Goal: Task Accomplishment & Management: Manage account settings

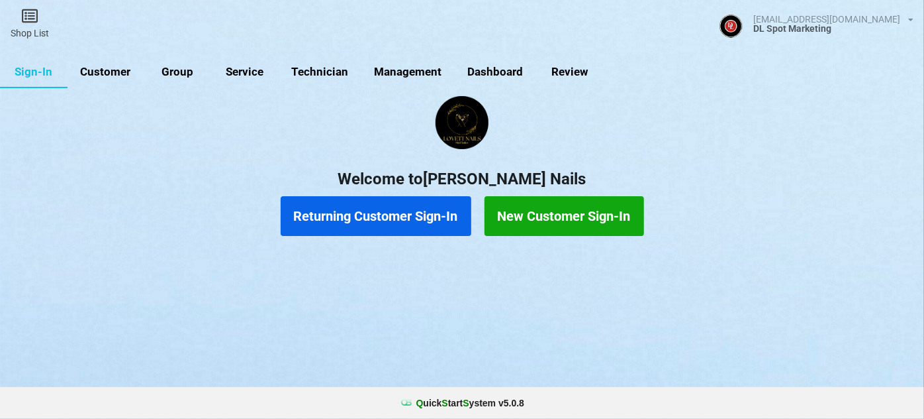
click at [109, 71] on link "Customer" at bounding box center [106, 72] width 76 height 32
select select "25"
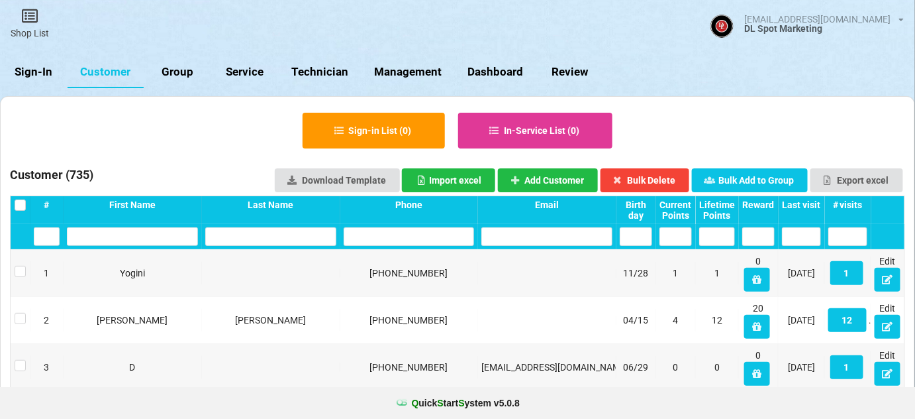
click at [115, 71] on link "Customer" at bounding box center [106, 72] width 76 height 32
click at [801, 203] on div "Last visit" at bounding box center [801, 204] width 39 height 11
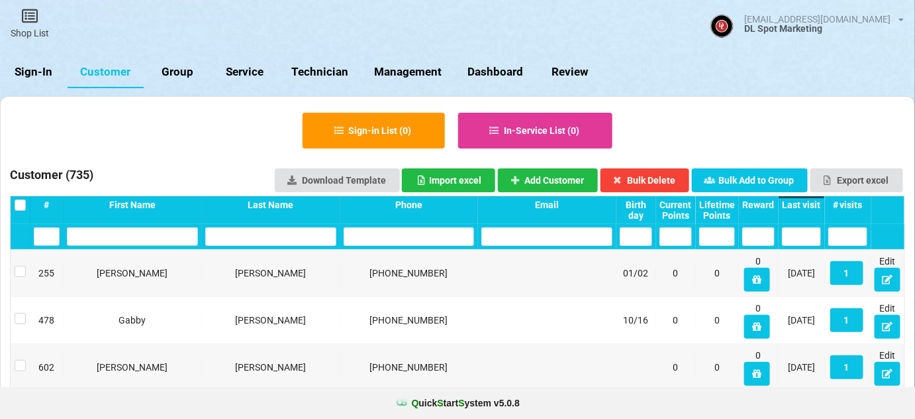
click at [801, 203] on div "Last visit" at bounding box center [801, 204] width 39 height 11
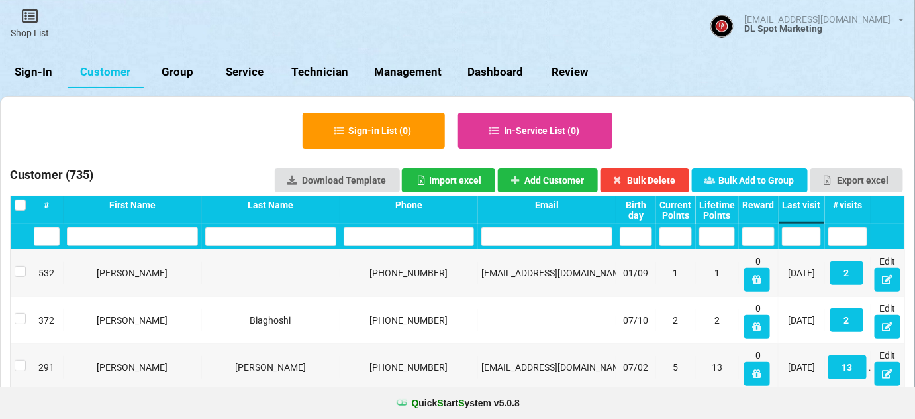
click at [37, 66] on link "Sign-In" at bounding box center [34, 72] width 68 height 32
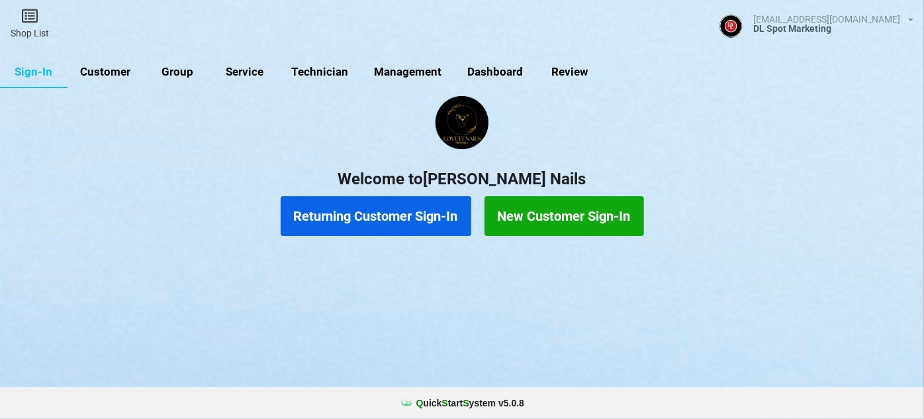
click at [118, 70] on link "Customer" at bounding box center [106, 72] width 76 height 32
select select "25"
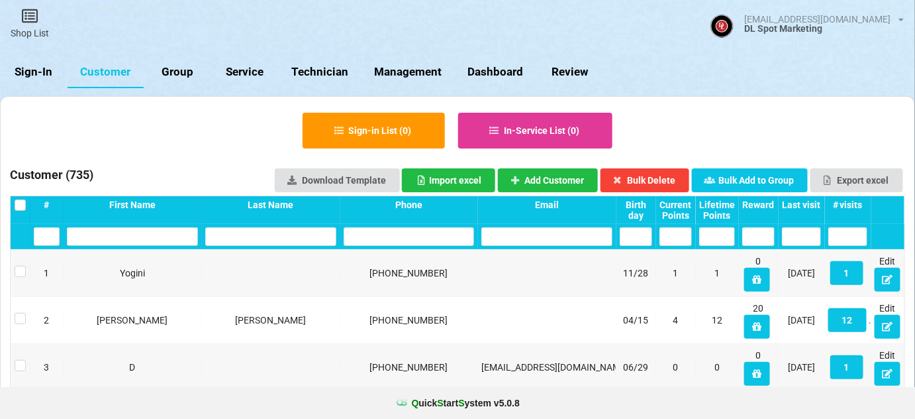
click at [801, 204] on div "Last visit" at bounding box center [801, 204] width 39 height 11
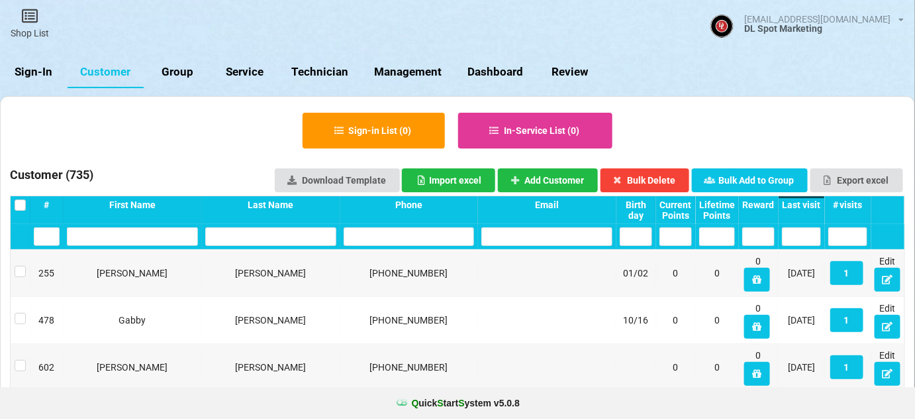
click at [546, 207] on div "Last visit" at bounding box center [540, 208] width 9 height 3
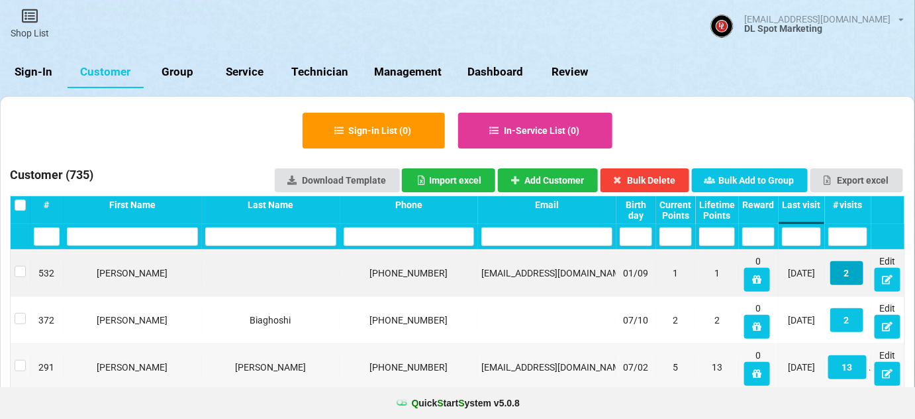
click at [849, 276] on button "2" at bounding box center [846, 273] width 33 height 24
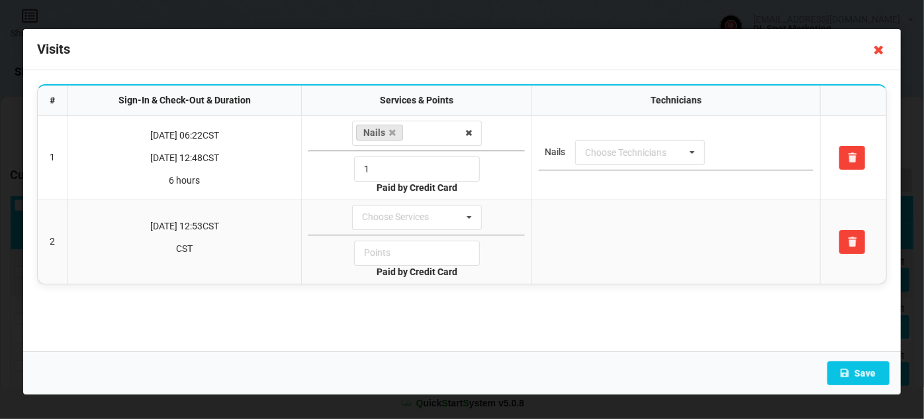
click at [879, 50] on icon at bounding box center [879, 49] width 21 height 21
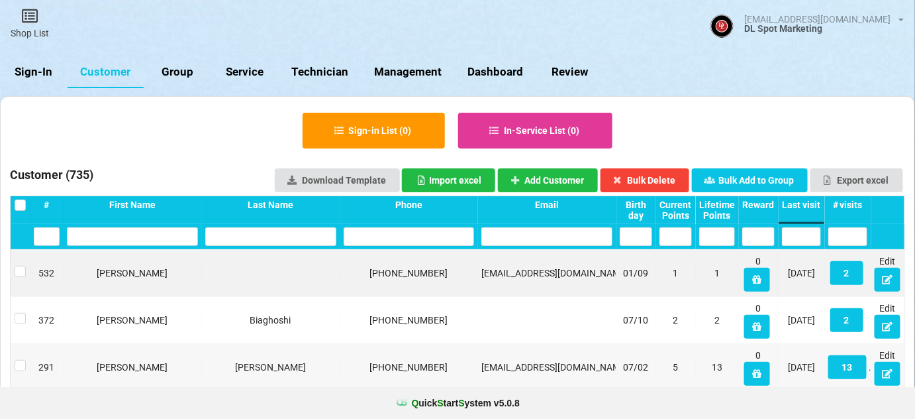
click at [35, 68] on link "Sign-In" at bounding box center [34, 72] width 68 height 32
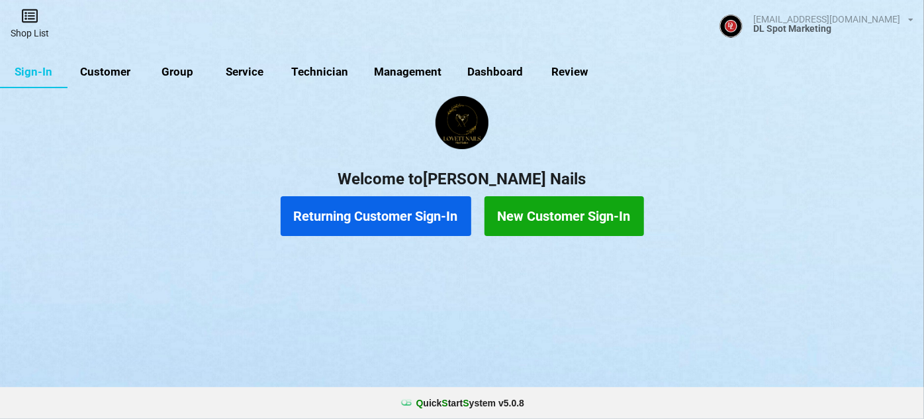
click at [30, 28] on link "Shop List" at bounding box center [30, 23] width 60 height 47
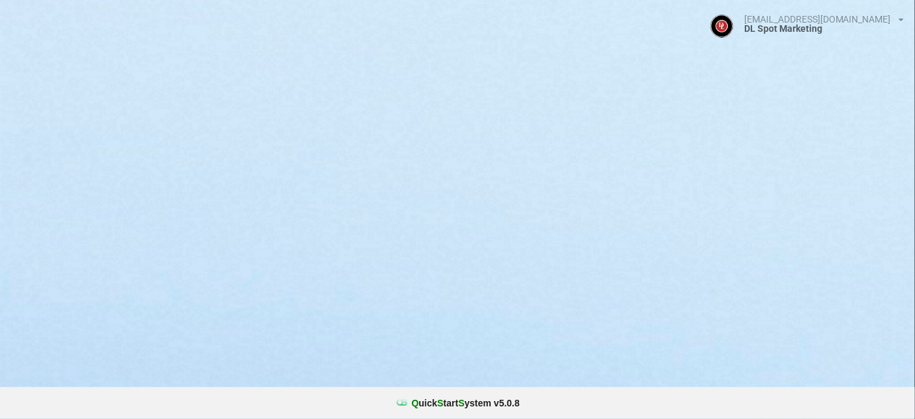
select select "25"
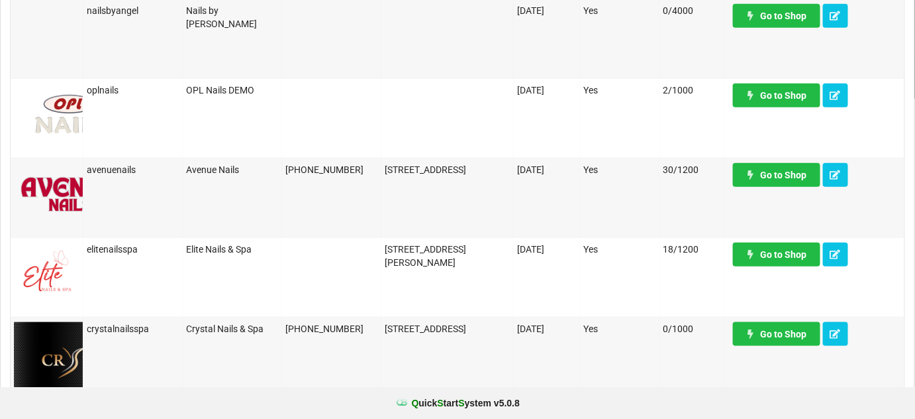
scroll to position [321, 0]
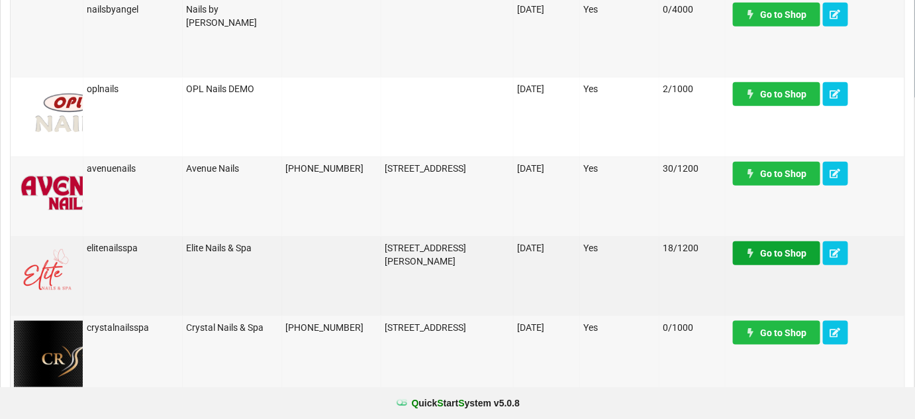
click at [803, 263] on link "Go to Shop" at bounding box center [776, 253] width 87 height 24
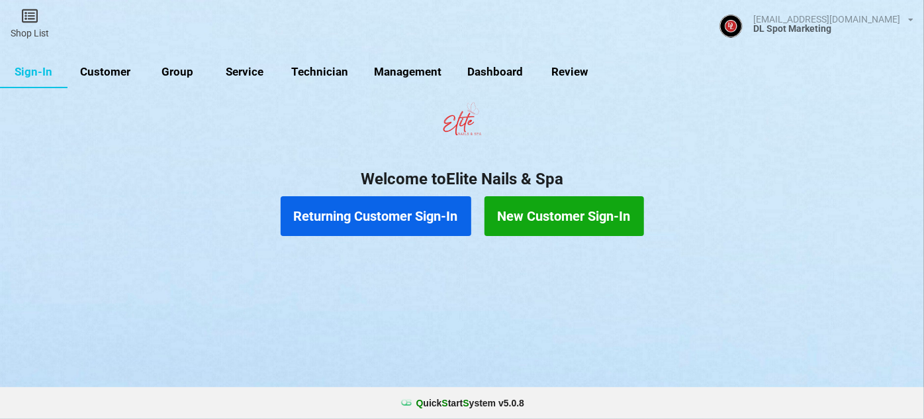
click at [117, 73] on link "Customer" at bounding box center [106, 72] width 76 height 32
select select "25"
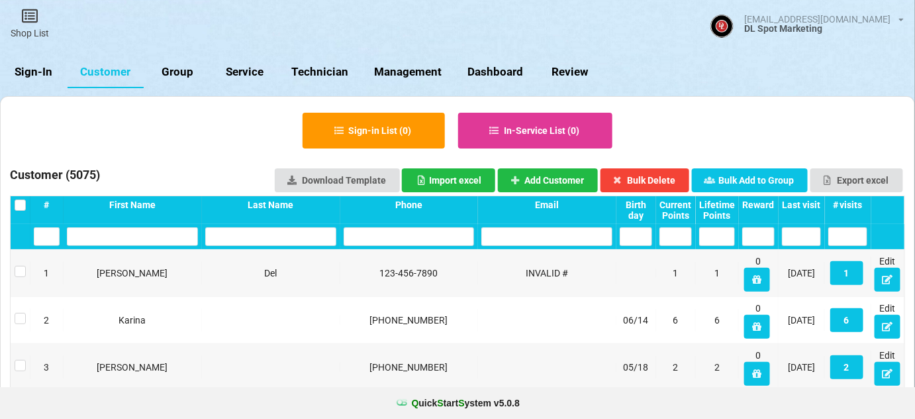
click at [810, 206] on div "Last visit" at bounding box center [801, 204] width 39 height 11
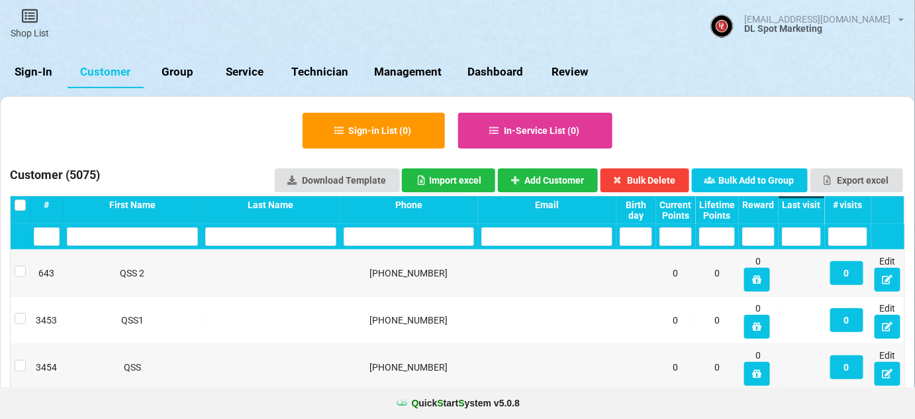
click at [810, 206] on div "Last visit" at bounding box center [801, 204] width 39 height 11
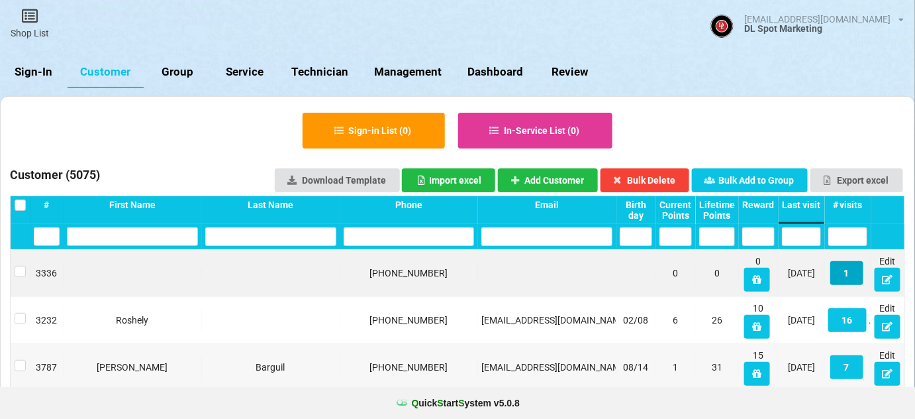
click at [850, 273] on button "1" at bounding box center [846, 273] width 33 height 24
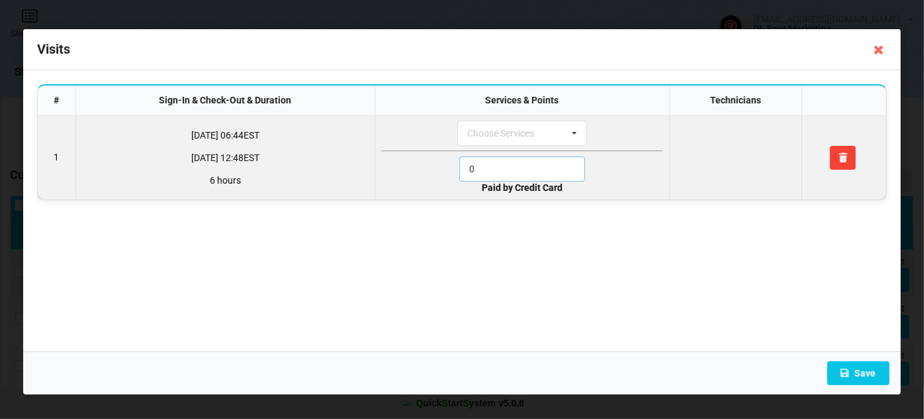
drag, startPoint x: 481, startPoint y: 170, endPoint x: 460, endPoint y: 172, distance: 21.9
click at [460, 172] on div "0" at bounding box center [522, 168] width 281 height 25
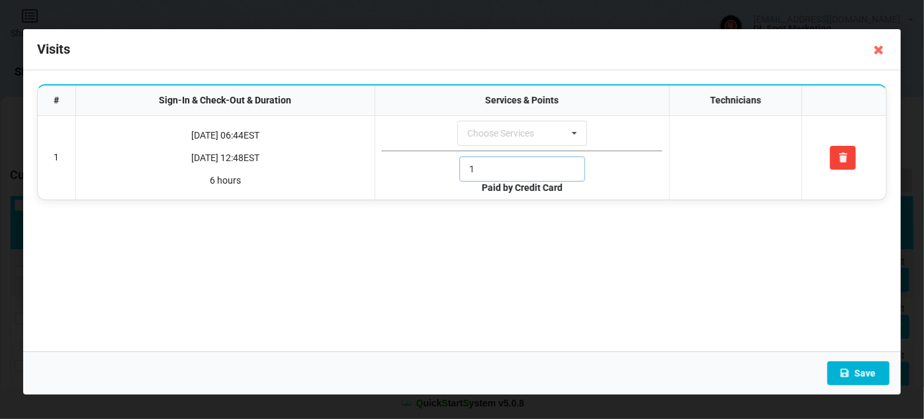
type input "1"
click at [866, 374] on button "Save" at bounding box center [859, 373] width 62 height 24
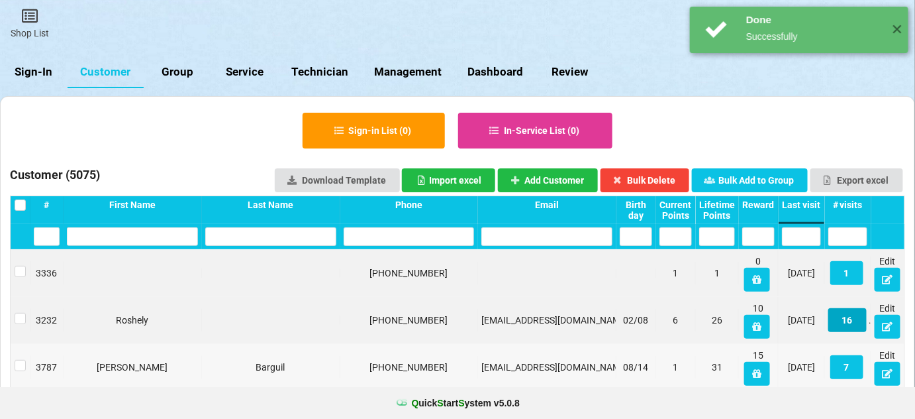
click at [851, 319] on button "16" at bounding box center [847, 320] width 38 height 24
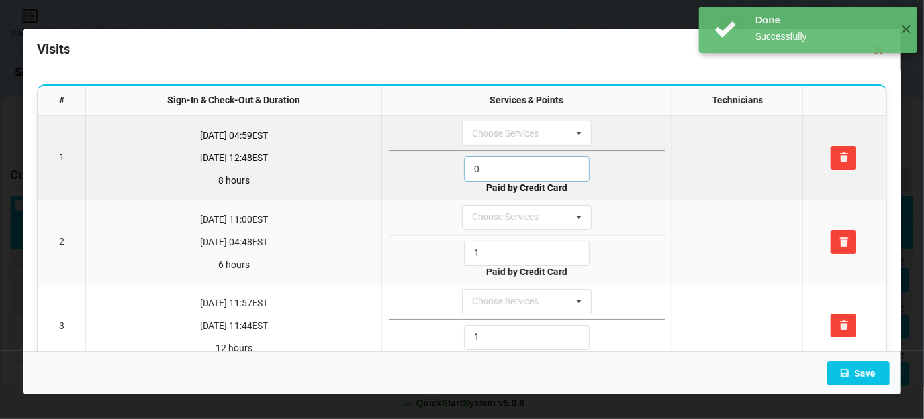
drag, startPoint x: 485, startPoint y: 168, endPoint x: 451, endPoint y: 171, distance: 34.5
click at [451, 171] on div "0" at bounding box center [527, 168] width 277 height 25
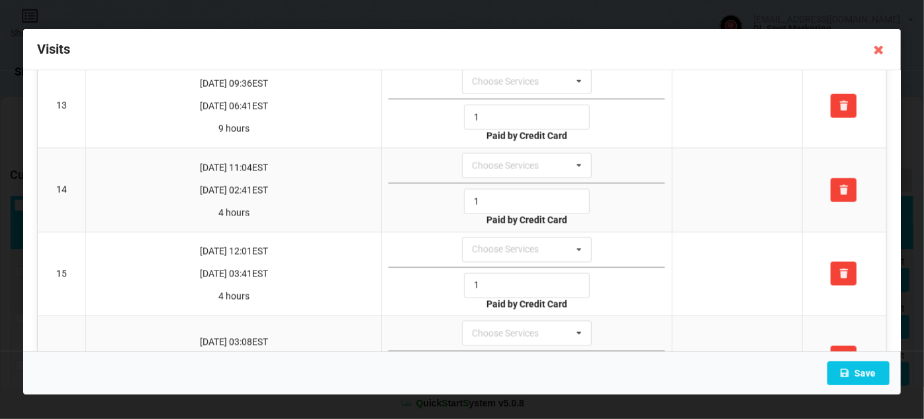
scroll to position [1105, 0]
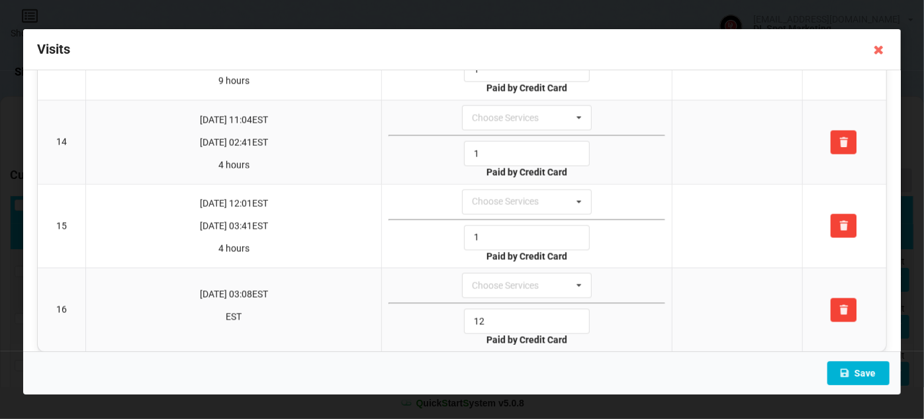
type input "1"
click at [860, 372] on button "Save" at bounding box center [859, 373] width 62 height 24
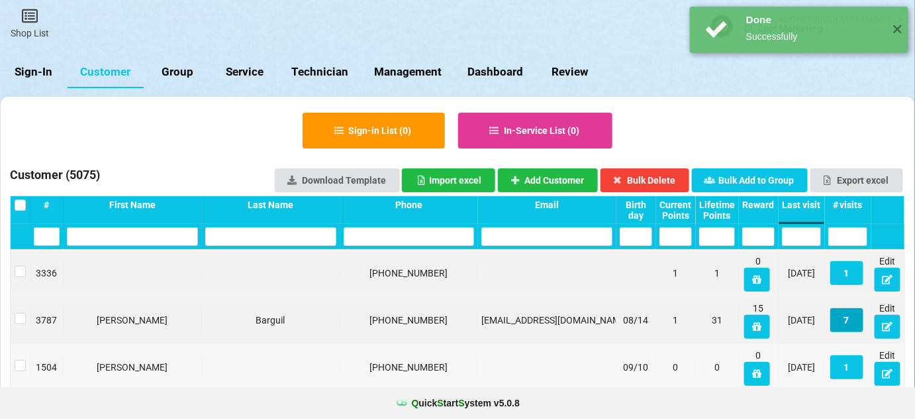
click at [851, 325] on button "7" at bounding box center [846, 320] width 33 height 24
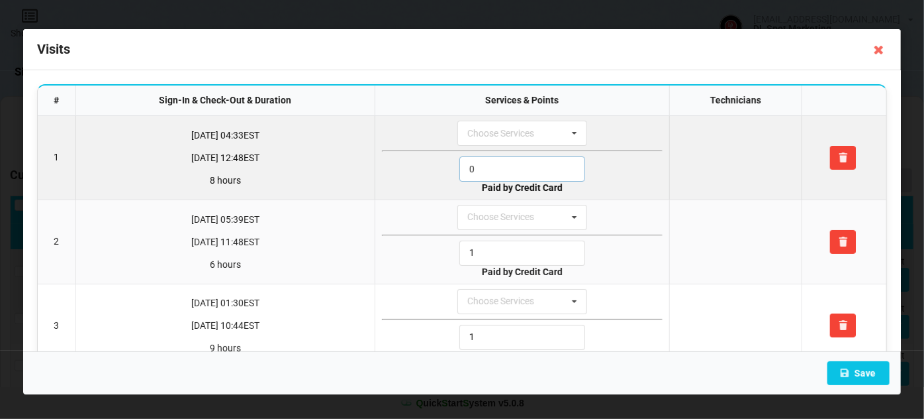
drag, startPoint x: 472, startPoint y: 171, endPoint x: 448, endPoint y: 178, distance: 24.3
click at [450, 174] on div "0" at bounding box center [522, 168] width 281 height 25
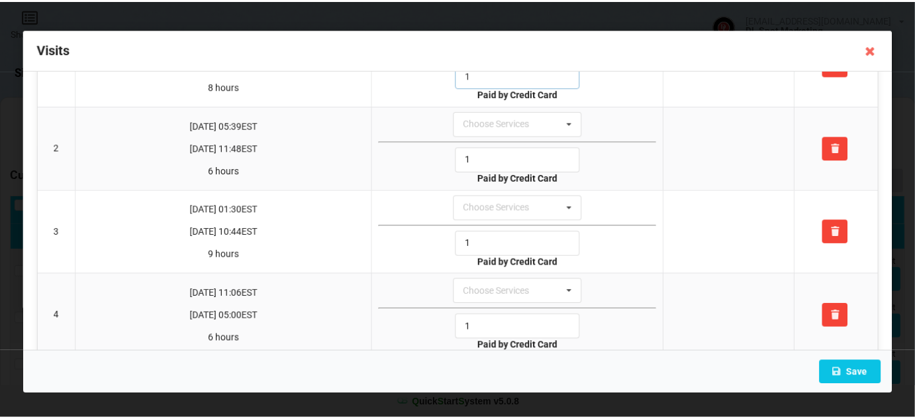
scroll to position [360, 0]
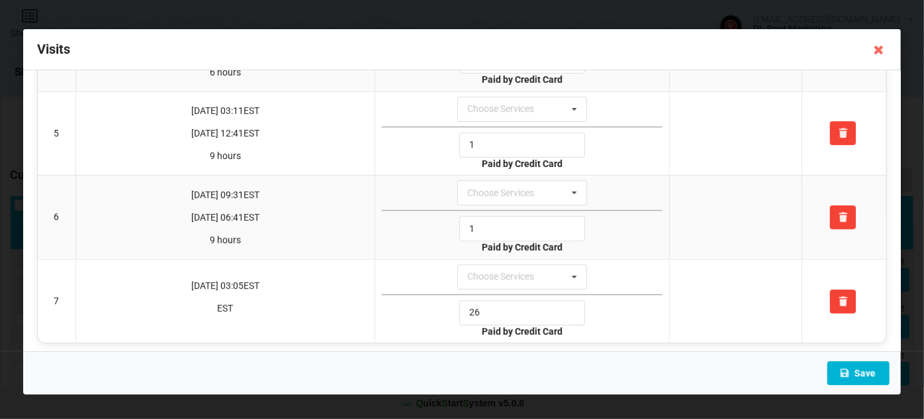
type input "1"
click at [846, 370] on icon at bounding box center [845, 372] width 11 height 8
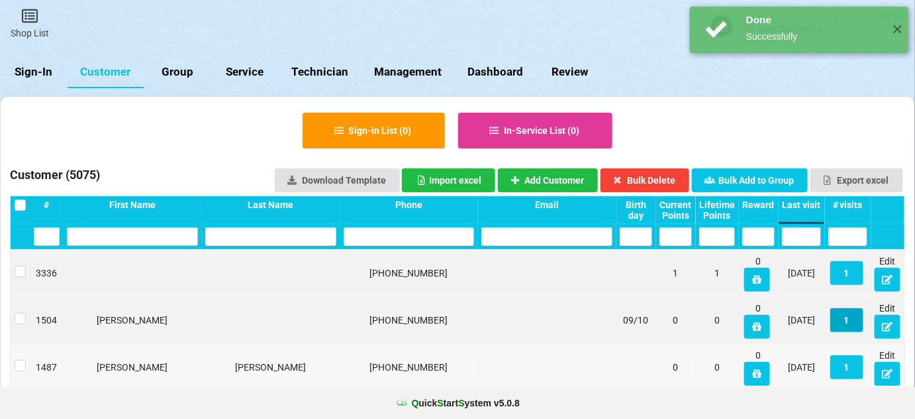
click at [848, 324] on button "1" at bounding box center [846, 320] width 33 height 24
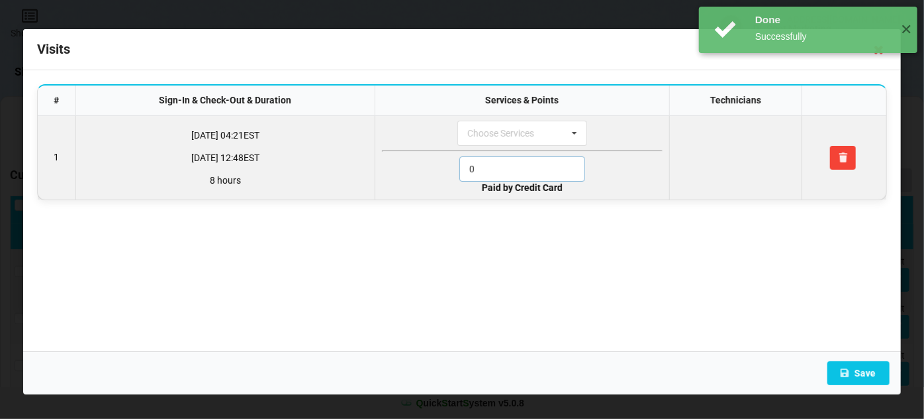
drag, startPoint x: 485, startPoint y: 168, endPoint x: 432, endPoint y: 175, distance: 53.5
click at [432, 175] on div "0" at bounding box center [522, 168] width 281 height 25
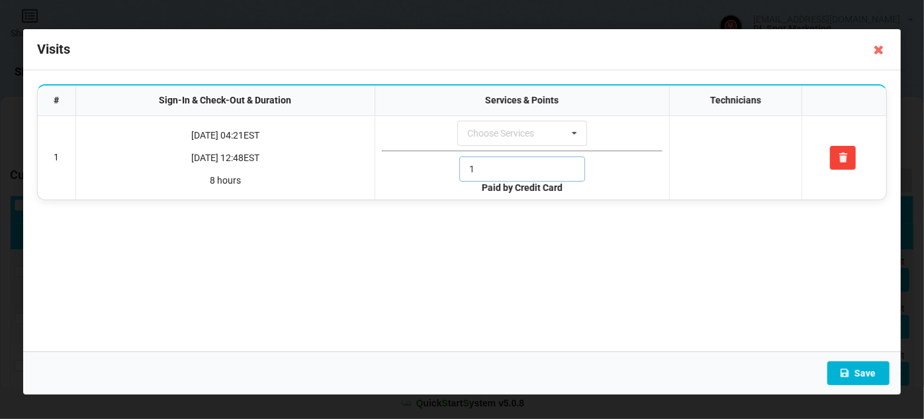
type input "1"
click at [859, 369] on button "Save" at bounding box center [859, 373] width 62 height 24
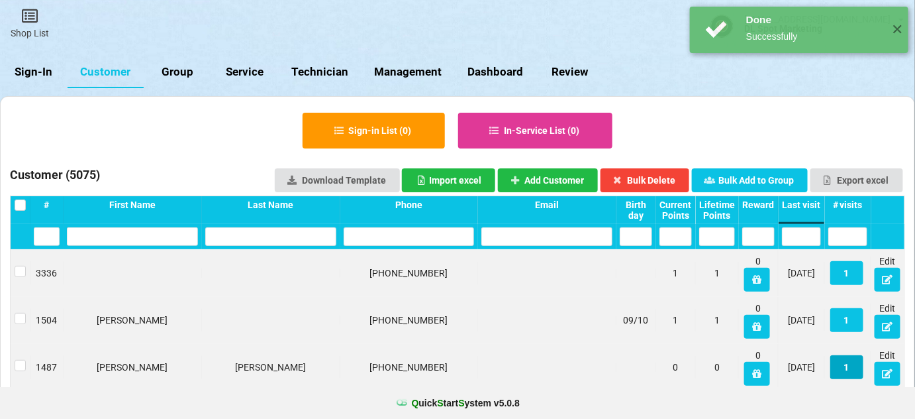
click at [850, 370] on button "1" at bounding box center [846, 367] width 33 height 24
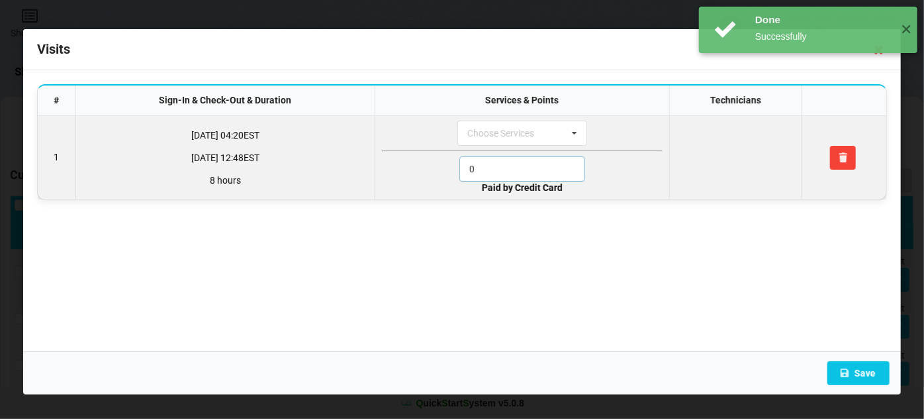
click at [426, 173] on div "0" at bounding box center [522, 168] width 281 height 25
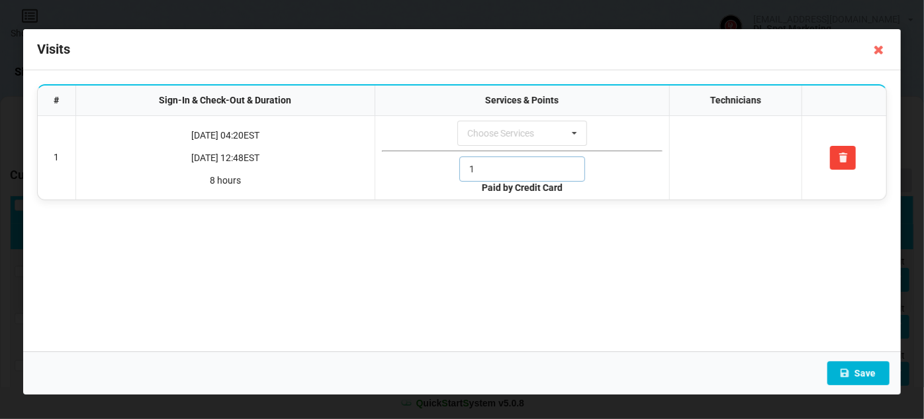
type input "1"
click at [862, 373] on button "Save" at bounding box center [859, 373] width 62 height 24
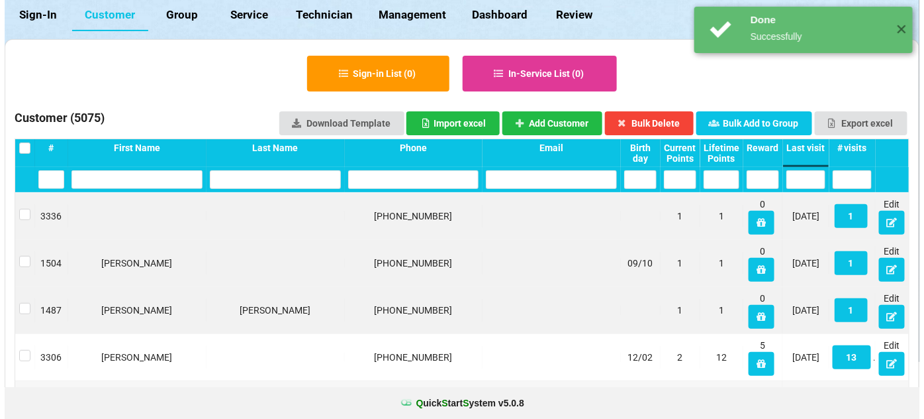
scroll to position [80, 0]
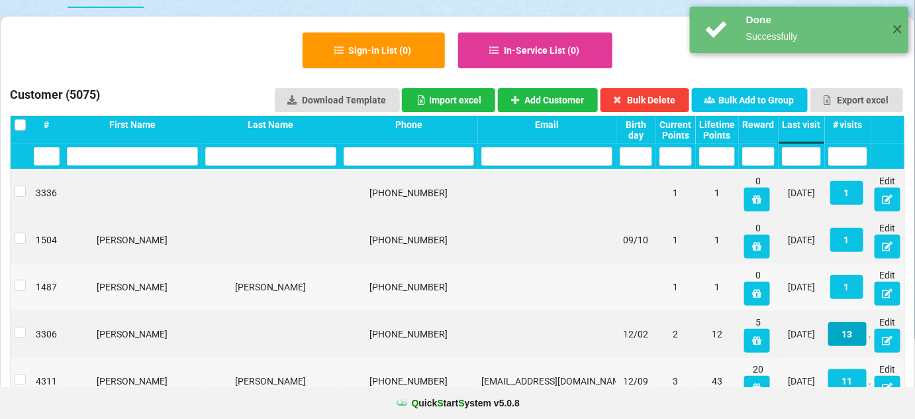
click at [853, 336] on button "13" at bounding box center [847, 334] width 38 height 24
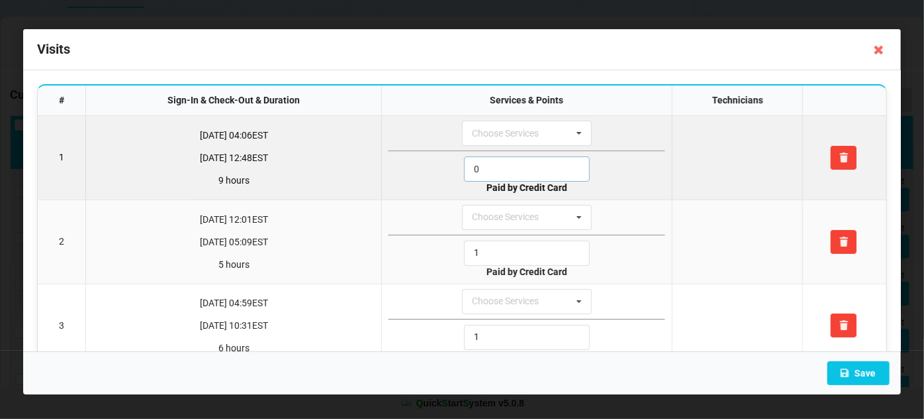
drag, startPoint x: 485, startPoint y: 169, endPoint x: 442, endPoint y: 185, distance: 45.9
click at [442, 178] on div "0" at bounding box center [527, 168] width 277 height 25
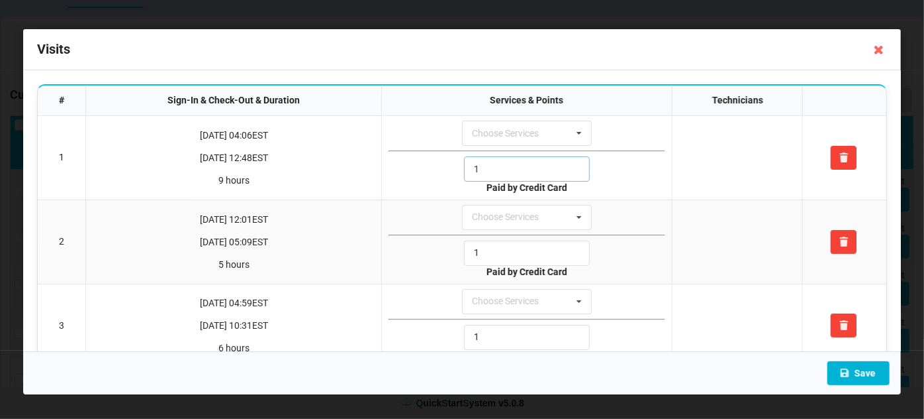
type input "1"
click at [865, 370] on button "Save" at bounding box center [859, 373] width 62 height 24
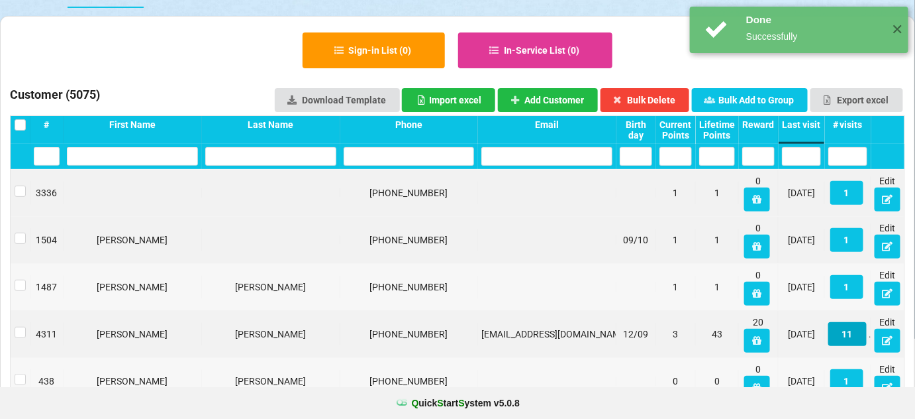
click at [852, 340] on button "11" at bounding box center [847, 334] width 38 height 24
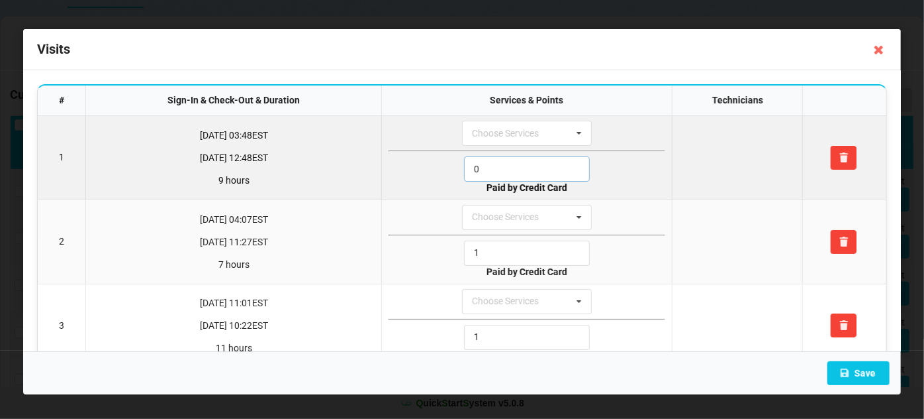
drag, startPoint x: 498, startPoint y: 160, endPoint x: 438, endPoint y: 185, distance: 65.1
click at [442, 179] on div "0" at bounding box center [527, 168] width 277 height 25
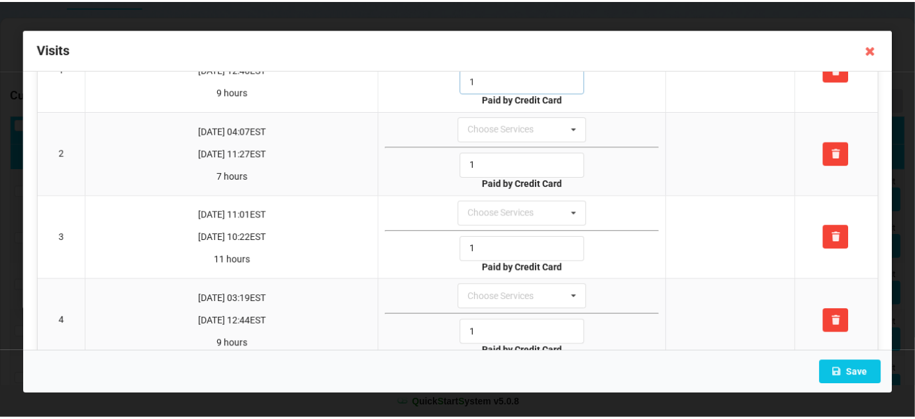
scroll to position [401, 0]
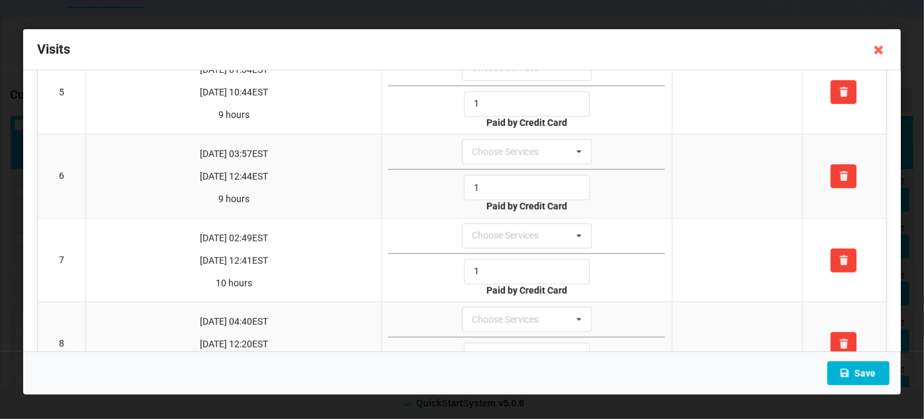
type input "1"
click at [864, 369] on button "Save" at bounding box center [859, 373] width 62 height 24
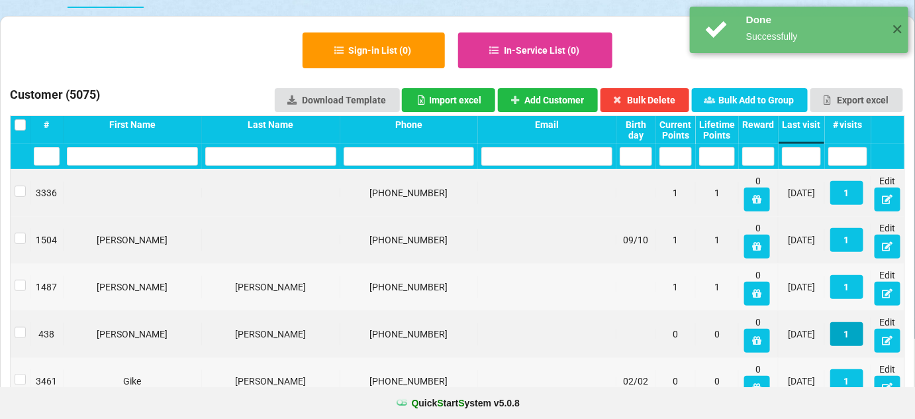
click at [846, 333] on button "1" at bounding box center [846, 334] width 33 height 24
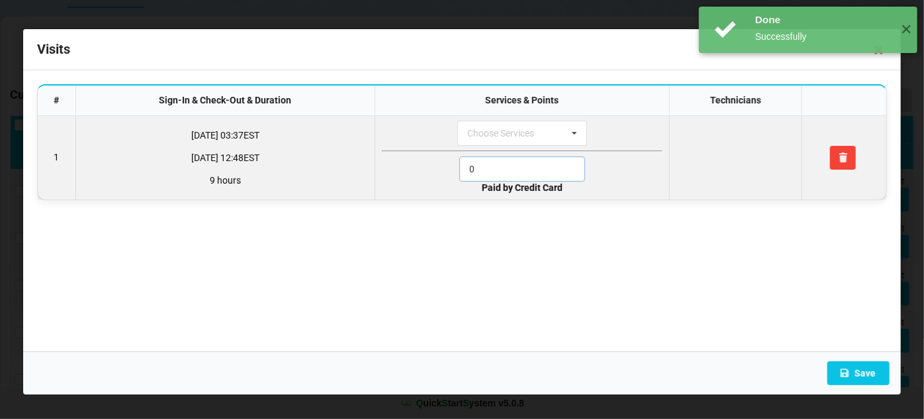
drag, startPoint x: 493, startPoint y: 170, endPoint x: 430, endPoint y: 207, distance: 73.0
click at [423, 181] on td "Choose Services 2. Deluxe Manicure 2. The Getaway 7. Pamper Paradise 2. Gel Fre…" at bounding box center [522, 157] width 294 height 83
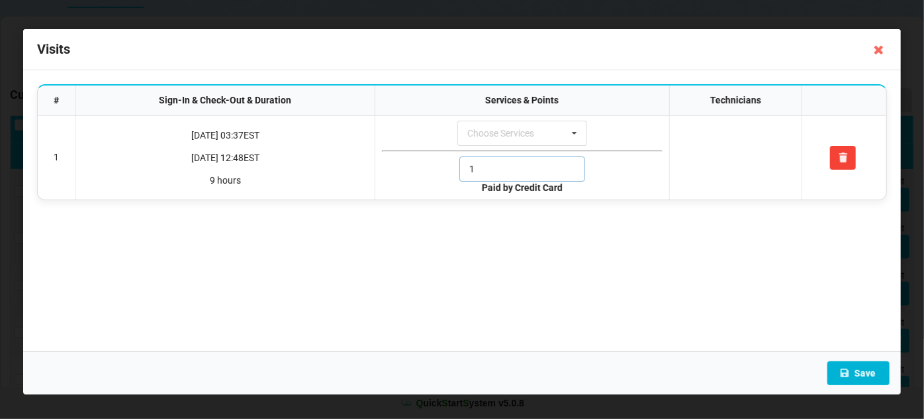
type input "1"
click at [870, 375] on button "Save" at bounding box center [859, 373] width 62 height 24
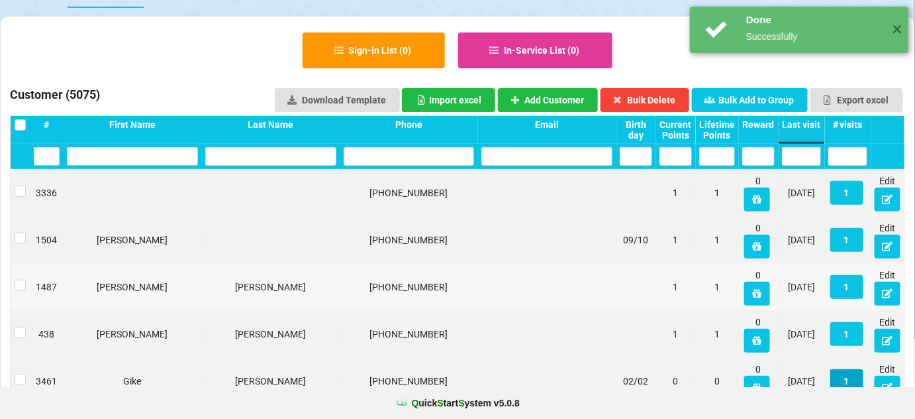
click at [849, 373] on button "1" at bounding box center [846, 381] width 33 height 24
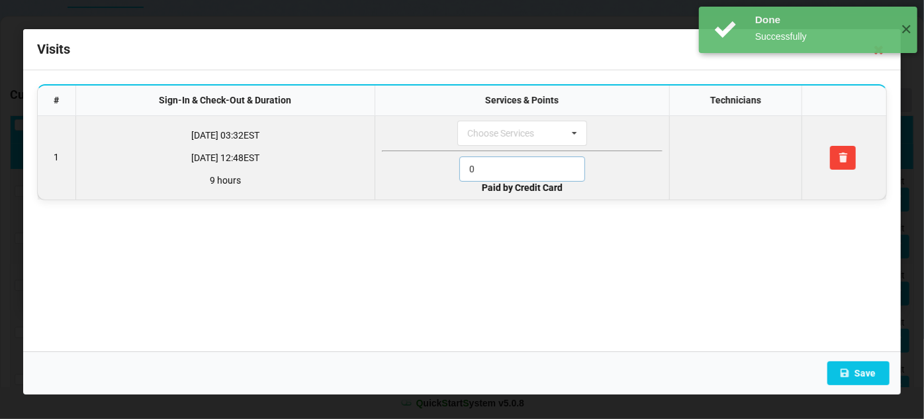
drag, startPoint x: 498, startPoint y: 171, endPoint x: 443, endPoint y: 183, distance: 56.4
click at [446, 179] on div "0" at bounding box center [522, 168] width 281 height 25
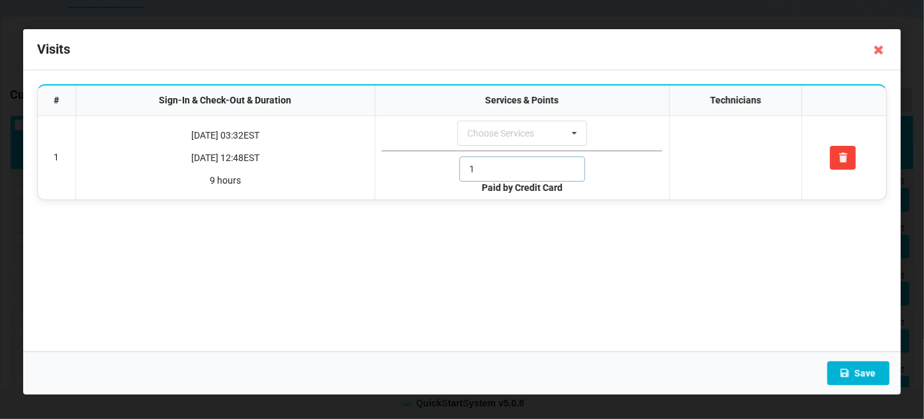
type input "1"
click at [871, 375] on button "Save" at bounding box center [859, 373] width 62 height 24
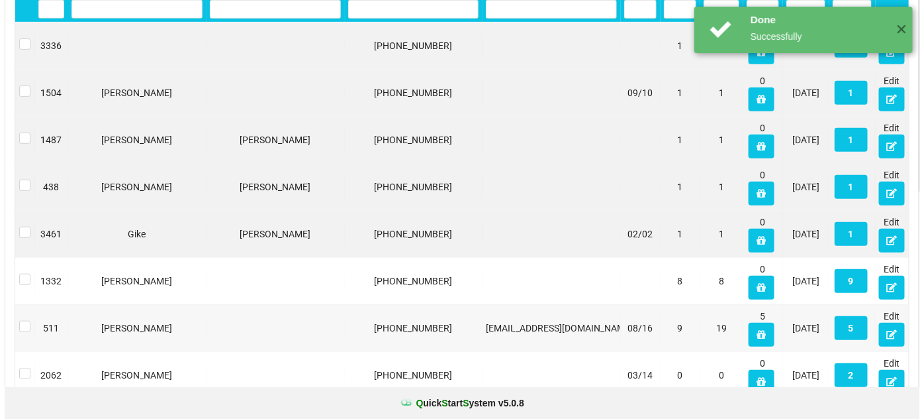
scroll to position [240, 0]
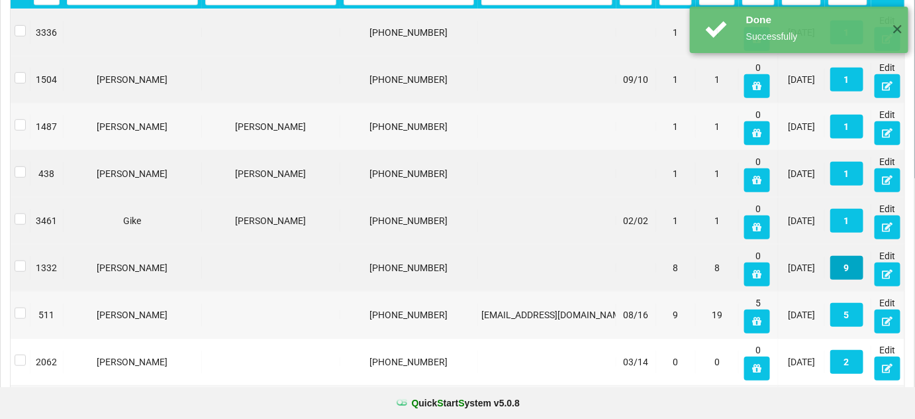
click at [846, 268] on button "9" at bounding box center [846, 268] width 33 height 24
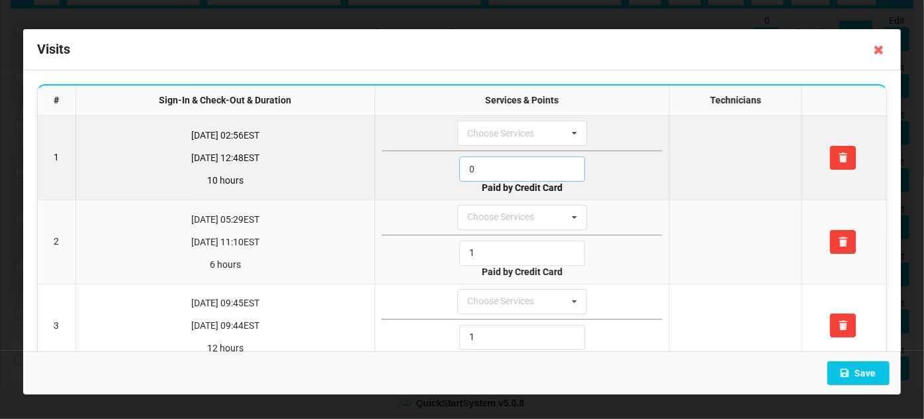
drag, startPoint x: 475, startPoint y: 174, endPoint x: 425, endPoint y: 182, distance: 51.1
click at [429, 181] on td "Choose Services 2. Deluxe Manicure 2. The Getaway 7. Pamper Paradise 2. Gel Fre…" at bounding box center [522, 157] width 294 height 83
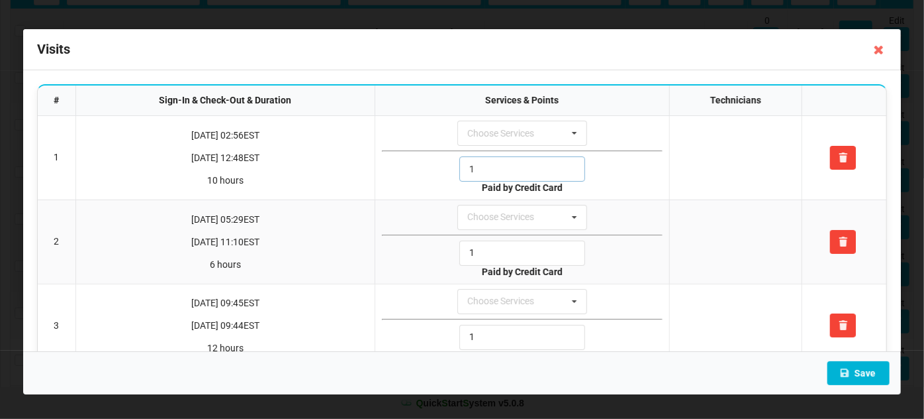
type input "1"
click at [865, 369] on button "Save" at bounding box center [859, 373] width 62 height 24
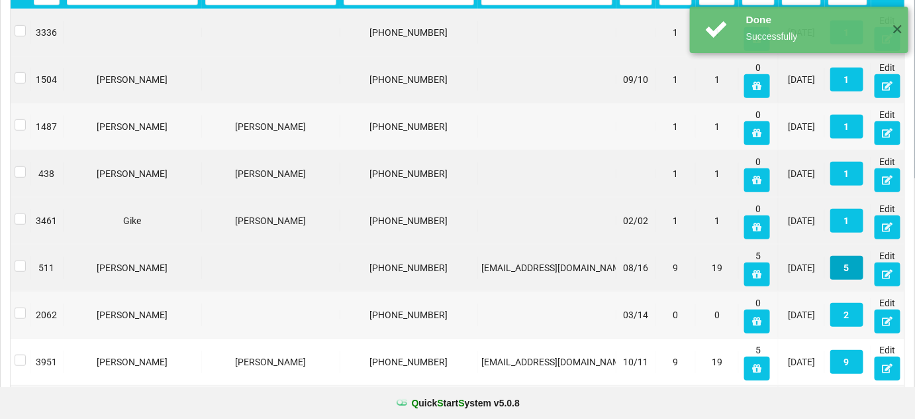
click at [840, 270] on button "5" at bounding box center [846, 268] width 33 height 24
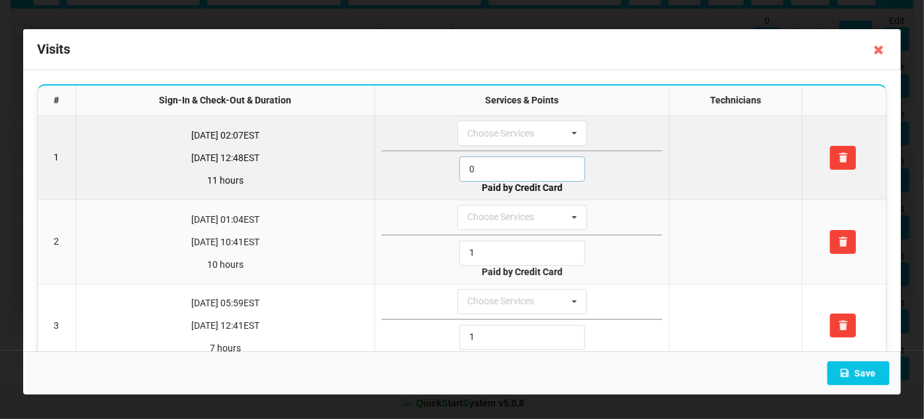
drag, startPoint x: 485, startPoint y: 171, endPoint x: 420, endPoint y: 183, distance: 66.0
click at [432, 178] on div "0" at bounding box center [522, 168] width 281 height 25
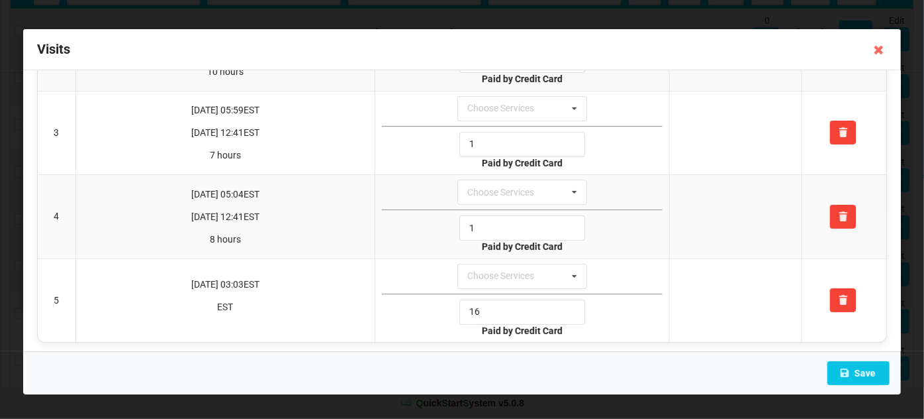
scroll to position [193, 0]
type input "1"
click at [864, 371] on button "Save" at bounding box center [859, 373] width 62 height 24
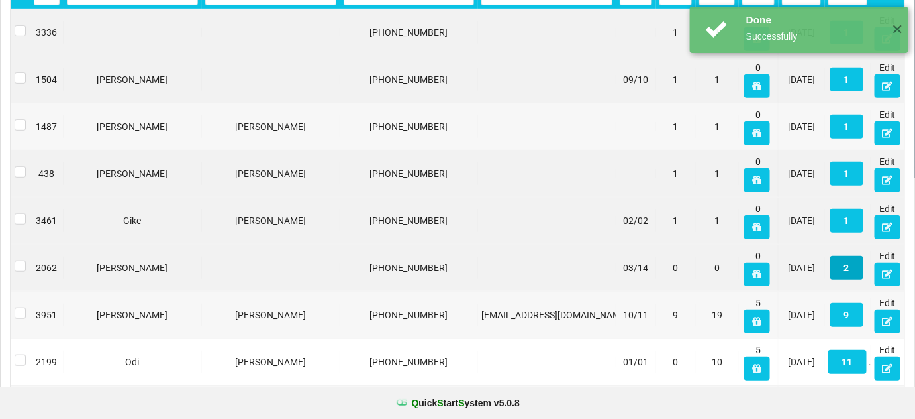
click at [850, 266] on button "2" at bounding box center [846, 268] width 33 height 24
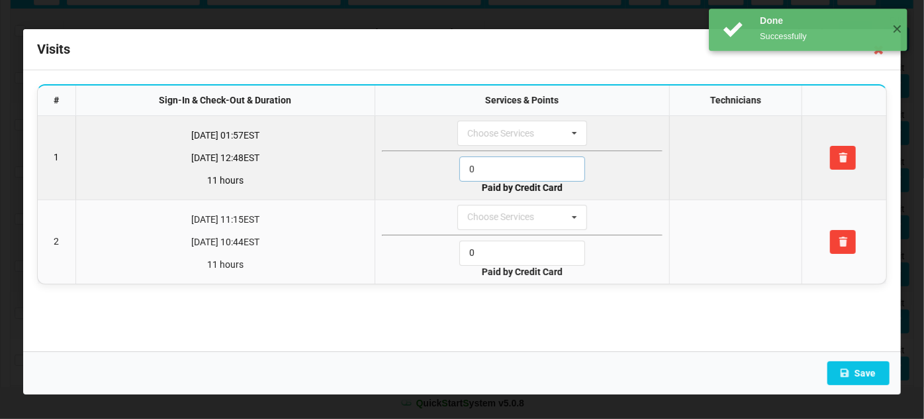
drag, startPoint x: 494, startPoint y: 165, endPoint x: 389, endPoint y: 179, distance: 105.6
click at [391, 179] on div "0" at bounding box center [522, 168] width 281 height 25
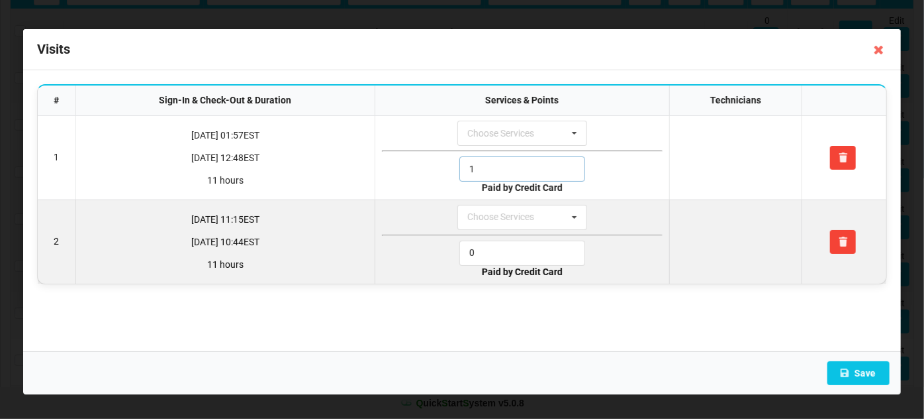
type input "1"
drag, startPoint x: 488, startPoint y: 252, endPoint x: 454, endPoint y: 260, distance: 35.3
click at [456, 259] on div "0" at bounding box center [522, 252] width 281 height 25
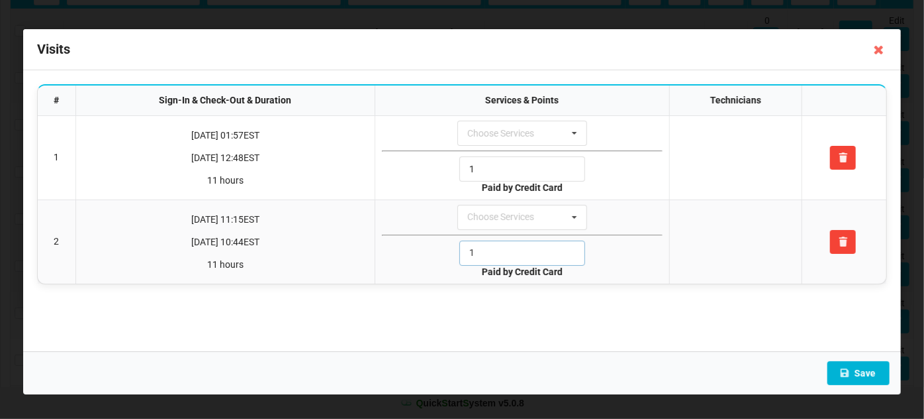
type input "1"
click at [870, 370] on button "Save" at bounding box center [859, 373] width 62 height 24
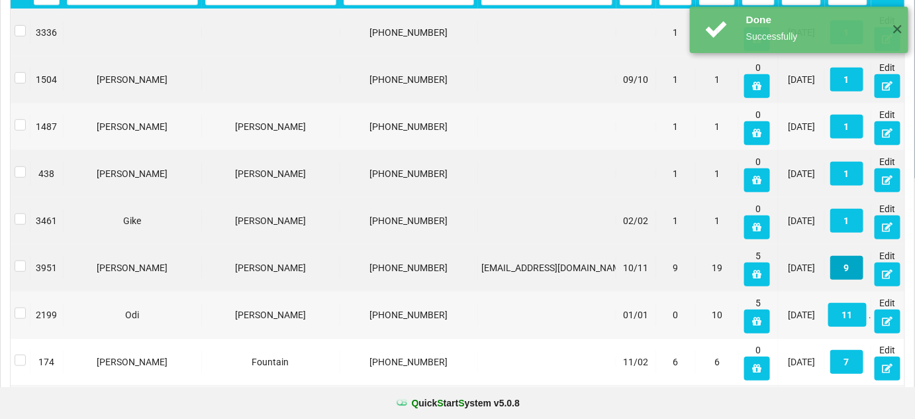
click at [848, 268] on button "9" at bounding box center [846, 268] width 33 height 24
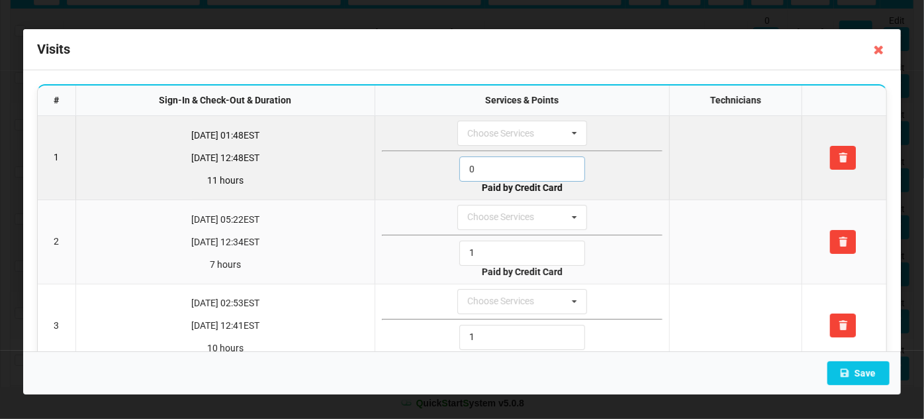
drag, startPoint x: 521, startPoint y: 163, endPoint x: 403, endPoint y: 179, distance: 119.7
click at [403, 179] on div "0" at bounding box center [522, 168] width 281 height 25
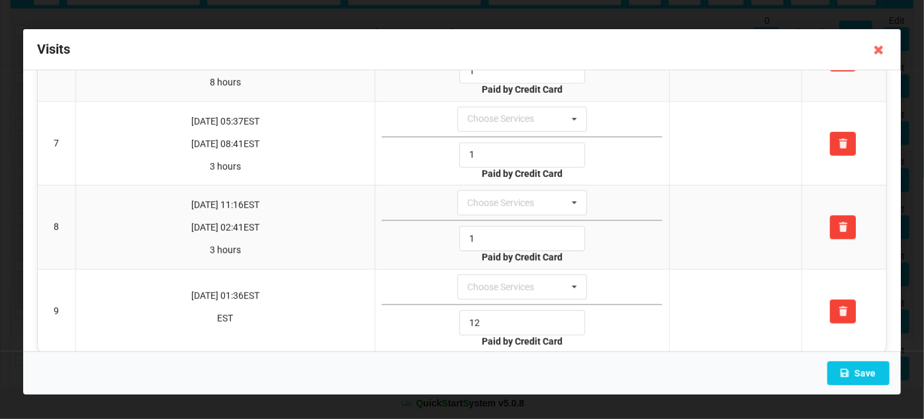
scroll to position [525, 0]
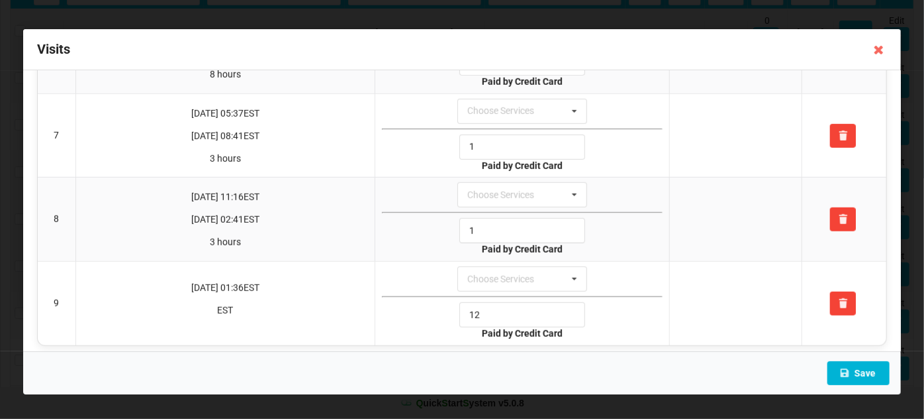
type input "1"
click at [870, 373] on button "Save" at bounding box center [859, 373] width 62 height 24
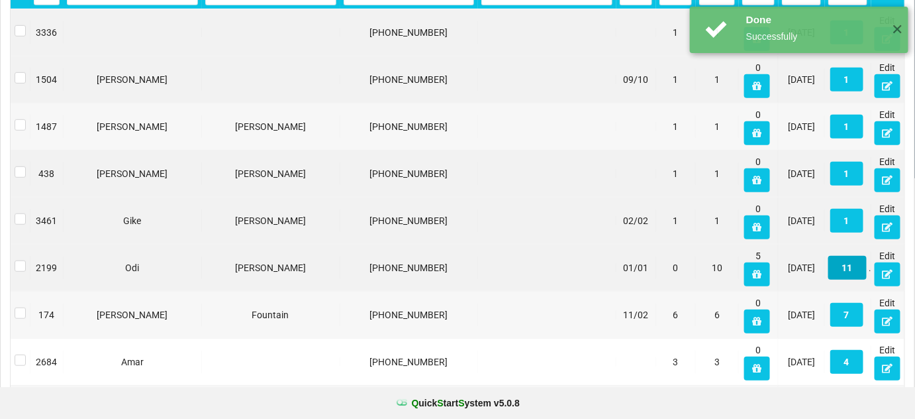
click at [848, 266] on button "11" at bounding box center [847, 268] width 38 height 24
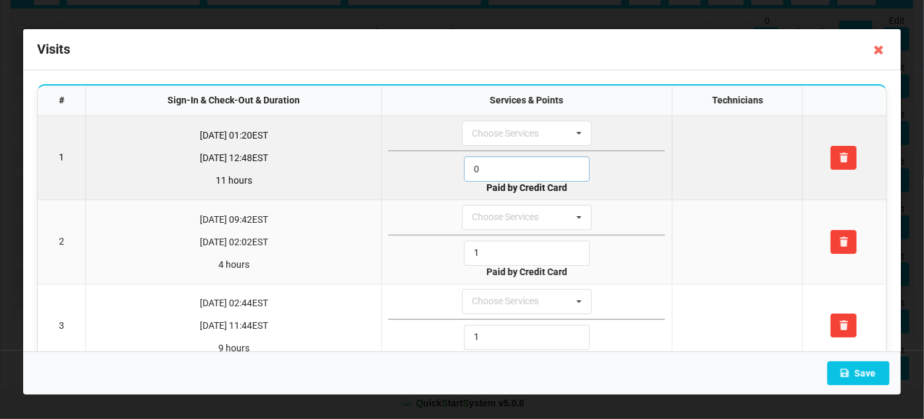
drag, startPoint x: 480, startPoint y: 170, endPoint x: 444, endPoint y: 174, distance: 36.7
click at [444, 174] on div "0" at bounding box center [527, 168] width 277 height 25
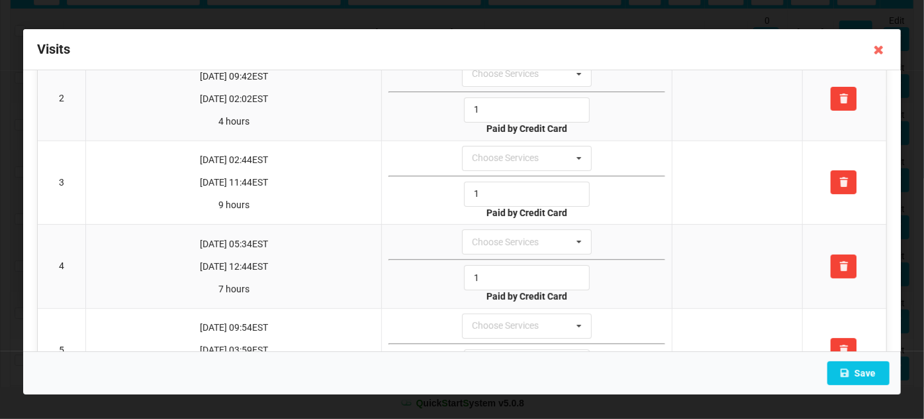
scroll to position [481, 0]
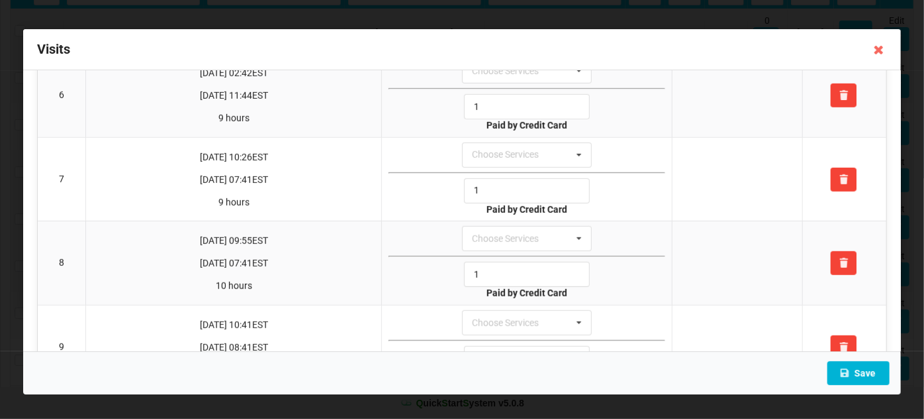
type input "1"
click at [873, 376] on button "Save" at bounding box center [859, 373] width 62 height 24
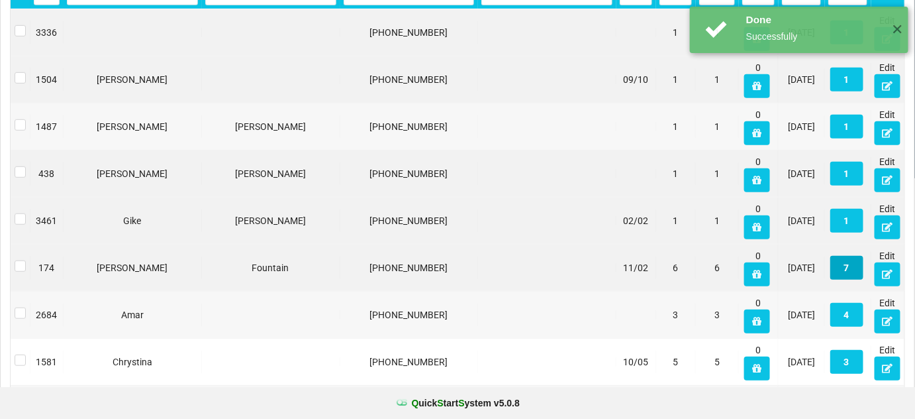
click at [846, 264] on button "7" at bounding box center [846, 268] width 33 height 24
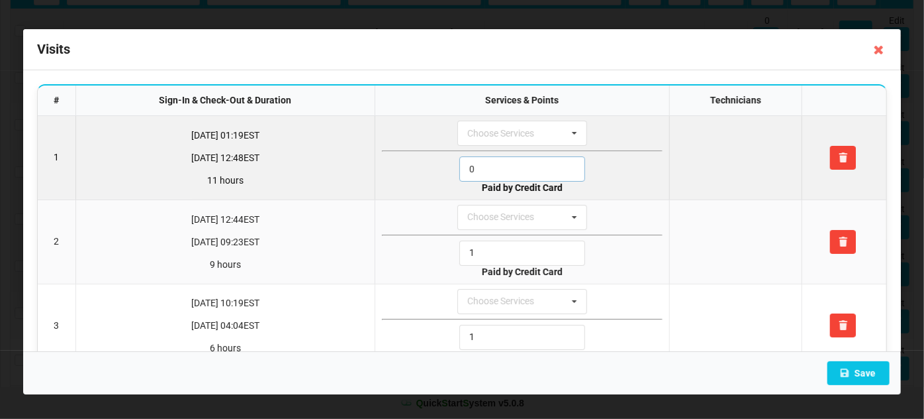
drag, startPoint x: 488, startPoint y: 166, endPoint x: 404, endPoint y: 192, distance: 88.2
click at [408, 178] on div "0" at bounding box center [522, 168] width 281 height 25
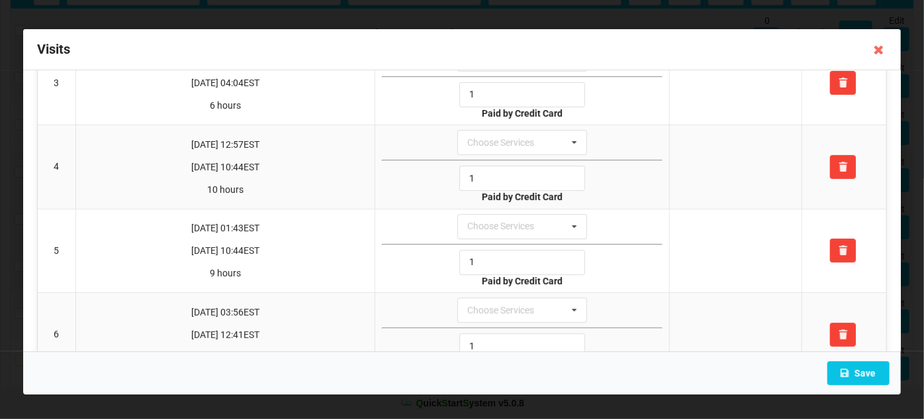
scroll to position [360, 0]
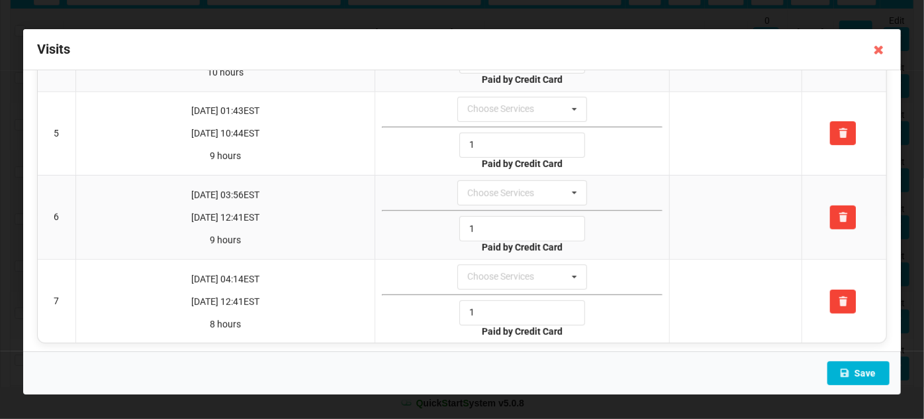
type input "1"
click at [866, 368] on button "Save" at bounding box center [859, 373] width 62 height 24
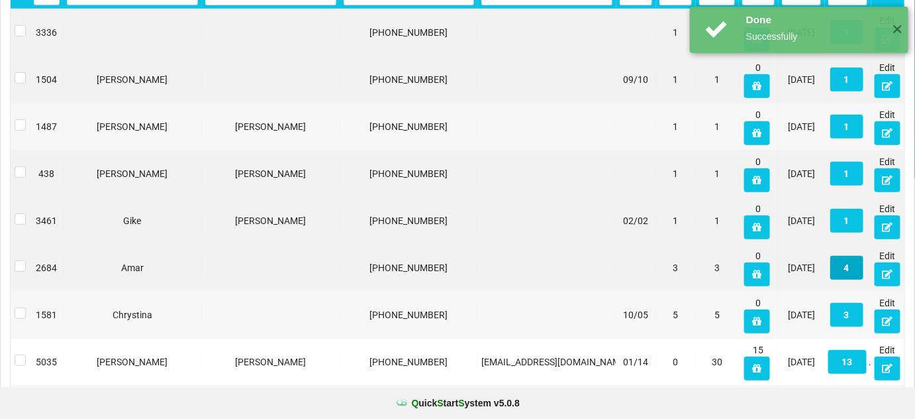
click at [848, 264] on button "4" at bounding box center [846, 268] width 33 height 24
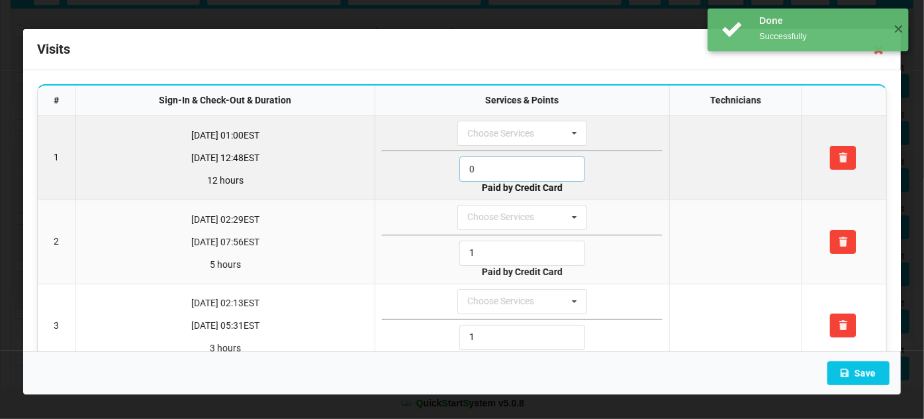
drag, startPoint x: 503, startPoint y: 168, endPoint x: 413, endPoint y: 183, distance: 91.2
click at [415, 182] on td "Choose Services 2. Deluxe Manicure 2. The Getaway 7. Pamper Paradise 2. Gel Fre…" at bounding box center [522, 157] width 294 height 83
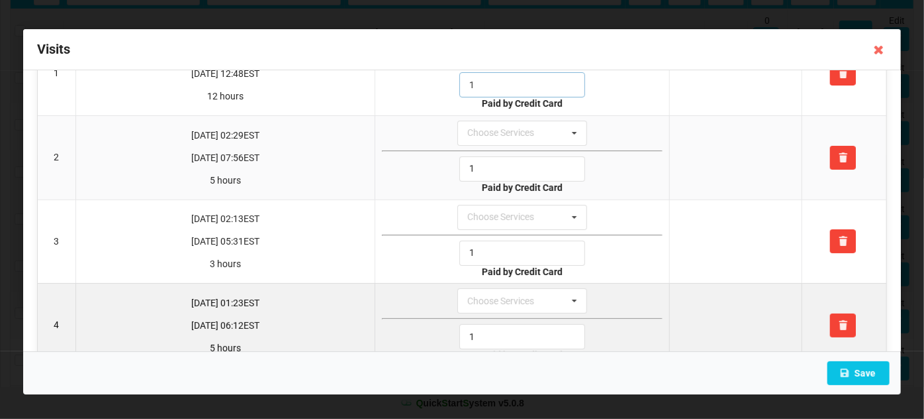
scroll to position [111, 0]
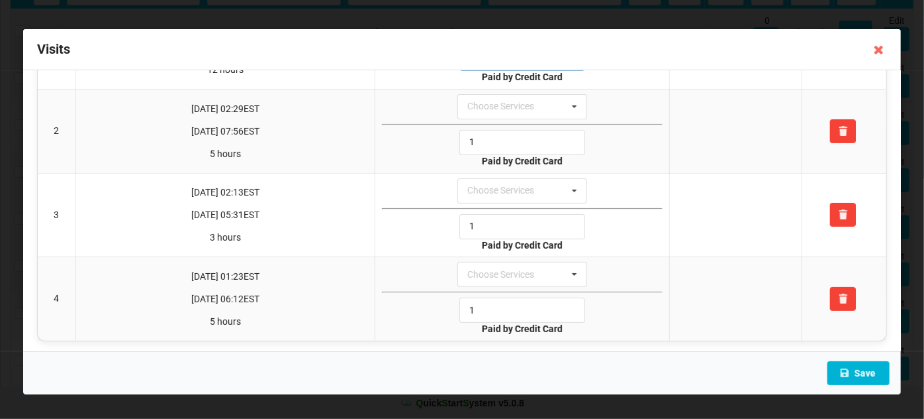
type input "1"
click at [867, 371] on button "Save" at bounding box center [859, 373] width 62 height 24
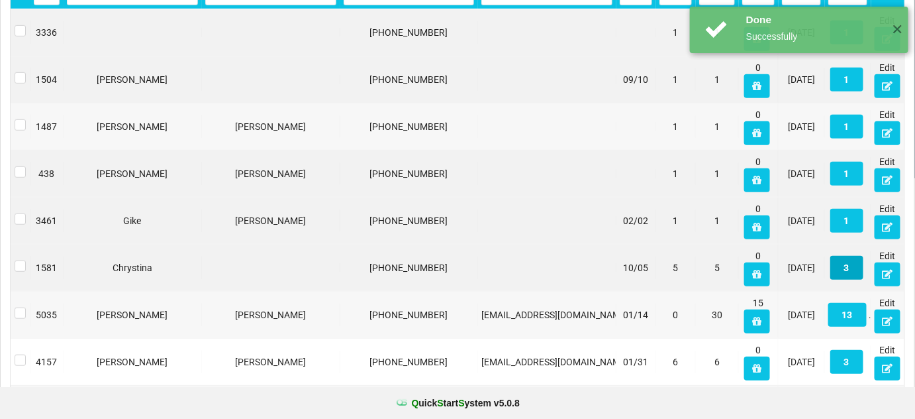
click at [850, 266] on button "3" at bounding box center [846, 268] width 33 height 24
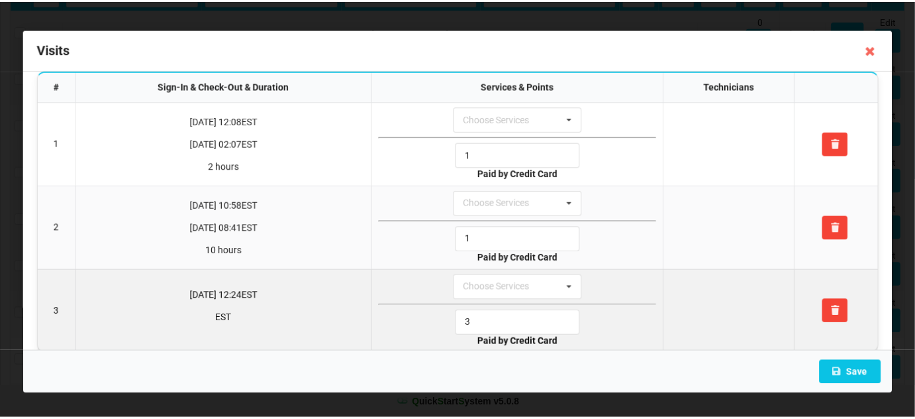
scroll to position [28, 0]
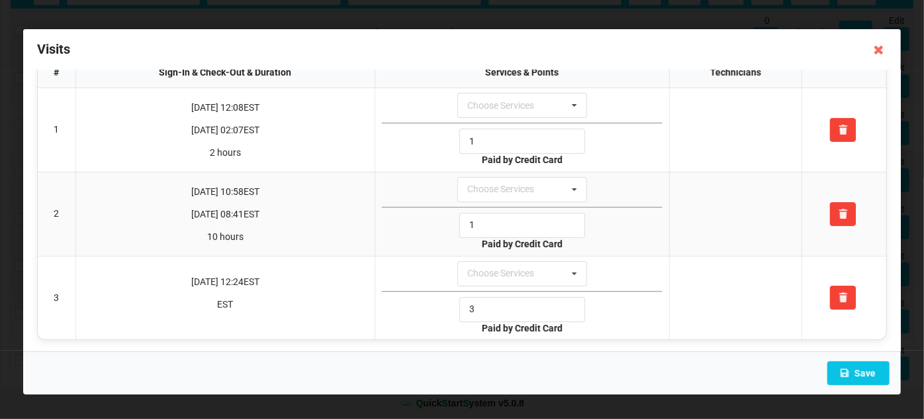
click at [877, 50] on icon at bounding box center [879, 49] width 21 height 21
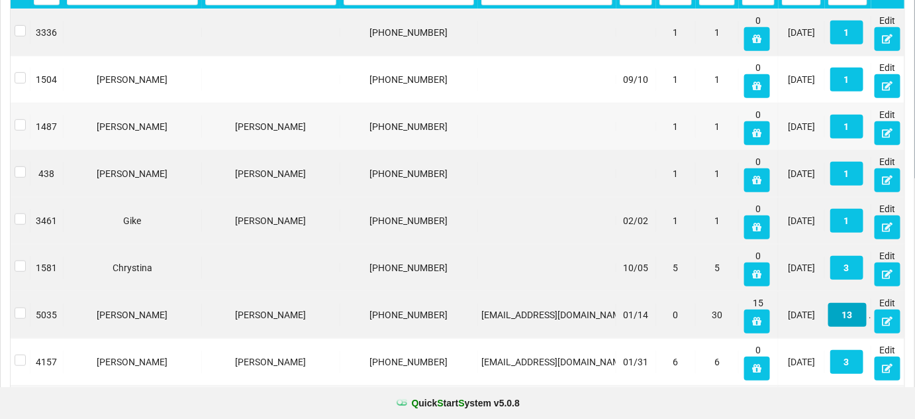
click at [849, 316] on button "13" at bounding box center [847, 315] width 38 height 24
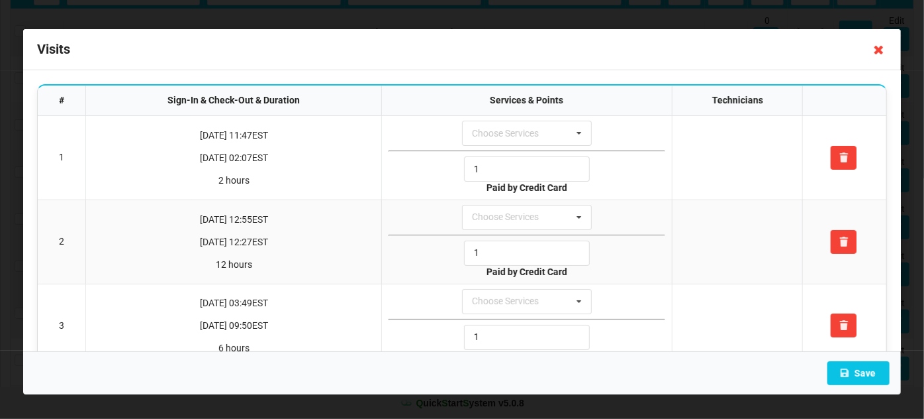
click at [876, 52] on icon at bounding box center [879, 49] width 21 height 21
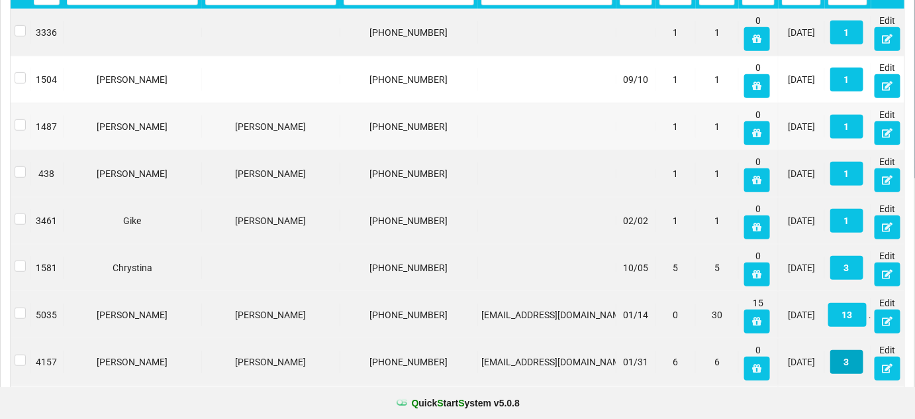
click at [849, 360] on button "3" at bounding box center [846, 362] width 33 height 24
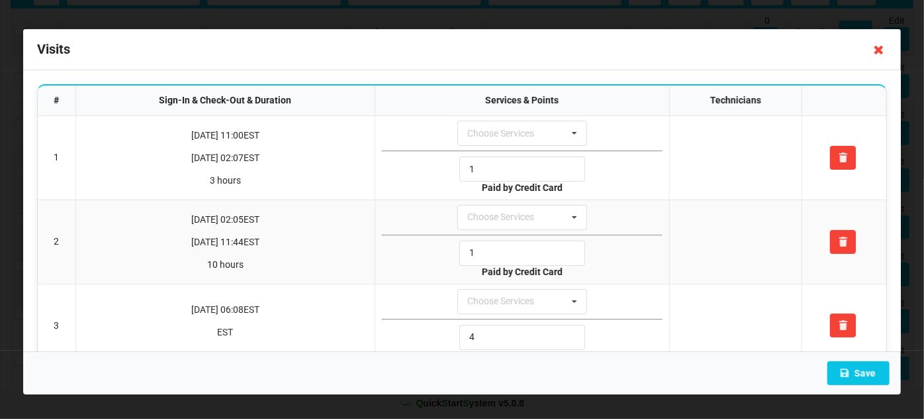
click at [879, 46] on icon at bounding box center [879, 49] width 21 height 21
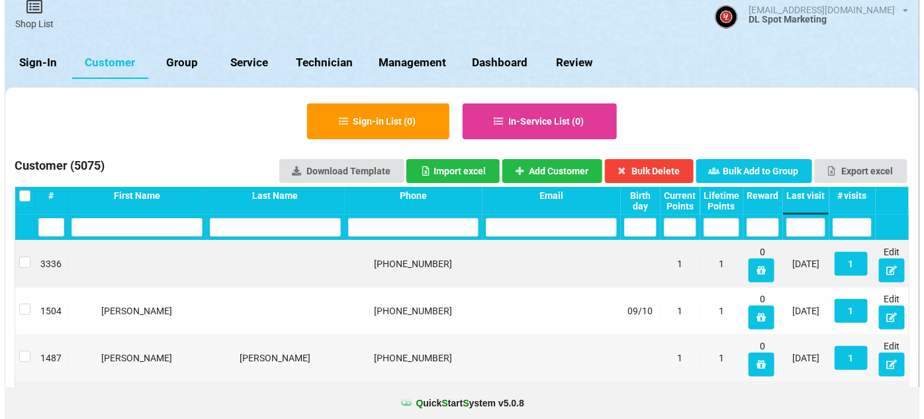
scroll to position [0, 0]
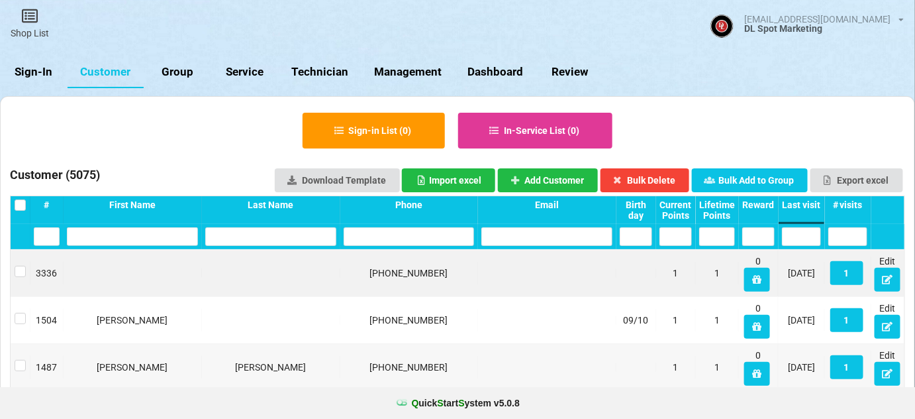
click at [44, 72] on link "Sign-In" at bounding box center [34, 72] width 68 height 32
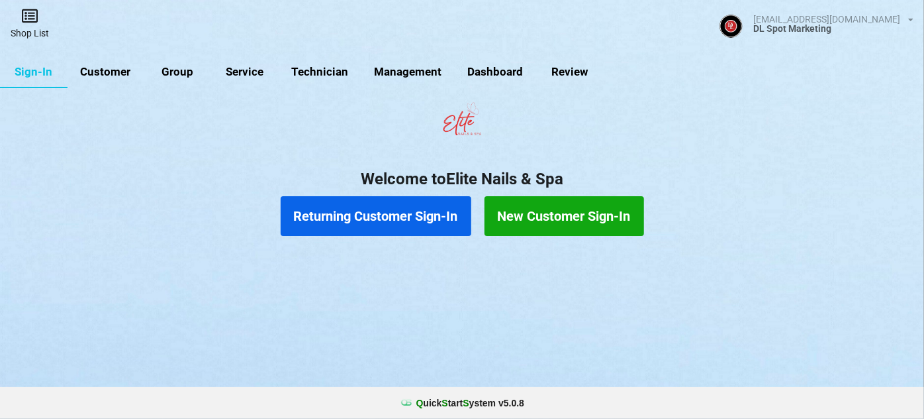
click at [33, 33] on link "Shop List" at bounding box center [30, 23] width 60 height 47
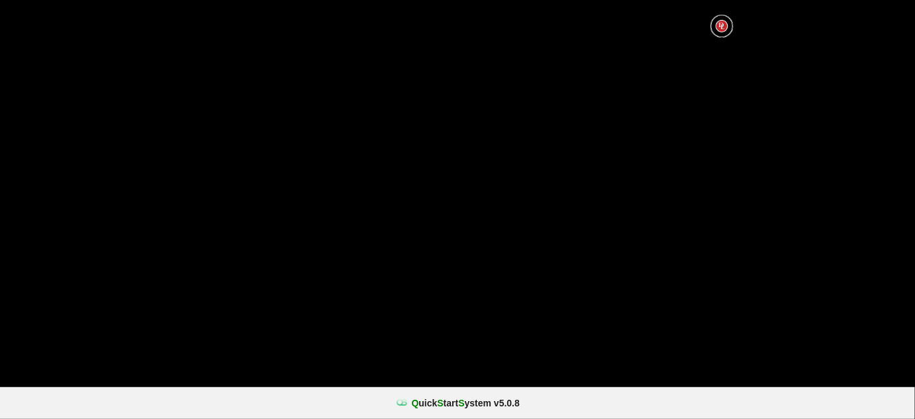
select select "25"
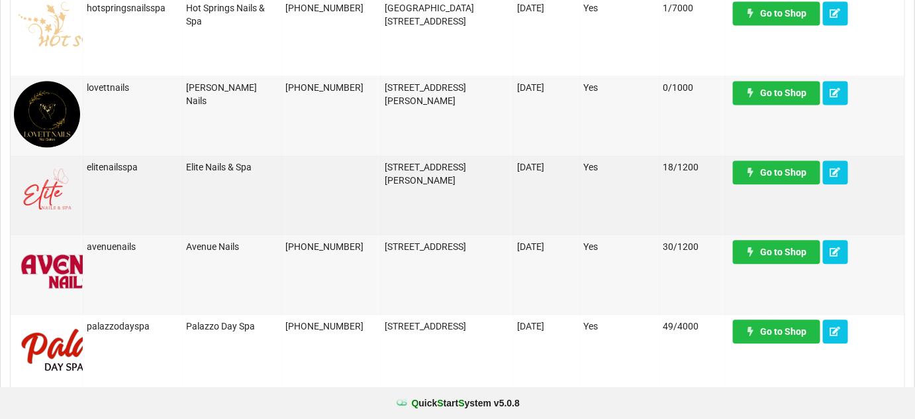
scroll to position [883, 0]
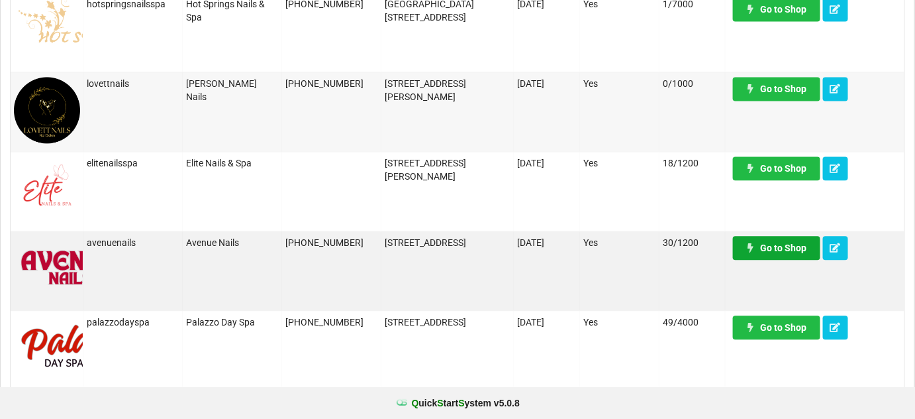
click at [775, 254] on link "Go to Shop" at bounding box center [776, 248] width 87 height 24
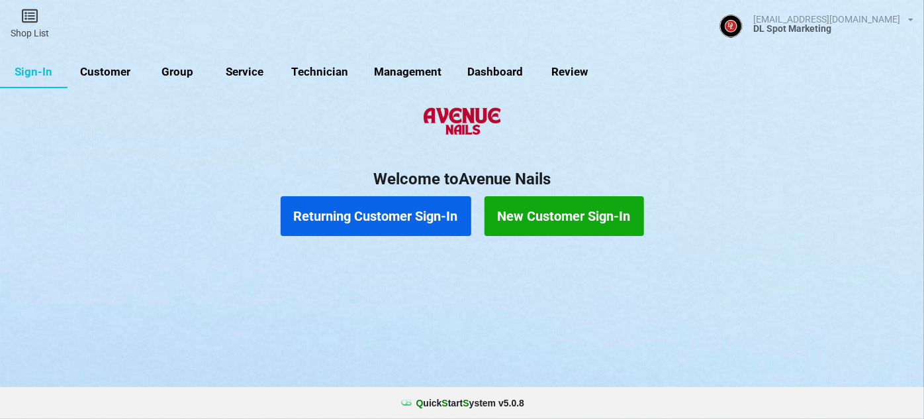
click at [109, 74] on link "Customer" at bounding box center [106, 72] width 76 height 32
select select "25"
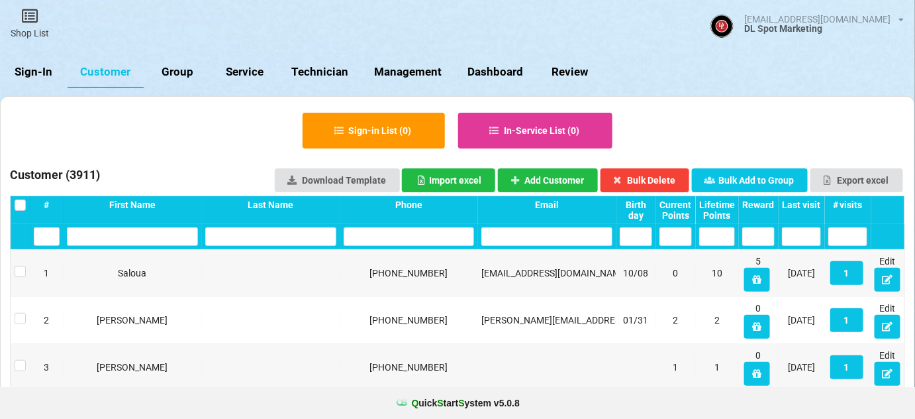
click at [816, 202] on div "Last visit" at bounding box center [801, 204] width 39 height 11
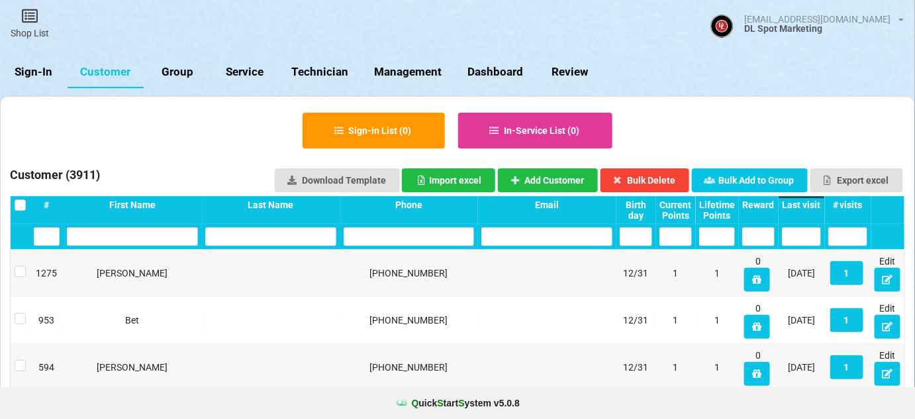
click at [816, 202] on div "Last visit" at bounding box center [801, 204] width 39 height 11
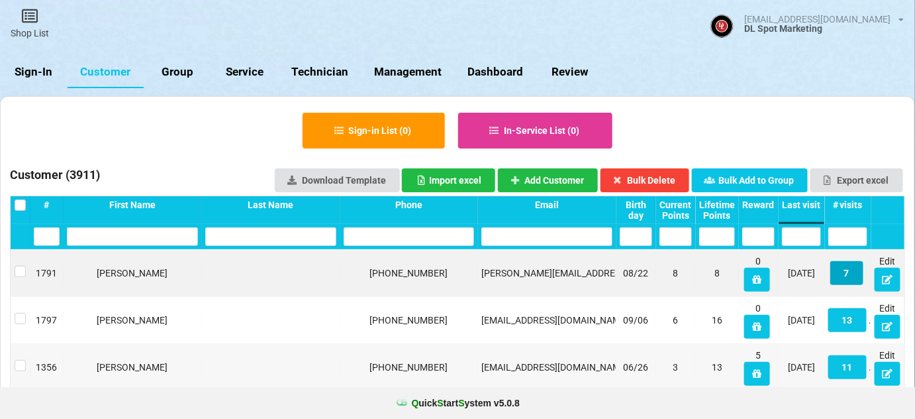
click at [851, 276] on button "7" at bounding box center [846, 273] width 33 height 24
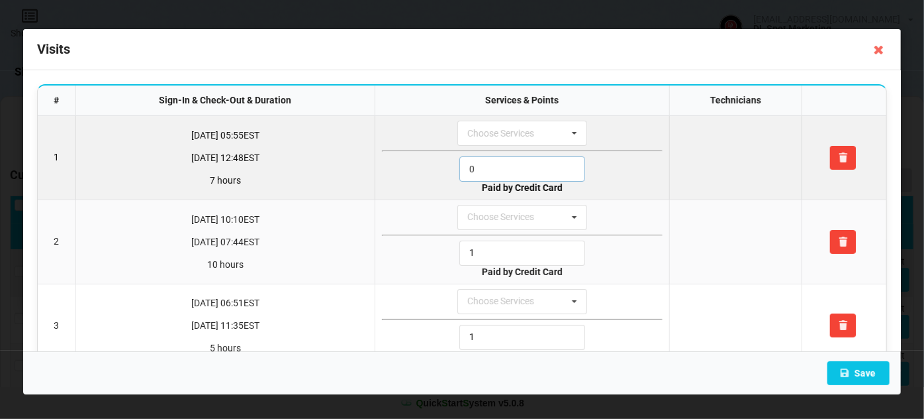
drag, startPoint x: 487, startPoint y: 166, endPoint x: 442, endPoint y: 178, distance: 46.8
click at [446, 173] on div "0" at bounding box center [522, 168] width 281 height 25
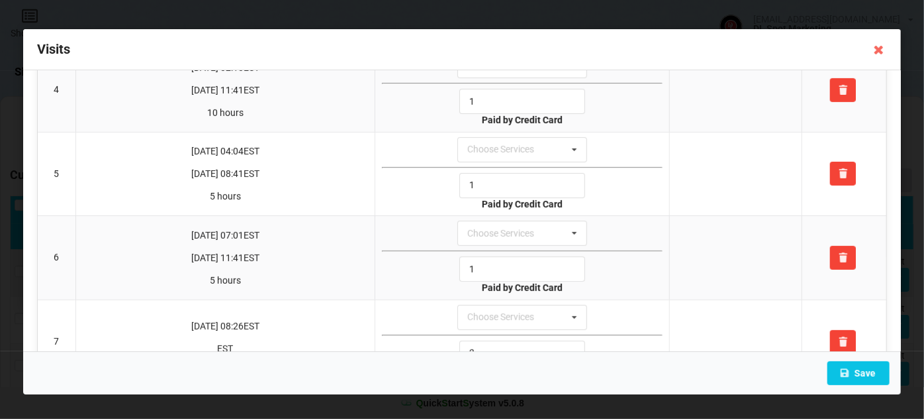
scroll to position [321, 0]
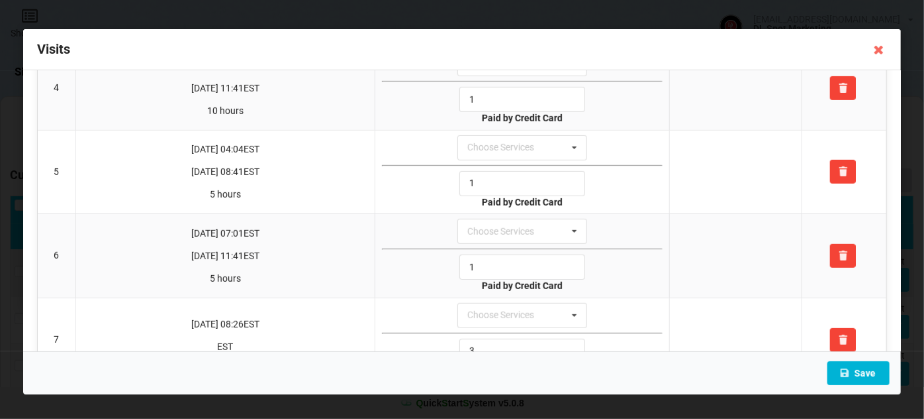
type input "1"
click at [871, 370] on button "Save" at bounding box center [859, 373] width 62 height 24
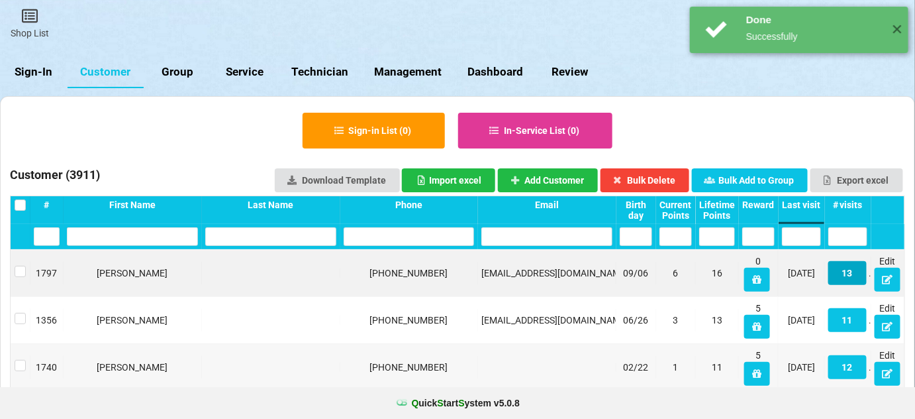
click at [845, 270] on button "13" at bounding box center [847, 273] width 38 height 24
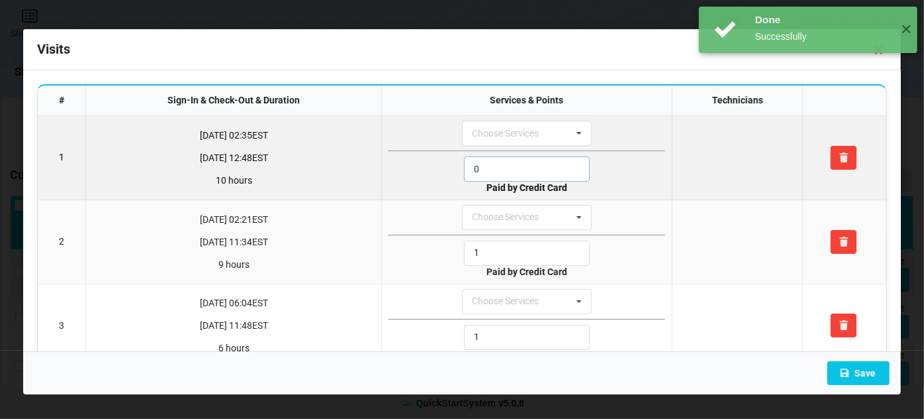
drag, startPoint x: 475, startPoint y: 169, endPoint x: 434, endPoint y: 177, distance: 41.8
click at [434, 177] on div "0" at bounding box center [527, 168] width 277 height 25
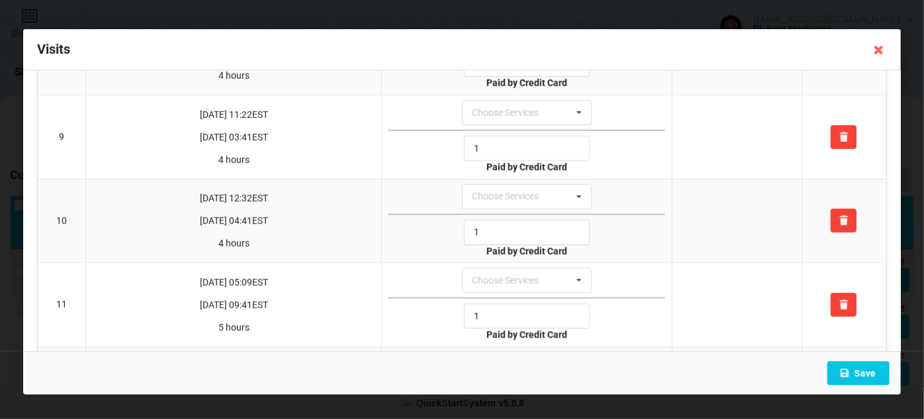
scroll to position [803, 0]
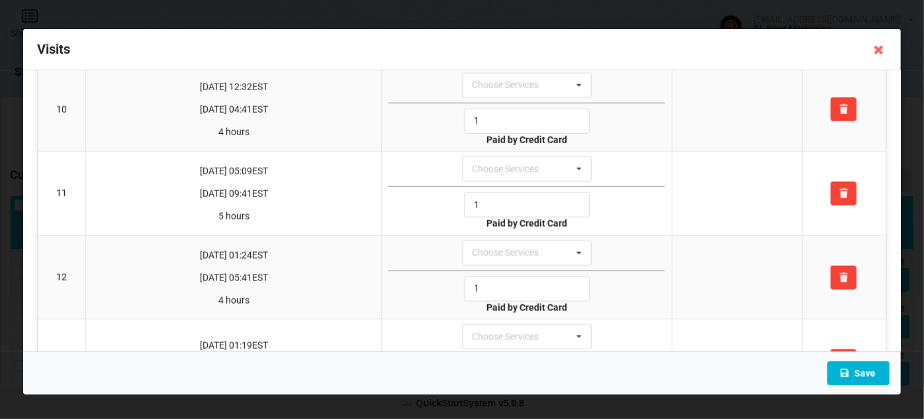
type input "1"
click at [865, 367] on button "Save" at bounding box center [859, 373] width 62 height 24
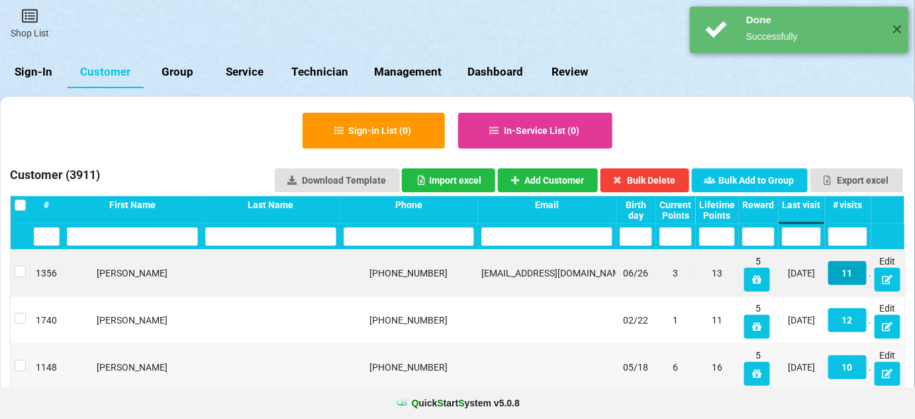
click at [848, 274] on button "11" at bounding box center [847, 273] width 38 height 24
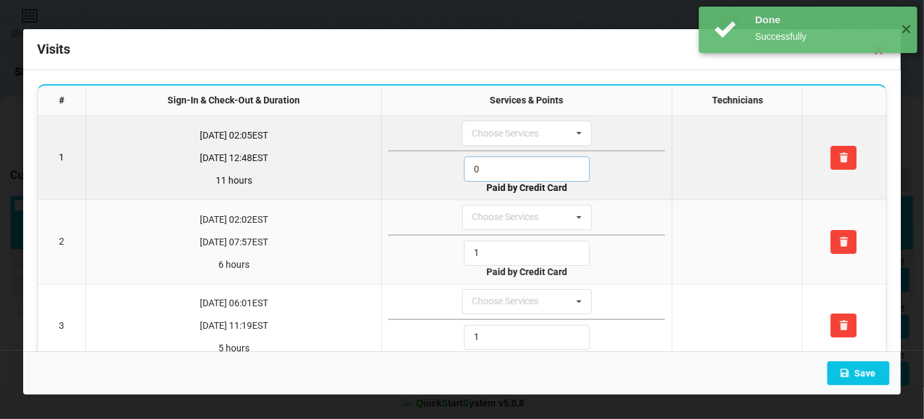
drag, startPoint x: 503, startPoint y: 171, endPoint x: 415, endPoint y: 187, distance: 89.5
click at [420, 183] on td "Choose Services Service 0 Paid by Credit Card" at bounding box center [526, 157] width 291 height 83
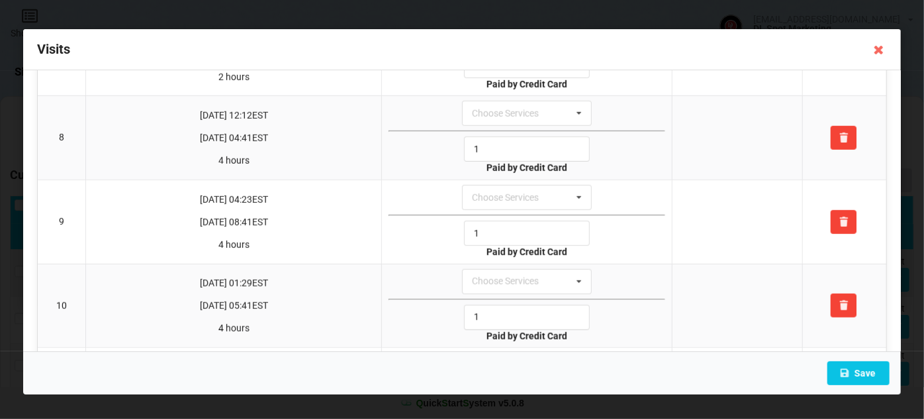
scroll to position [691, 0]
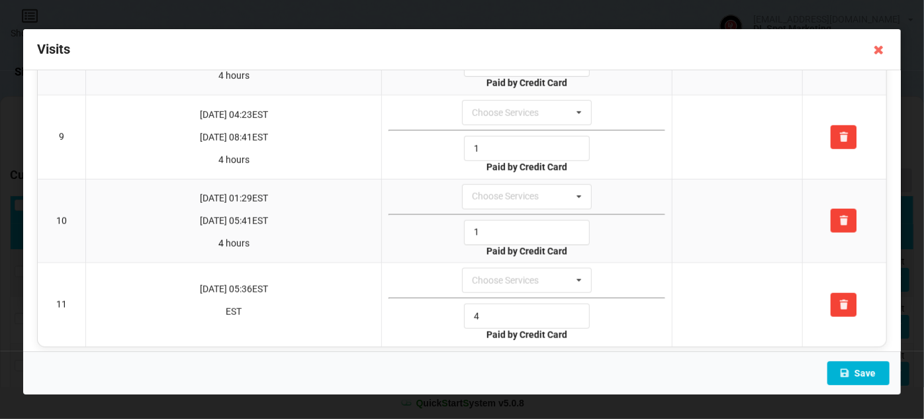
type input "1"
click at [869, 373] on button "Save" at bounding box center [859, 373] width 62 height 24
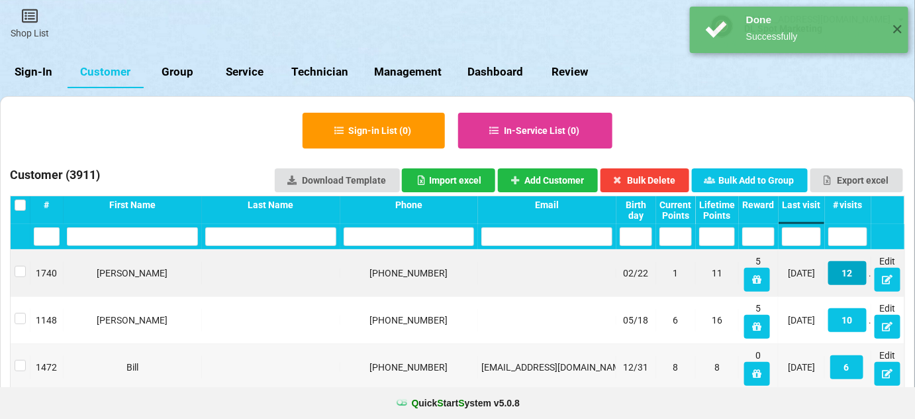
click at [840, 266] on button "12" at bounding box center [847, 273] width 38 height 24
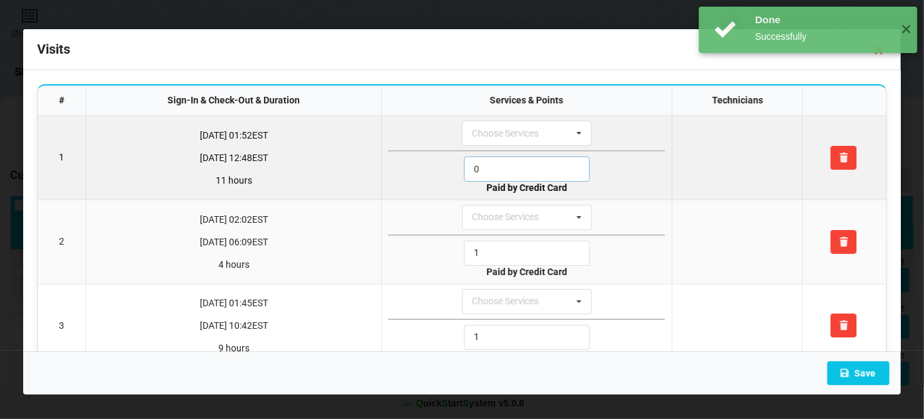
drag, startPoint x: 507, startPoint y: 174, endPoint x: 424, endPoint y: 182, distance: 83.2
click at [429, 179] on div "0" at bounding box center [527, 168] width 277 height 25
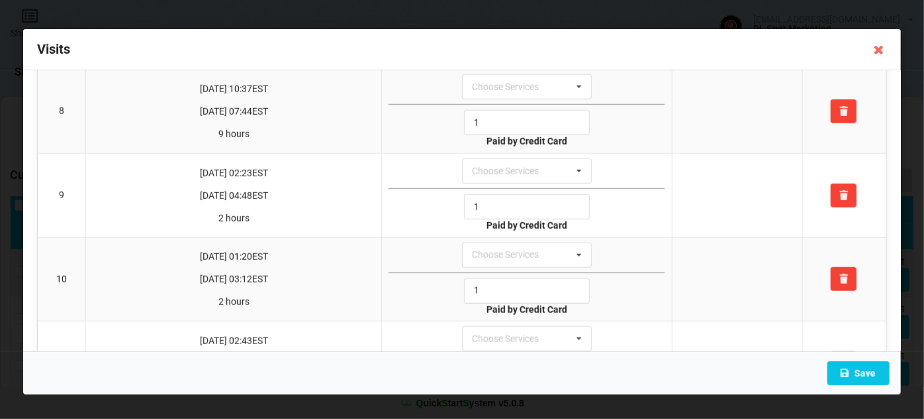
scroll to position [774, 0]
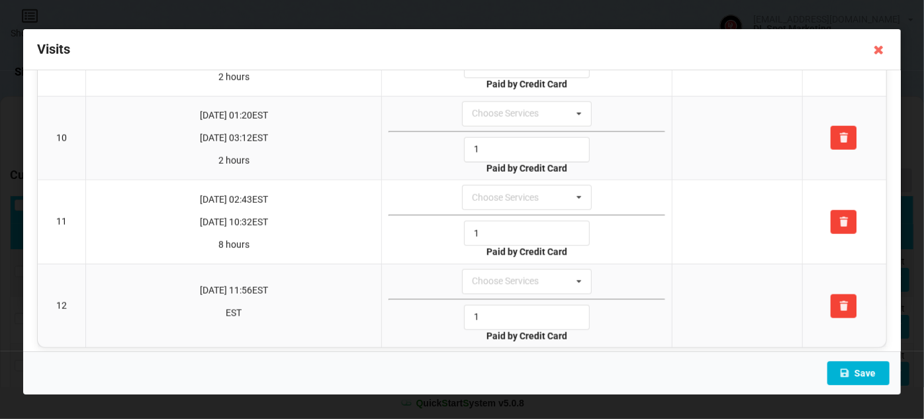
type input "1"
click at [868, 372] on button "Save" at bounding box center [859, 373] width 62 height 24
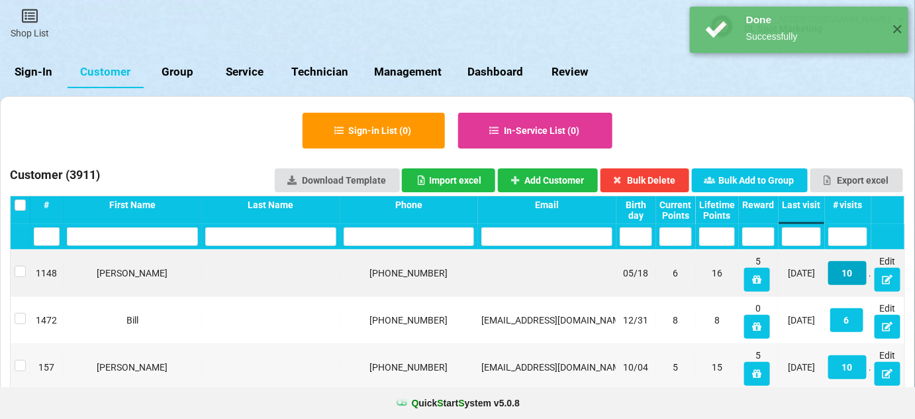
click at [848, 272] on button "10" at bounding box center [847, 273] width 38 height 24
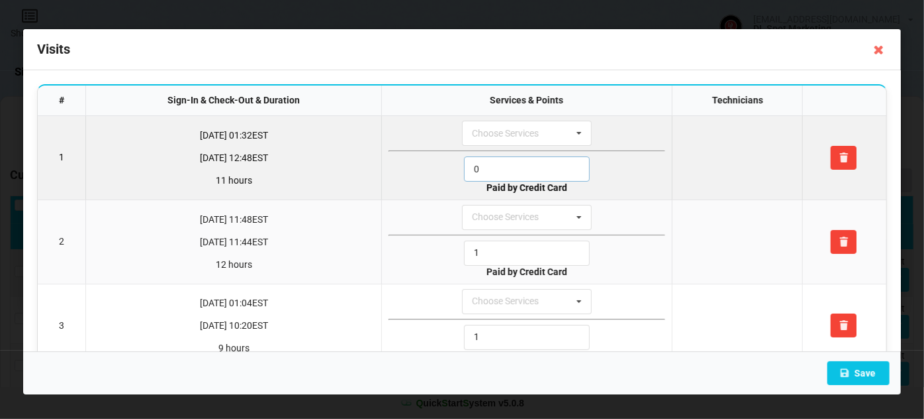
drag, startPoint x: 473, startPoint y: 170, endPoint x: 429, endPoint y: 186, distance: 47.1
click at [430, 176] on div "0" at bounding box center [527, 168] width 277 height 25
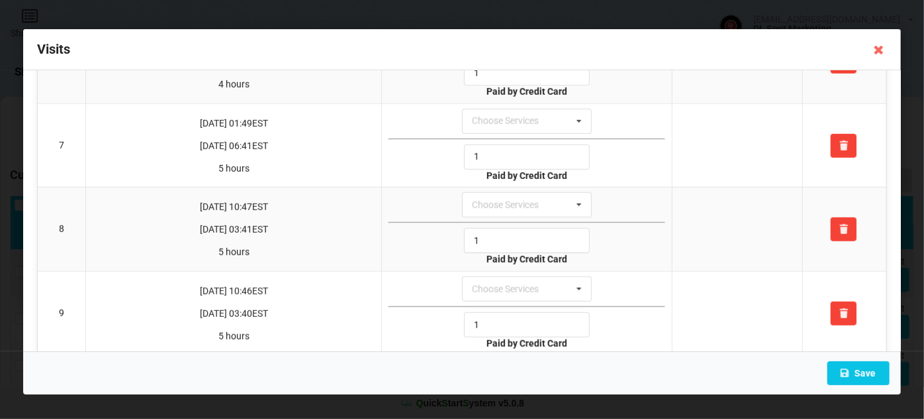
scroll to position [608, 0]
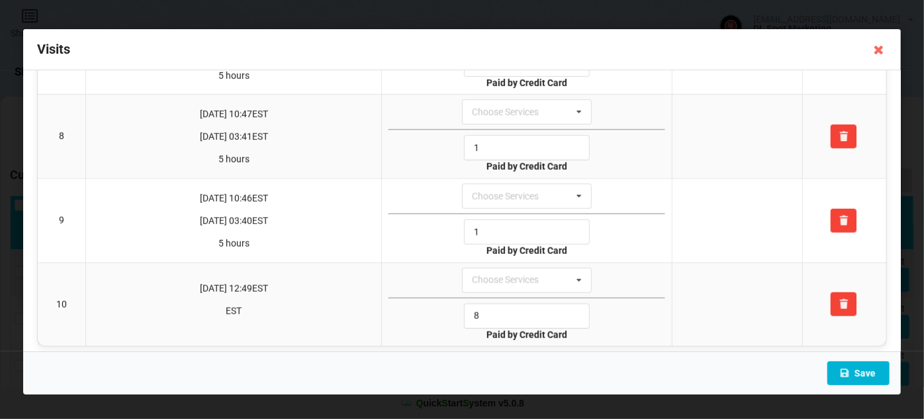
type input "1"
click at [855, 371] on button "Save" at bounding box center [859, 373] width 62 height 24
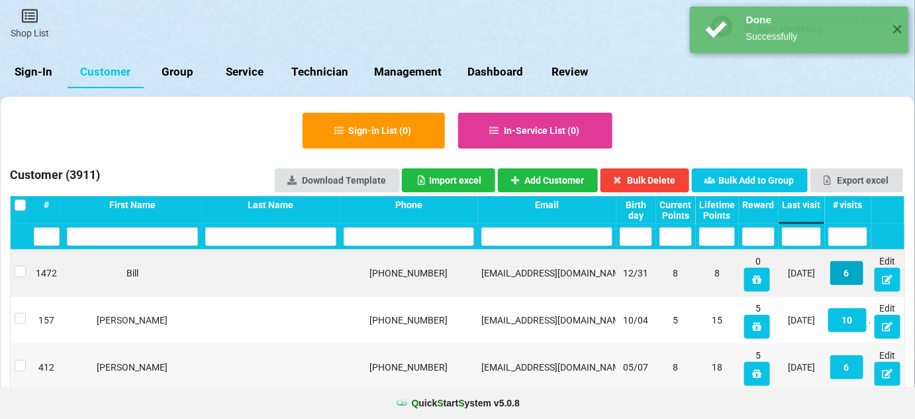
click at [849, 272] on button "6" at bounding box center [846, 273] width 33 height 24
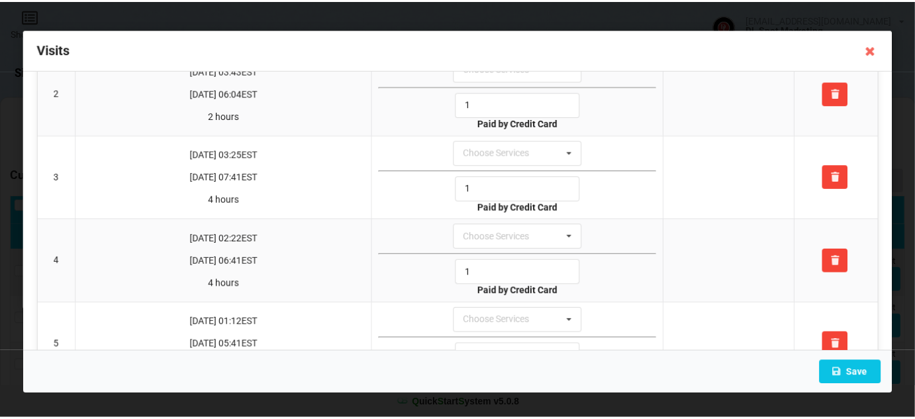
scroll to position [0, 0]
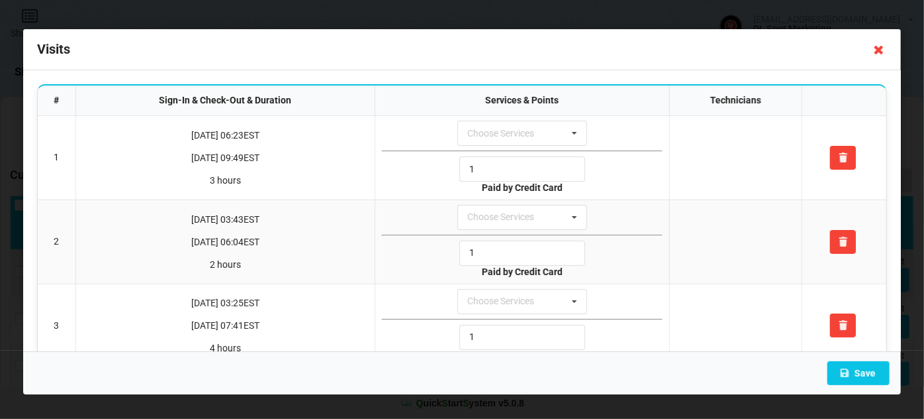
click at [885, 50] on icon at bounding box center [879, 49] width 21 height 21
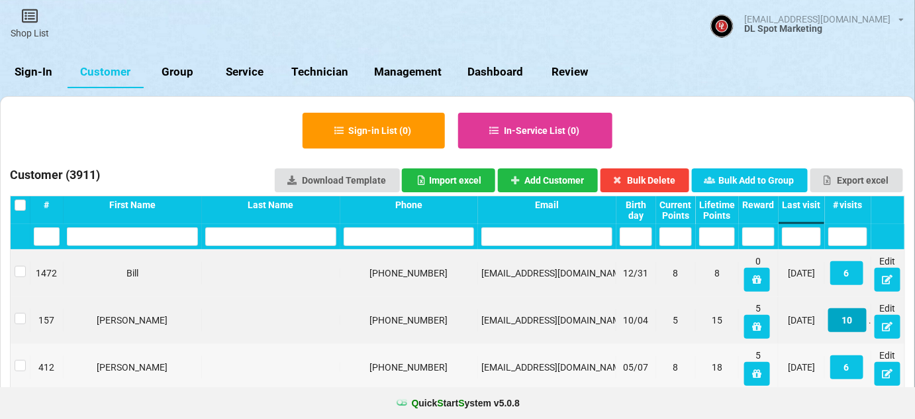
click at [852, 323] on button "10" at bounding box center [847, 320] width 38 height 24
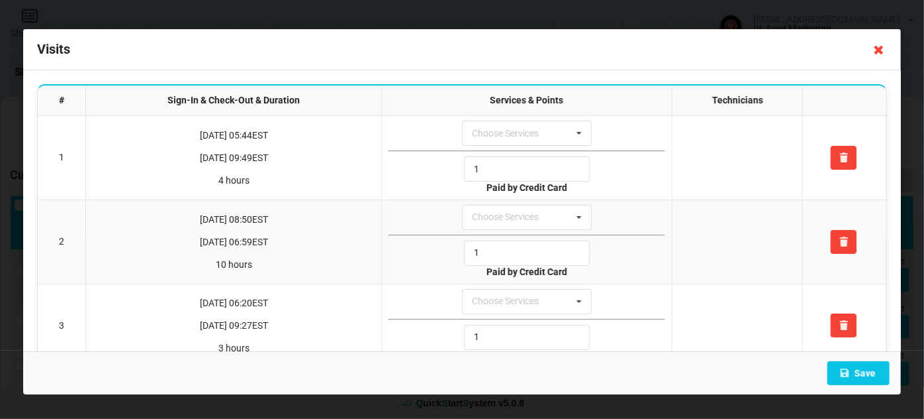
drag, startPoint x: 880, startPoint y: 52, endPoint x: 869, endPoint y: 75, distance: 25.2
click at [880, 53] on icon at bounding box center [879, 49] width 21 height 21
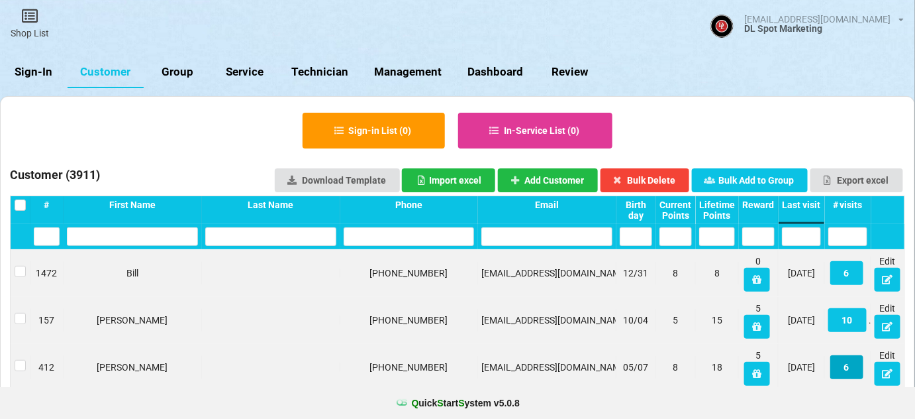
click at [845, 366] on button "6" at bounding box center [846, 367] width 33 height 24
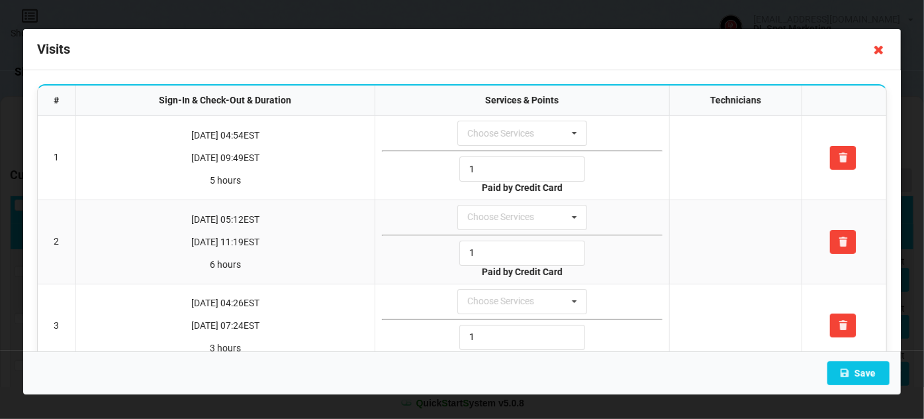
click at [881, 50] on icon at bounding box center [879, 49] width 21 height 21
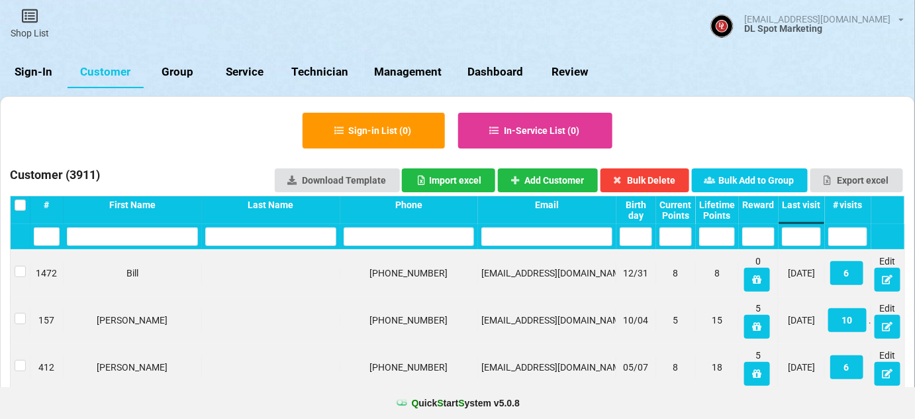
click at [38, 74] on link "Sign-In" at bounding box center [34, 72] width 68 height 32
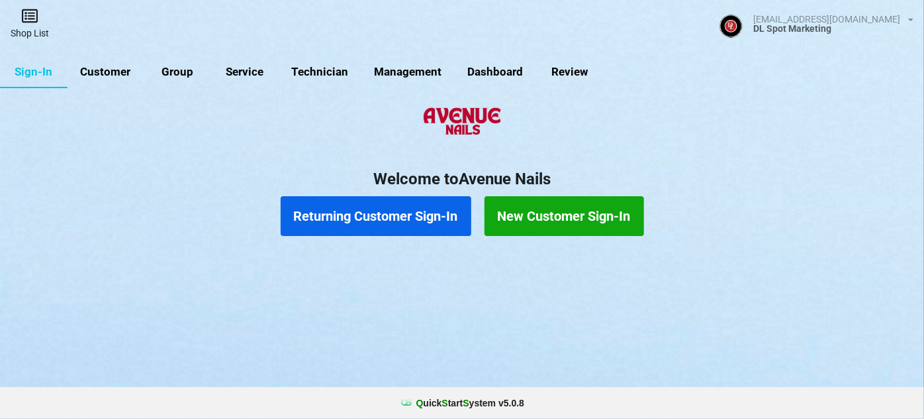
click at [34, 27] on link "Shop List" at bounding box center [30, 23] width 60 height 47
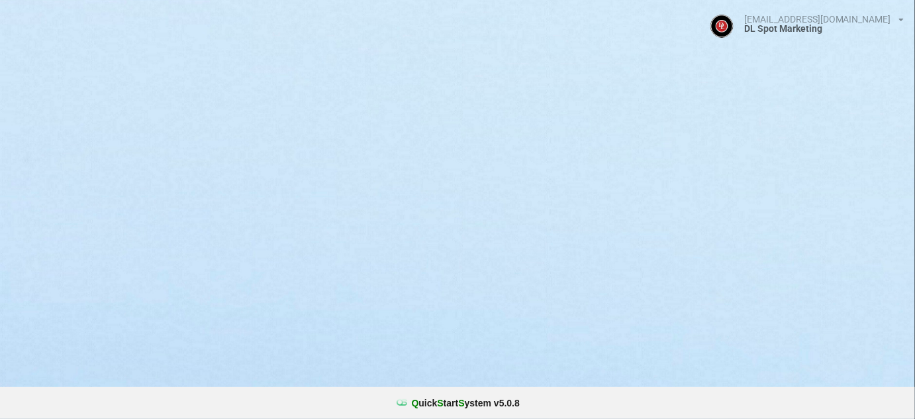
select select "25"
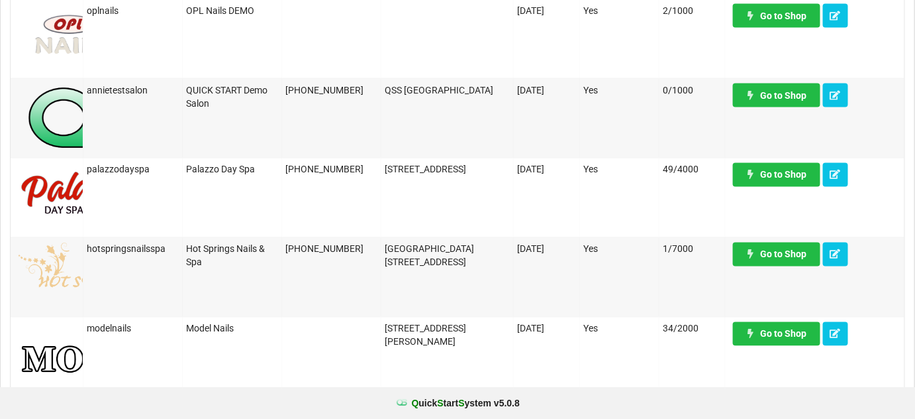
scroll to position [722, 0]
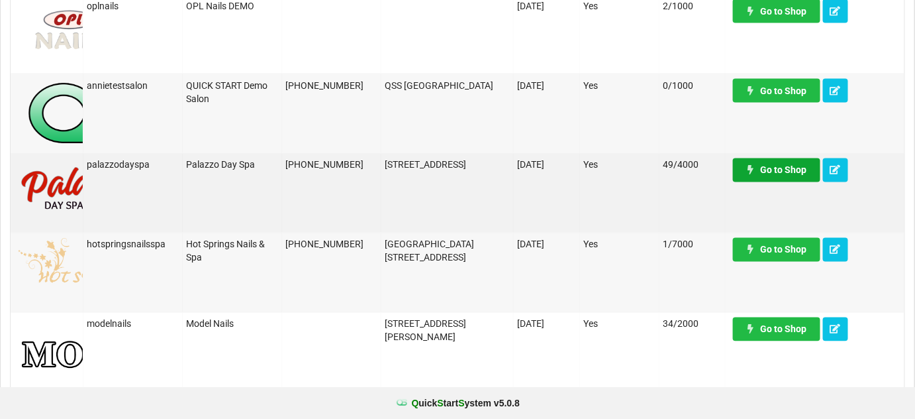
click at [779, 174] on link "Go to Shop" at bounding box center [776, 170] width 87 height 24
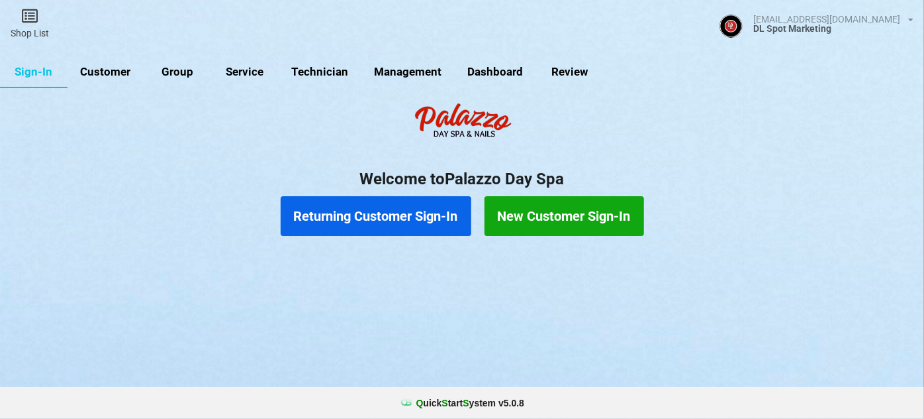
click at [106, 70] on link "Customer" at bounding box center [106, 72] width 76 height 32
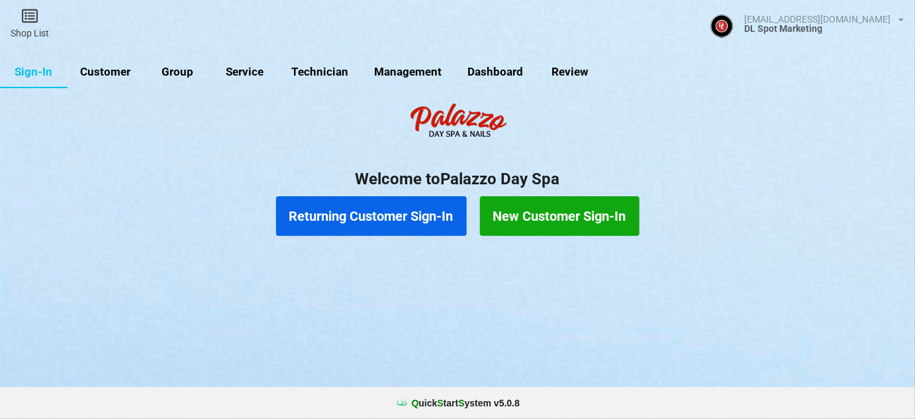
select select "25"
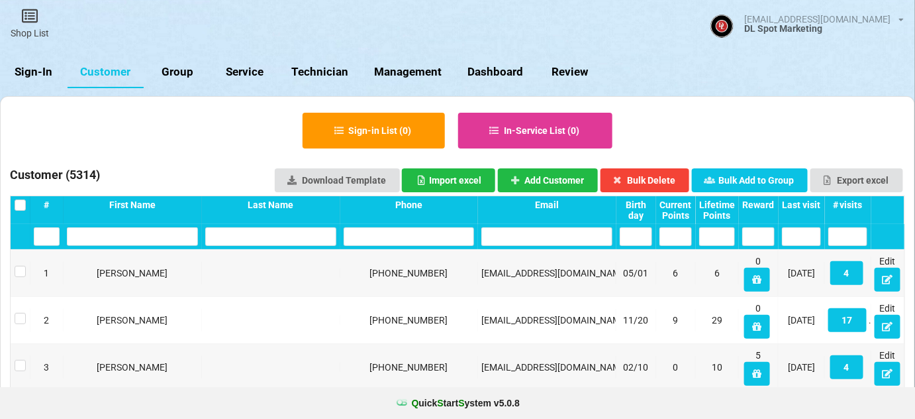
click at [527, 207] on div "Last visit" at bounding box center [523, 208] width 7 height 2
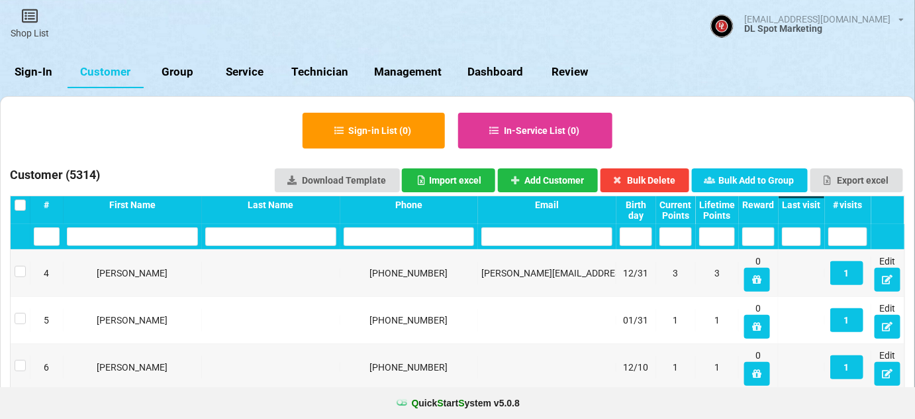
click at [804, 200] on div "Last visit" at bounding box center [801, 204] width 39 height 11
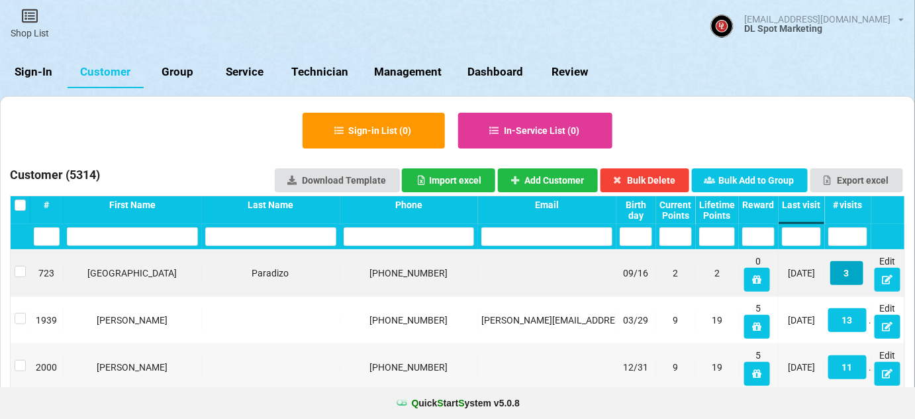
click at [853, 273] on button "3" at bounding box center [846, 273] width 33 height 24
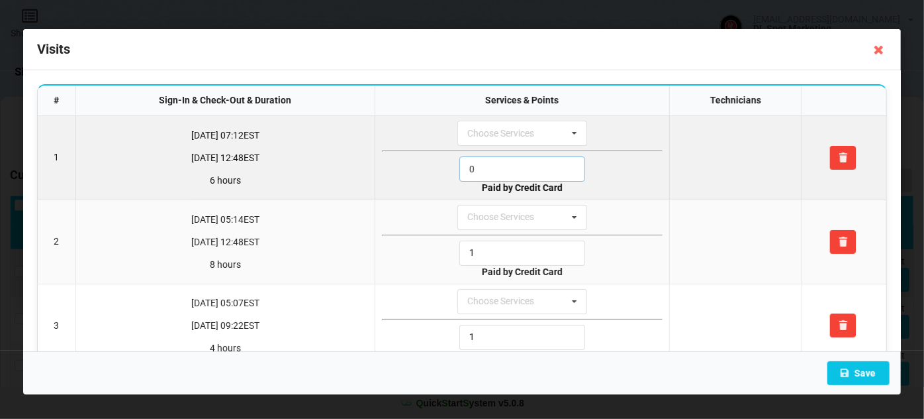
drag, startPoint x: 492, startPoint y: 168, endPoint x: 415, endPoint y: 182, distance: 78.8
click at [427, 177] on div "0" at bounding box center [522, 168] width 281 height 25
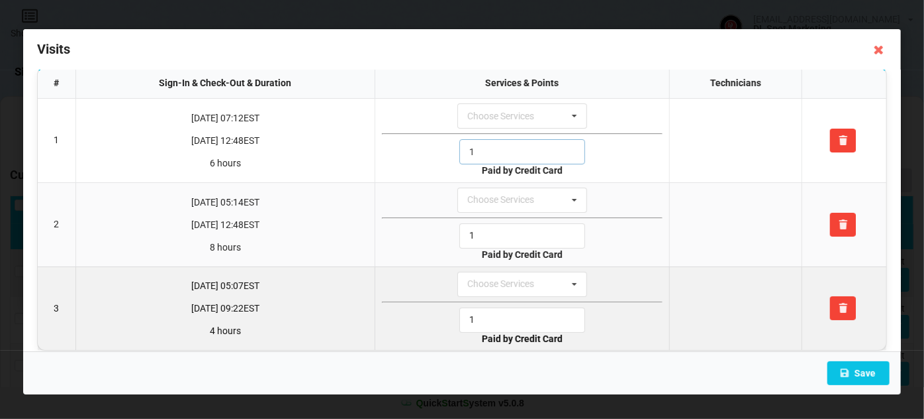
scroll to position [28, 0]
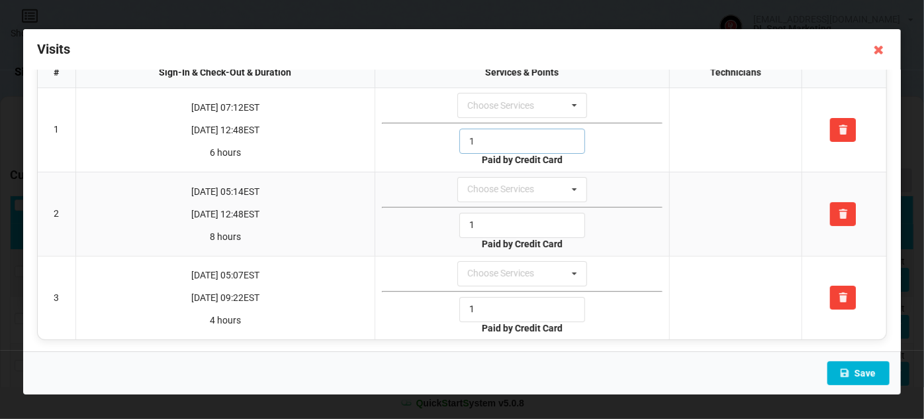
type input "1"
click at [875, 375] on button "Save" at bounding box center [859, 373] width 62 height 24
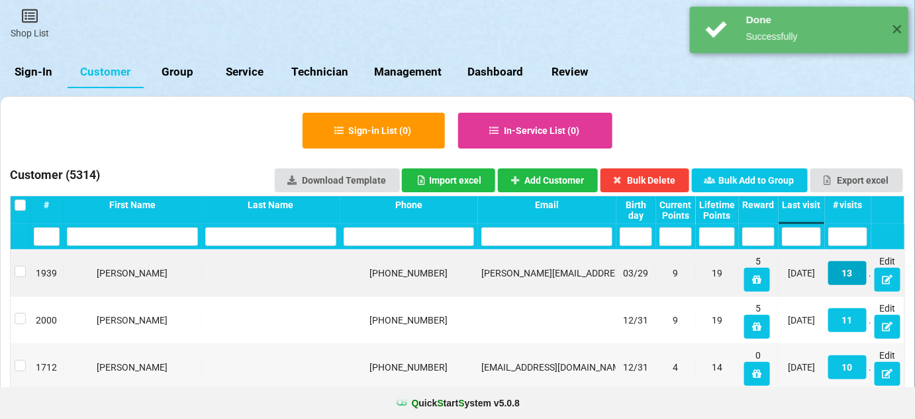
click at [842, 275] on button "13" at bounding box center [847, 273] width 38 height 24
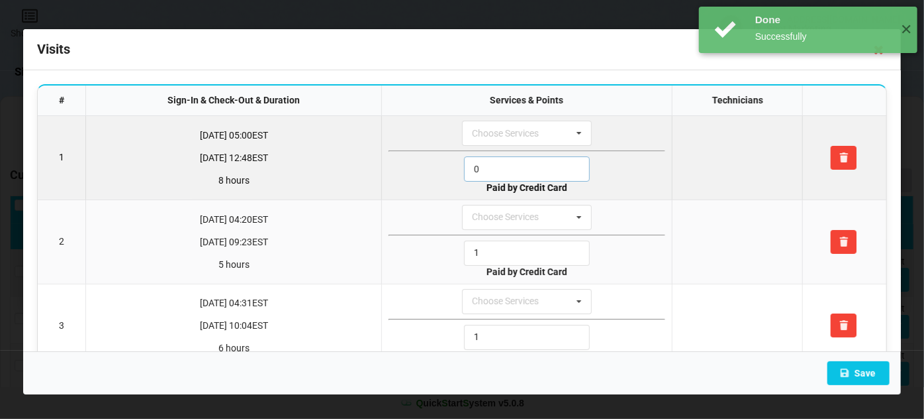
drag, startPoint x: 454, startPoint y: 172, endPoint x: 416, endPoint y: 179, distance: 38.3
click at [416, 179] on div "0" at bounding box center [527, 168] width 277 height 25
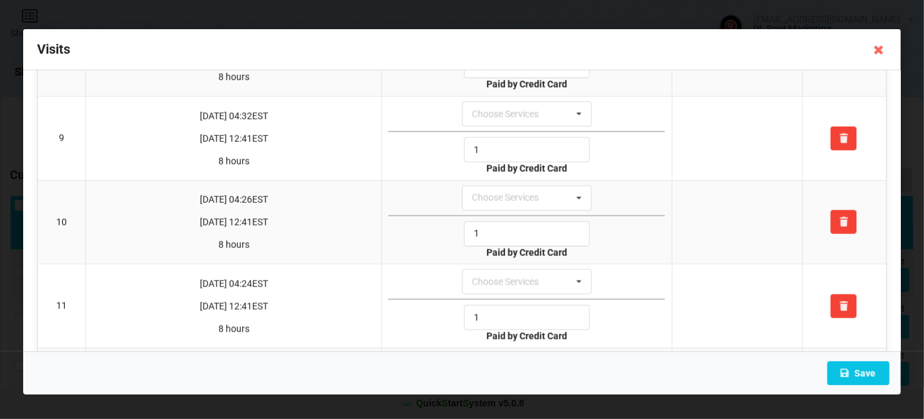
scroll to position [803, 0]
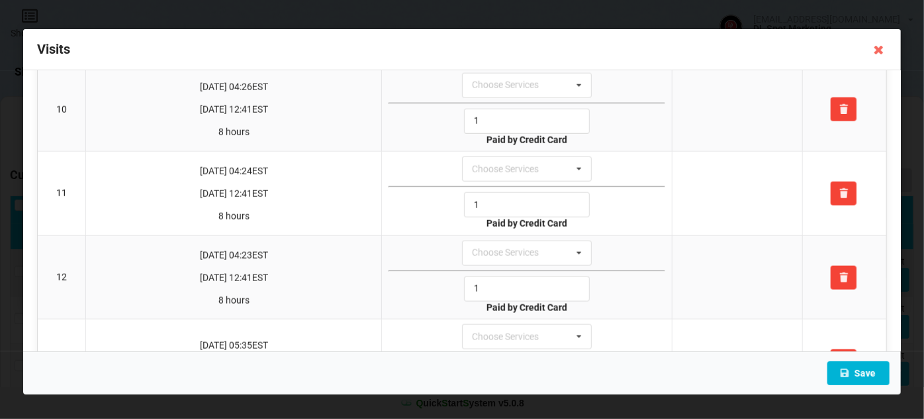
type input "1"
click at [871, 375] on button "Save" at bounding box center [859, 373] width 62 height 24
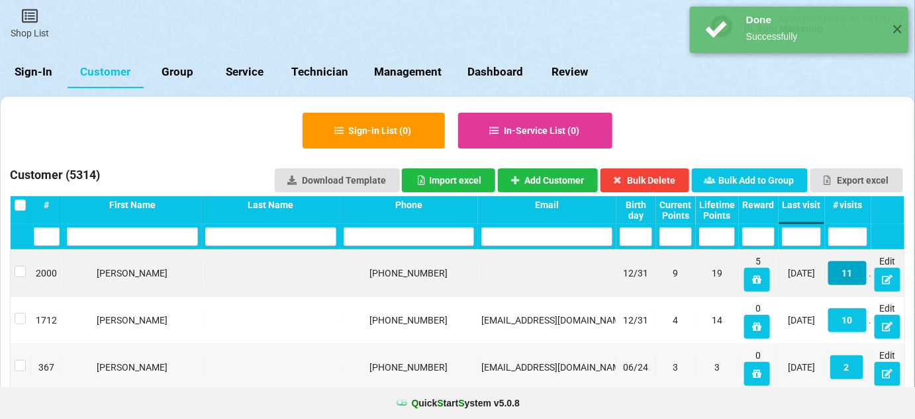
click at [852, 277] on button "11" at bounding box center [847, 273] width 38 height 24
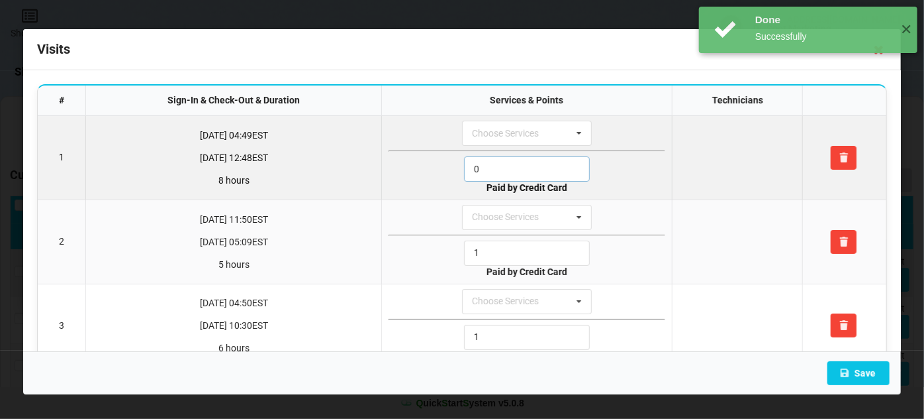
drag, startPoint x: 485, startPoint y: 166, endPoint x: 430, endPoint y: 176, distance: 56.5
click at [432, 175] on div "0" at bounding box center [527, 168] width 277 height 25
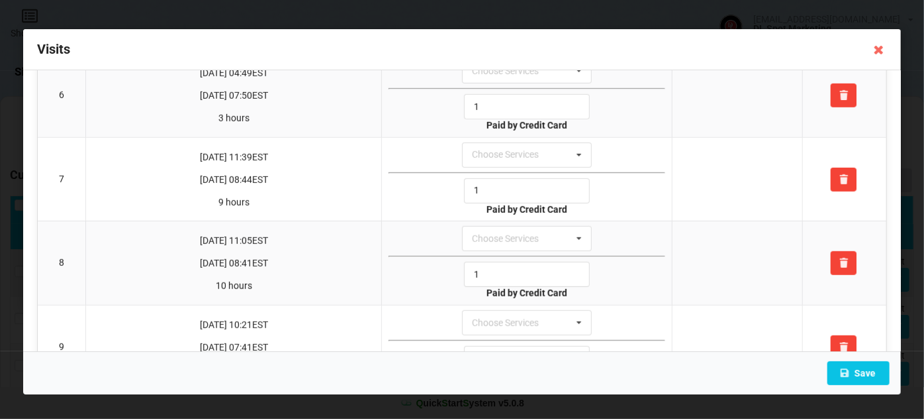
scroll to position [691, 0]
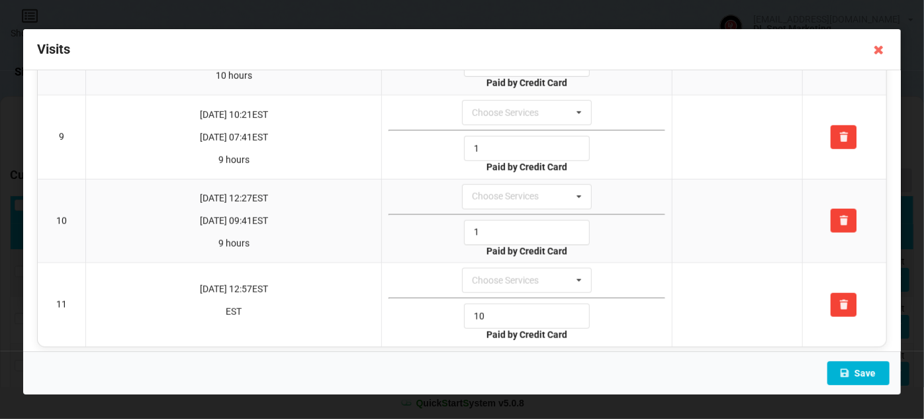
type input "1"
click at [859, 373] on button "Save" at bounding box center [859, 373] width 62 height 24
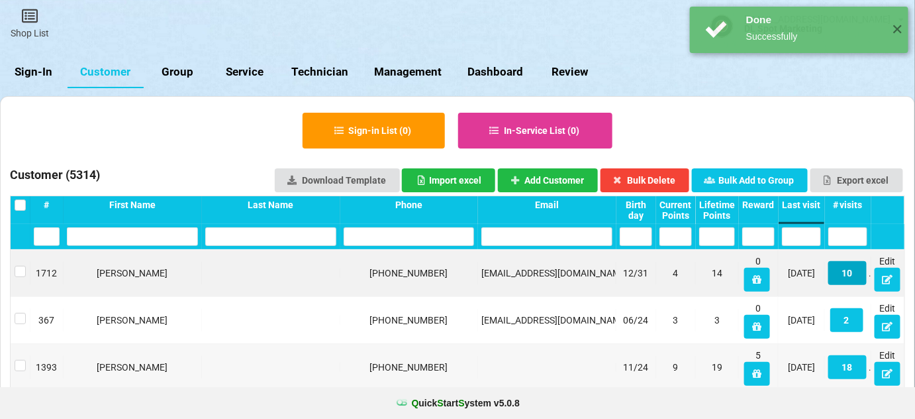
click at [852, 272] on button "10" at bounding box center [847, 273] width 38 height 24
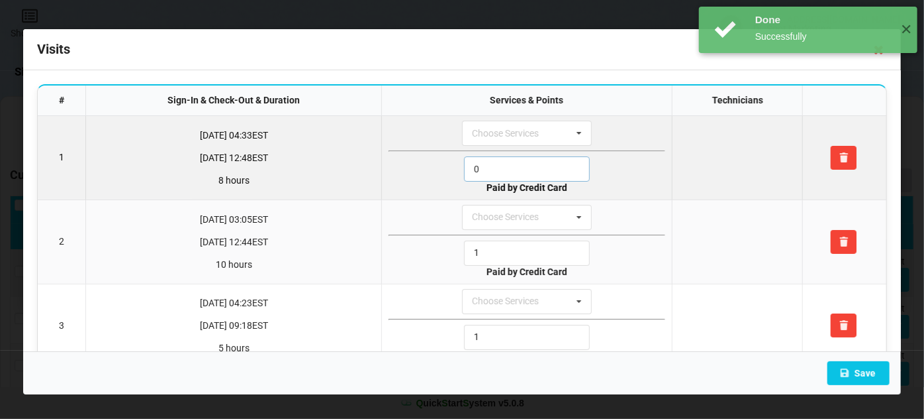
drag, startPoint x: 479, startPoint y: 168, endPoint x: 401, endPoint y: 187, distance: 79.7
click at [411, 174] on div "0" at bounding box center [527, 168] width 277 height 25
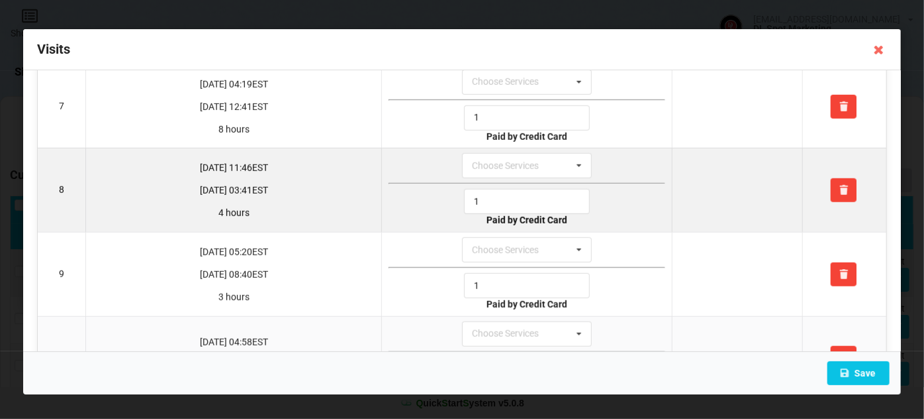
scroll to position [608, 0]
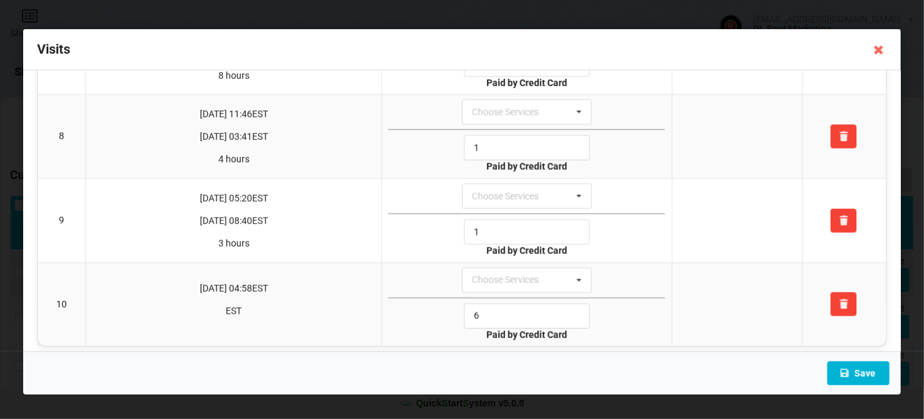
type input "1"
click at [858, 373] on button "Save" at bounding box center [859, 373] width 62 height 24
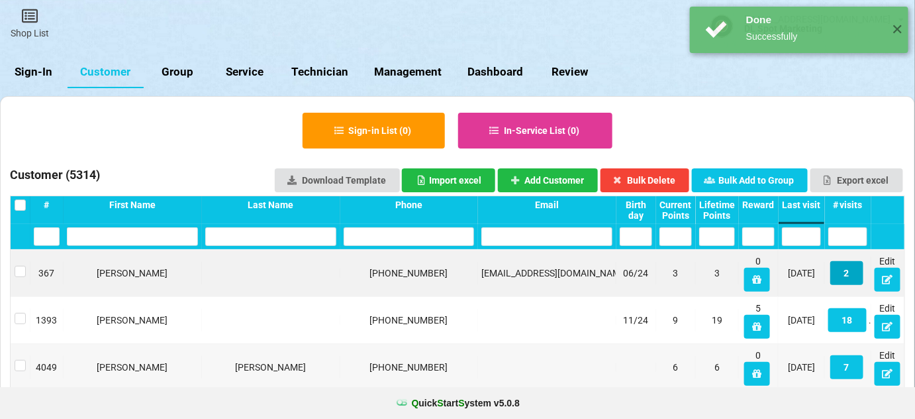
click at [846, 274] on button "2" at bounding box center [846, 273] width 33 height 24
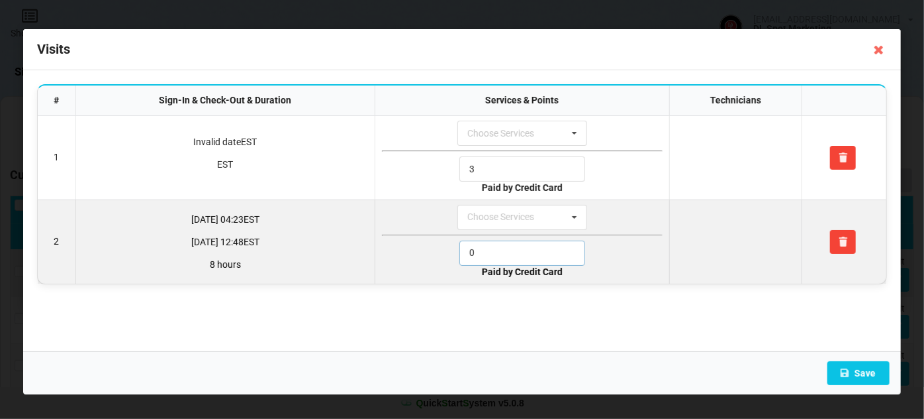
drag, startPoint x: 499, startPoint y: 244, endPoint x: 444, endPoint y: 259, distance: 56.9
click at [448, 257] on div "0" at bounding box center [522, 252] width 281 height 25
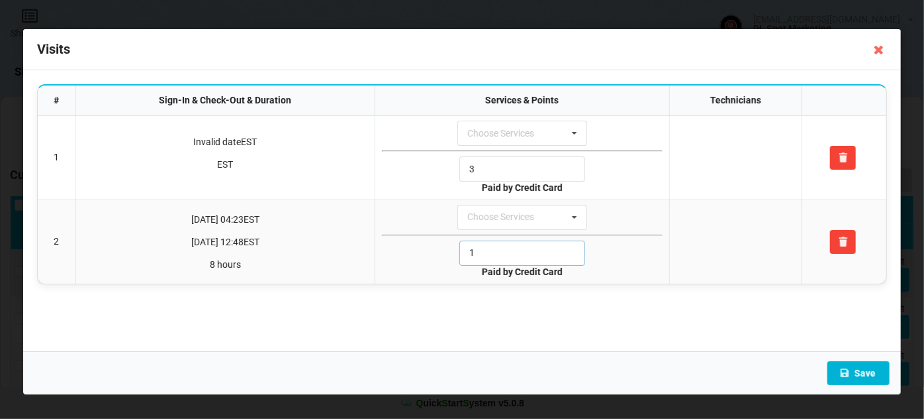
type input "1"
click at [860, 372] on button "Save" at bounding box center [859, 373] width 62 height 24
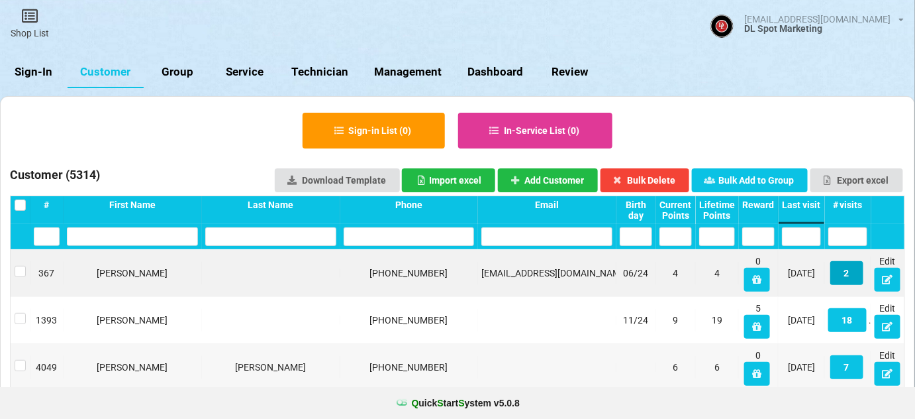
click at [849, 274] on button "2" at bounding box center [846, 273] width 33 height 24
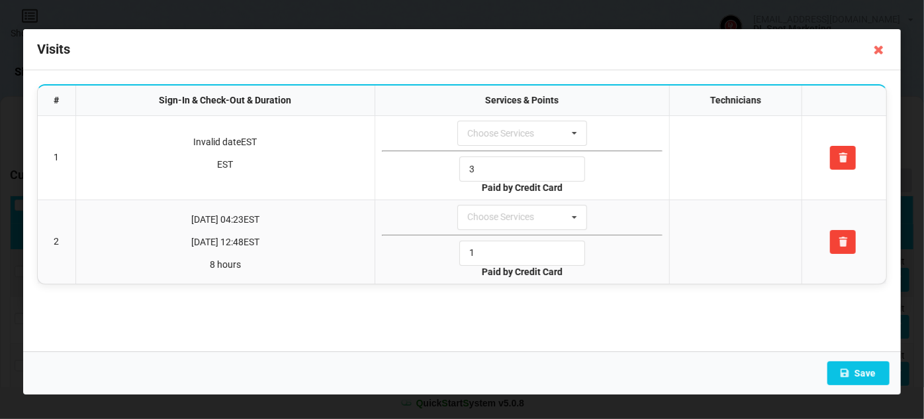
click at [880, 48] on icon at bounding box center [879, 49] width 21 height 21
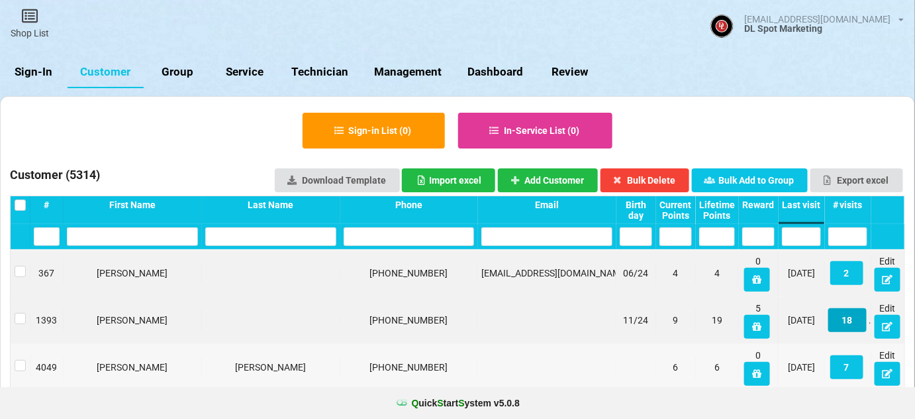
click at [851, 319] on button "18" at bounding box center [847, 320] width 38 height 24
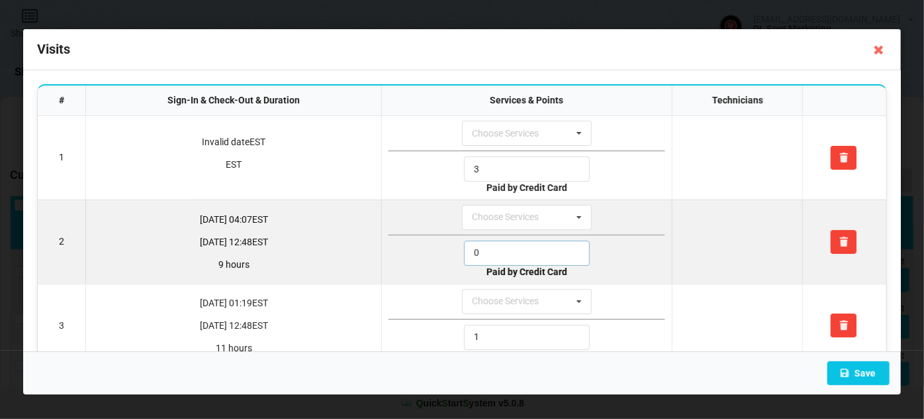
drag, startPoint x: 485, startPoint y: 250, endPoint x: 431, endPoint y: 259, distance: 54.3
click at [440, 259] on div "0" at bounding box center [527, 252] width 277 height 25
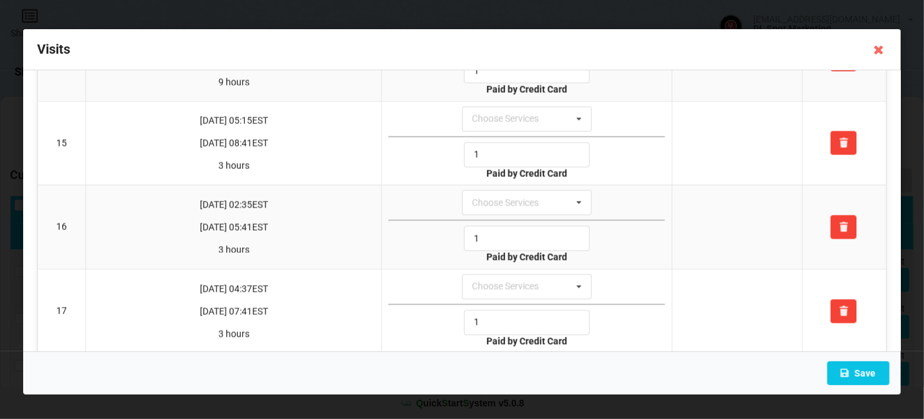
scroll to position [1271, 0]
type input "1"
click at [862, 373] on button "Save" at bounding box center [859, 373] width 62 height 24
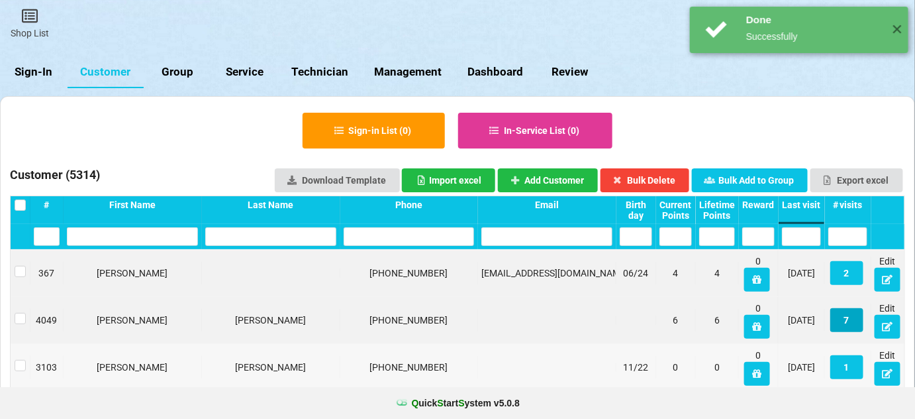
click at [850, 325] on button "7" at bounding box center [846, 320] width 33 height 24
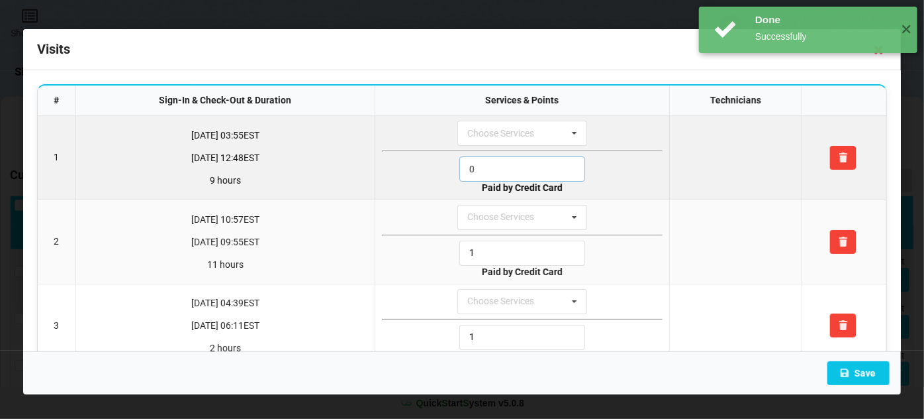
drag, startPoint x: 493, startPoint y: 166, endPoint x: 415, endPoint y: 187, distance: 80.3
click at [423, 179] on div "0" at bounding box center [522, 168] width 281 height 25
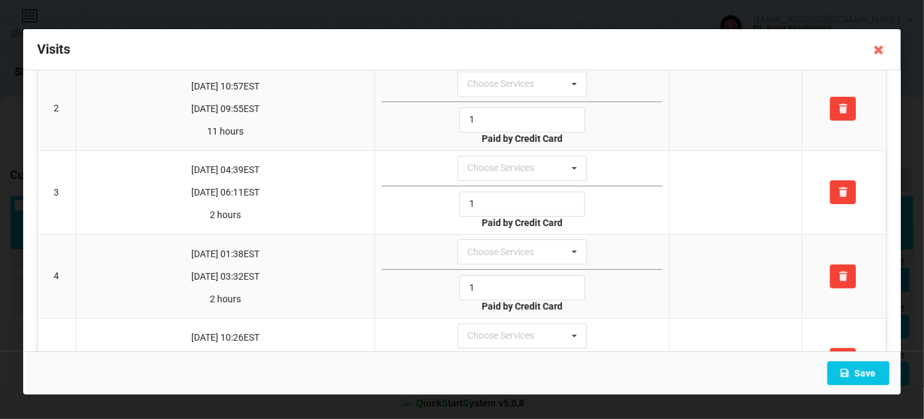
scroll to position [360, 0]
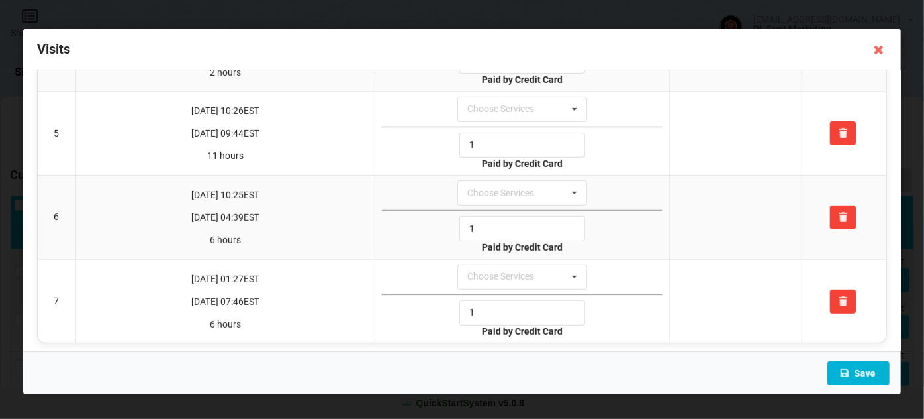
type input "1"
click at [868, 372] on button "Save" at bounding box center [859, 373] width 62 height 24
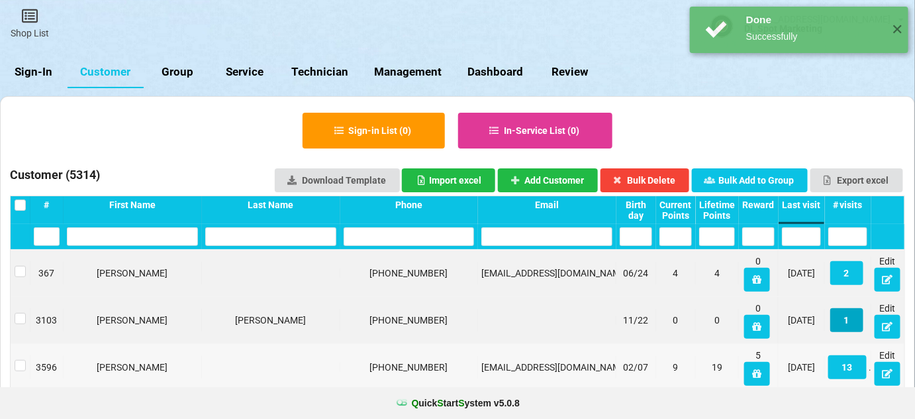
click at [851, 321] on button "1" at bounding box center [846, 320] width 33 height 24
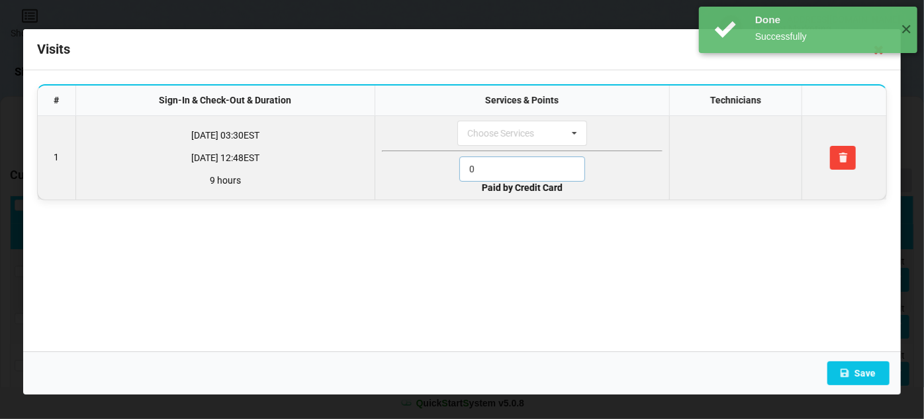
drag, startPoint x: 497, startPoint y: 170, endPoint x: 421, endPoint y: 188, distance: 77.6
click at [426, 184] on td "Choose Services 4. Hot Stone Pedicure 1. Service 2. Acrylic Fills 5. T.A.P. Ful…" at bounding box center [522, 157] width 294 height 83
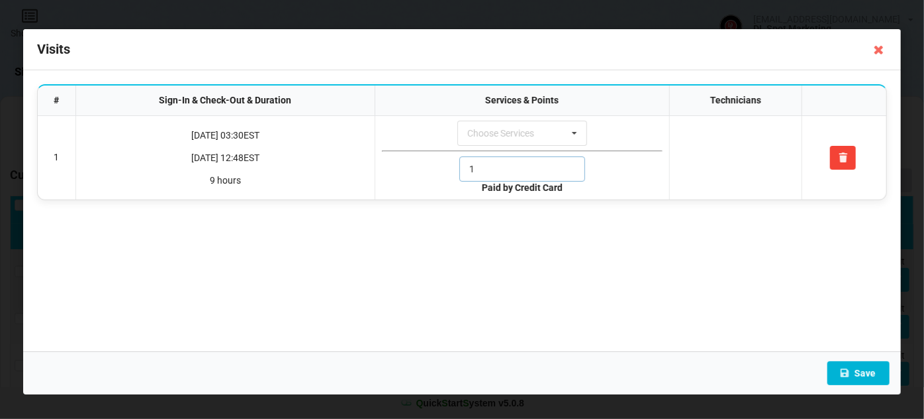
type input "1"
click at [856, 375] on button "Save" at bounding box center [859, 373] width 62 height 24
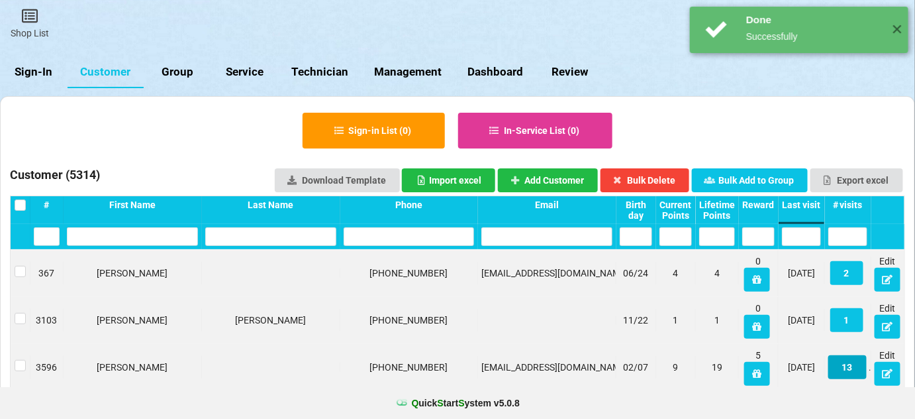
click at [852, 371] on button "13" at bounding box center [847, 367] width 38 height 24
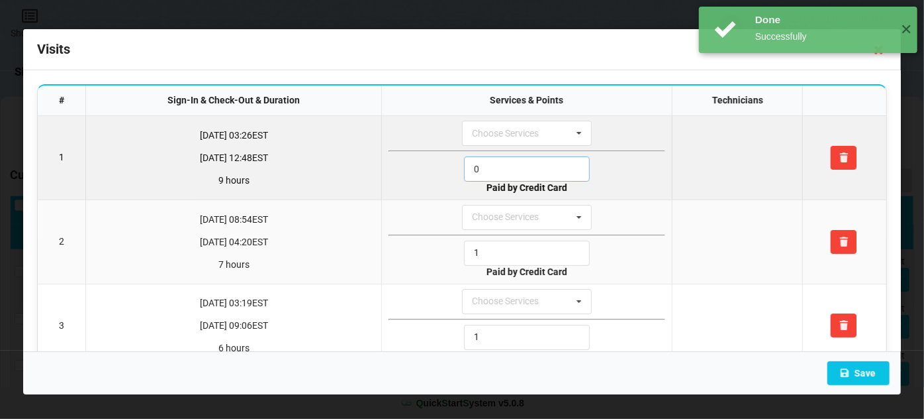
drag, startPoint x: 492, startPoint y: 174, endPoint x: 432, endPoint y: 180, distance: 60.6
click at [434, 179] on div "0" at bounding box center [527, 168] width 277 height 25
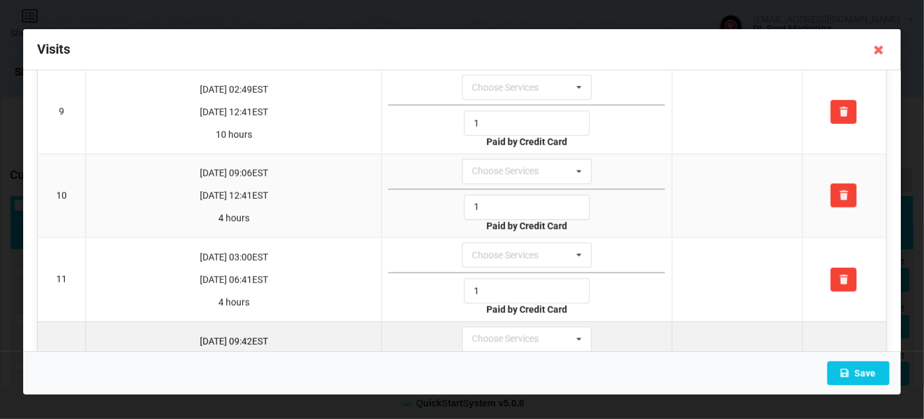
scroll to position [857, 0]
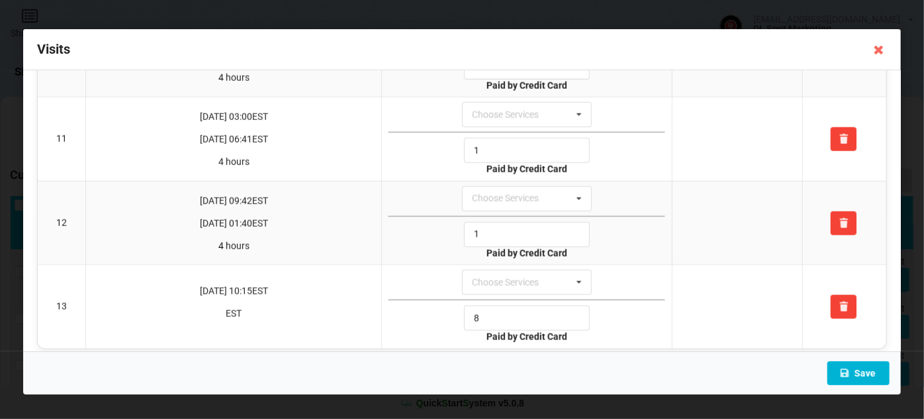
type input "1"
click at [855, 370] on button "Save" at bounding box center [859, 373] width 62 height 24
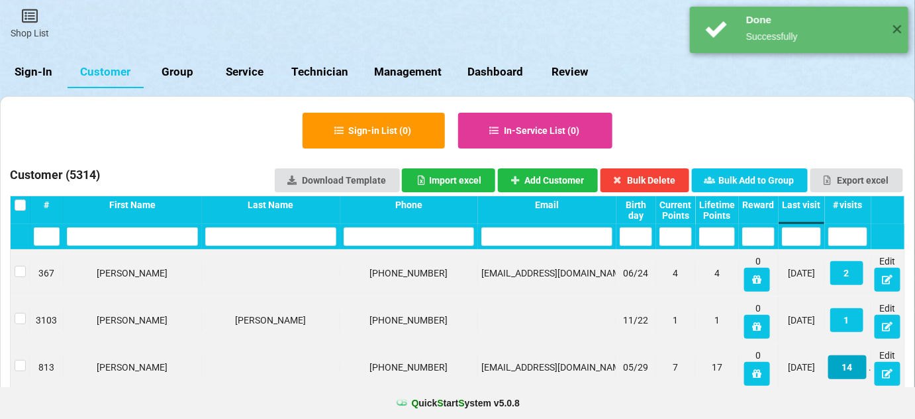
click at [852, 367] on button "14" at bounding box center [847, 367] width 38 height 24
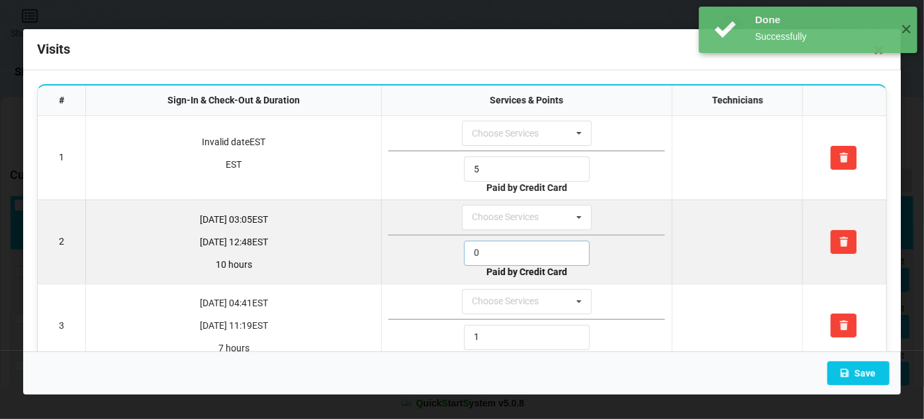
drag, startPoint x: 489, startPoint y: 252, endPoint x: 434, endPoint y: 260, distance: 55.5
click at [443, 256] on div "0" at bounding box center [527, 252] width 277 height 25
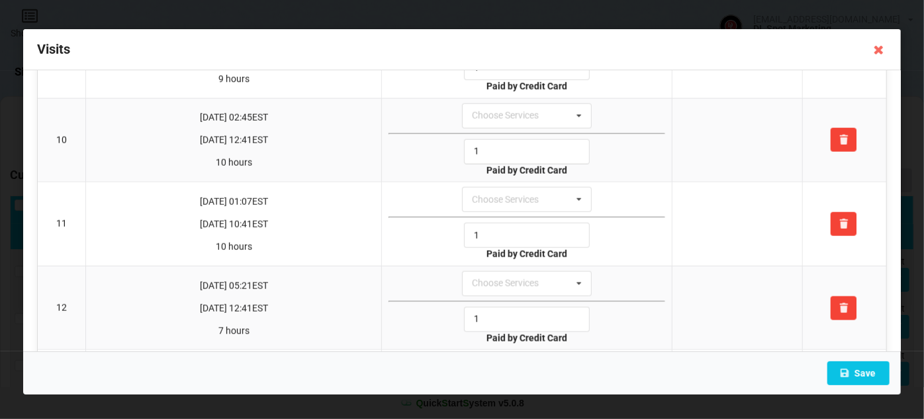
scroll to position [940, 0]
type input "1"
click at [867, 372] on button "Save" at bounding box center [859, 373] width 62 height 24
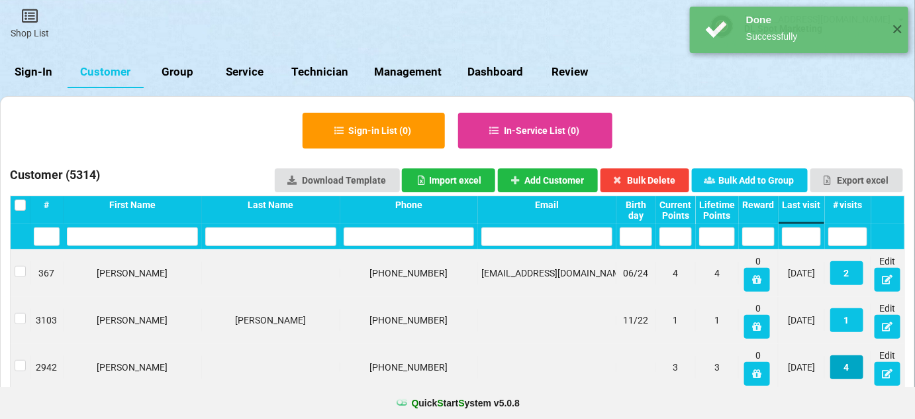
click at [847, 367] on button "4" at bounding box center [846, 367] width 33 height 24
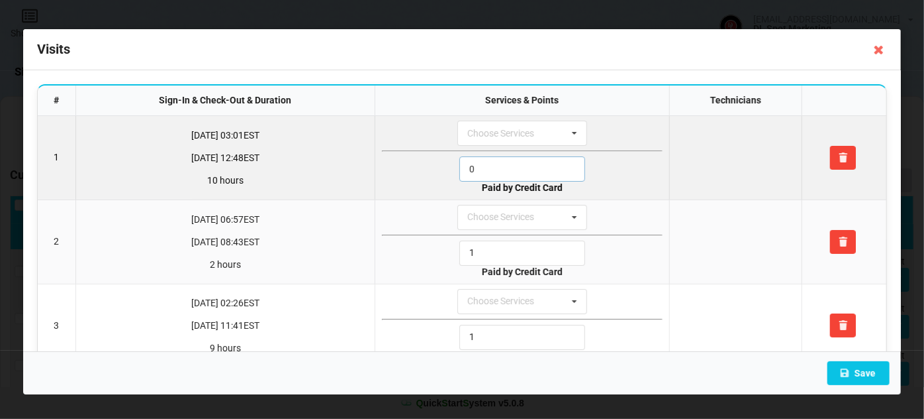
drag, startPoint x: 486, startPoint y: 166, endPoint x: 417, endPoint y: 179, distance: 70.3
click at [426, 175] on div "0" at bounding box center [522, 168] width 281 height 25
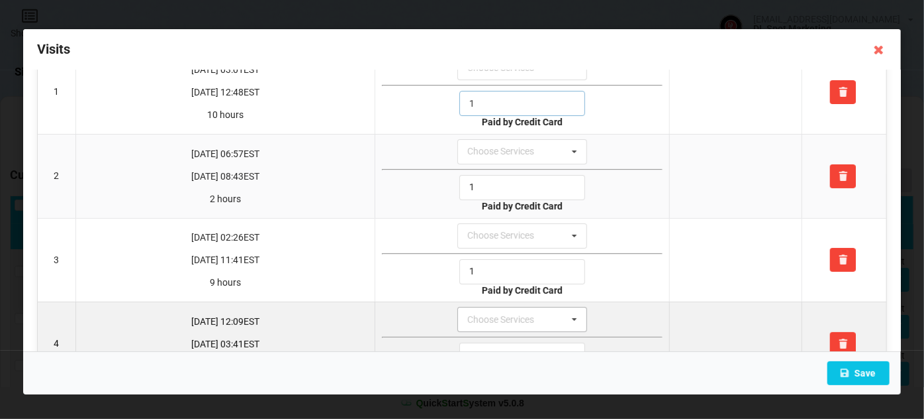
scroll to position [111, 0]
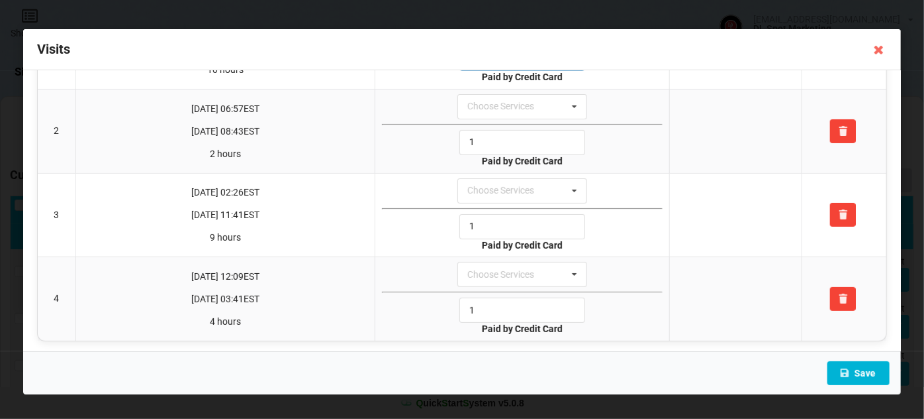
type input "1"
click at [866, 373] on button "Save" at bounding box center [859, 373] width 62 height 24
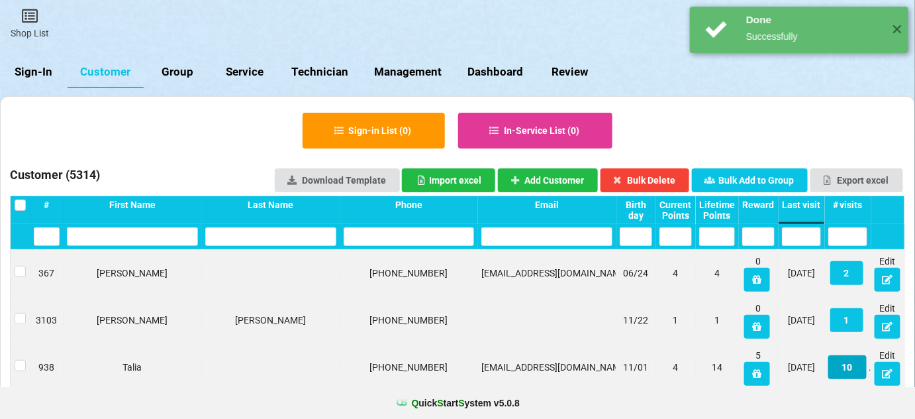
click at [851, 366] on button "10" at bounding box center [847, 367] width 38 height 24
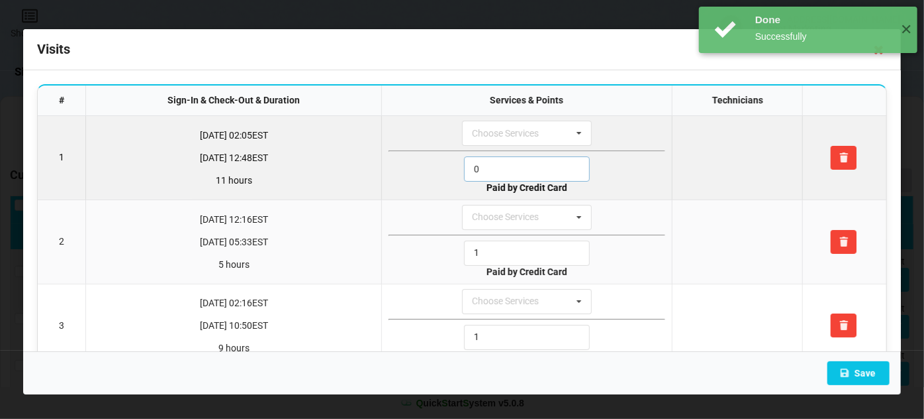
drag, startPoint x: 482, startPoint y: 161, endPoint x: 422, endPoint y: 184, distance: 64.6
click at [430, 175] on div "0" at bounding box center [527, 168] width 277 height 25
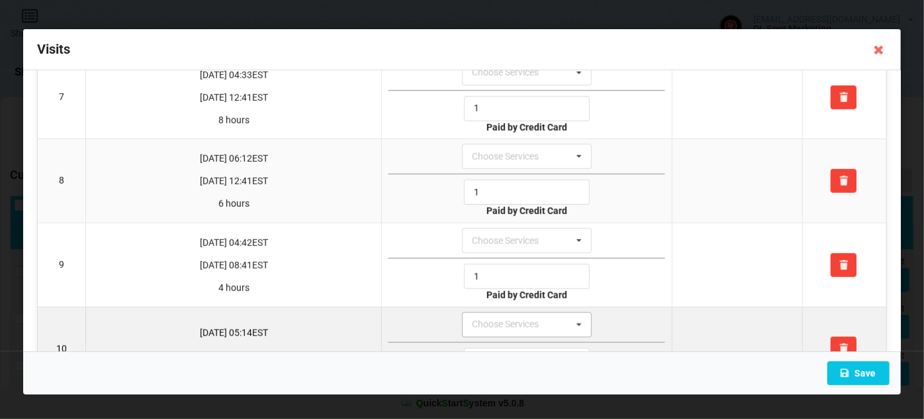
scroll to position [608, 0]
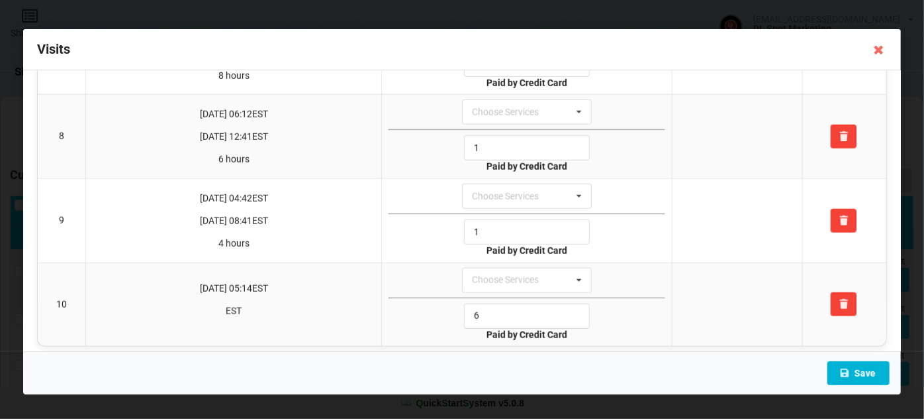
type input "1"
click at [865, 370] on button "Save" at bounding box center [859, 373] width 62 height 24
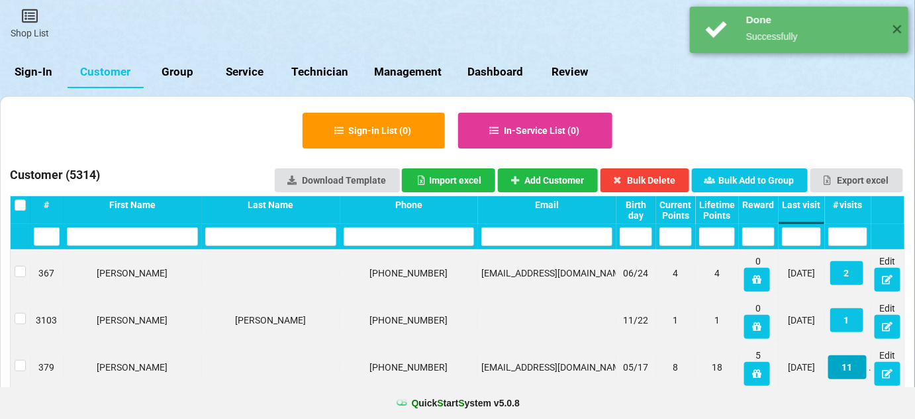
click at [848, 360] on button "11" at bounding box center [847, 367] width 38 height 24
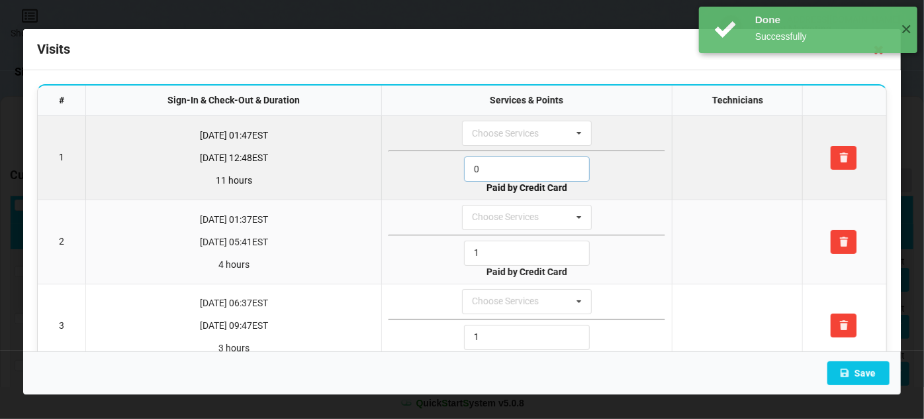
drag, startPoint x: 511, startPoint y: 165, endPoint x: 422, endPoint y: 184, distance: 90.8
click at [432, 173] on div "0" at bounding box center [527, 168] width 277 height 25
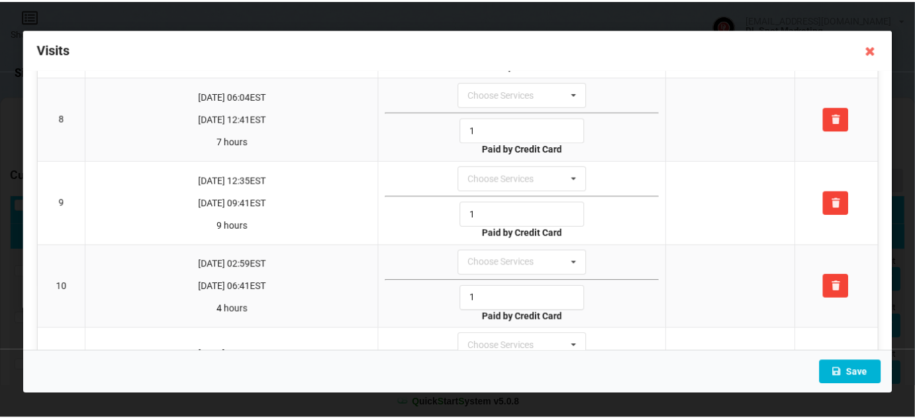
scroll to position [691, 0]
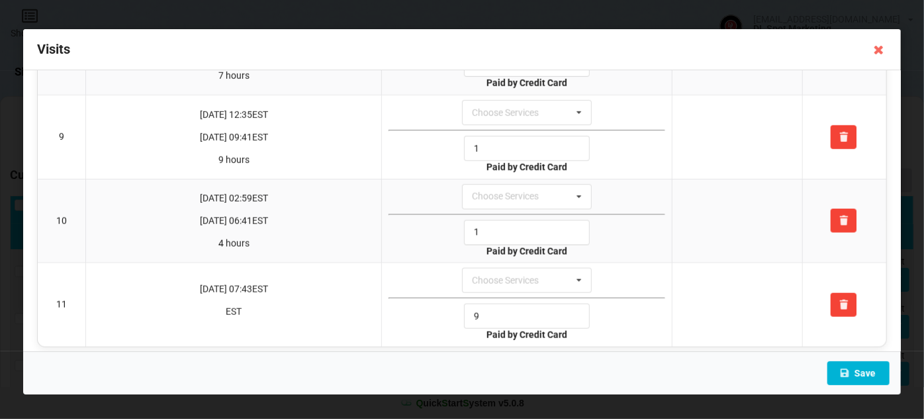
type input "1"
click at [862, 372] on button "Save" at bounding box center [859, 373] width 62 height 24
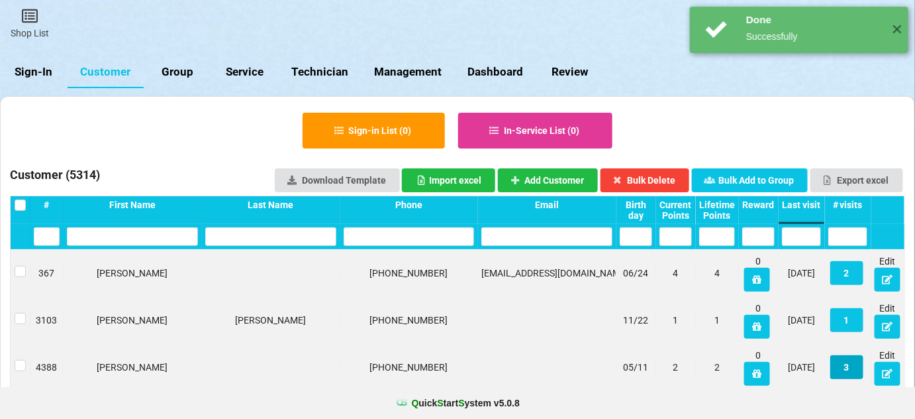
click at [849, 367] on button "3" at bounding box center [846, 367] width 33 height 24
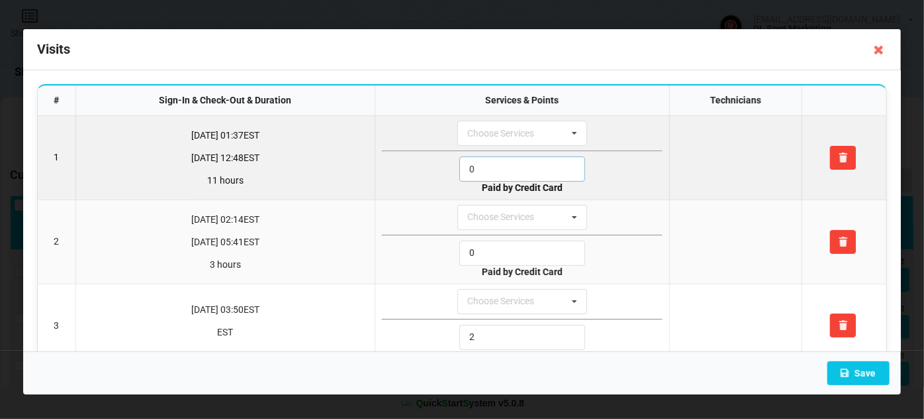
drag, startPoint x: 478, startPoint y: 162, endPoint x: 427, endPoint y: 182, distance: 55.0
click at [433, 176] on div "0" at bounding box center [522, 168] width 281 height 25
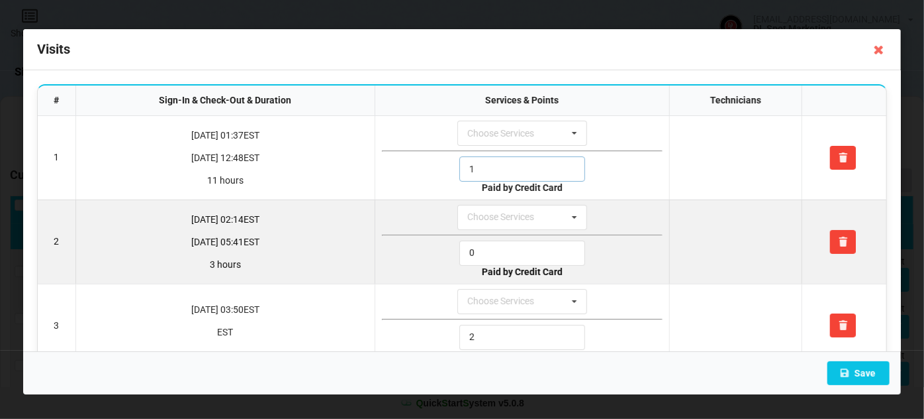
type input "1"
drag, startPoint x: 485, startPoint y: 252, endPoint x: 428, endPoint y: 260, distance: 57.5
click at [428, 260] on div "0" at bounding box center [522, 252] width 281 height 25
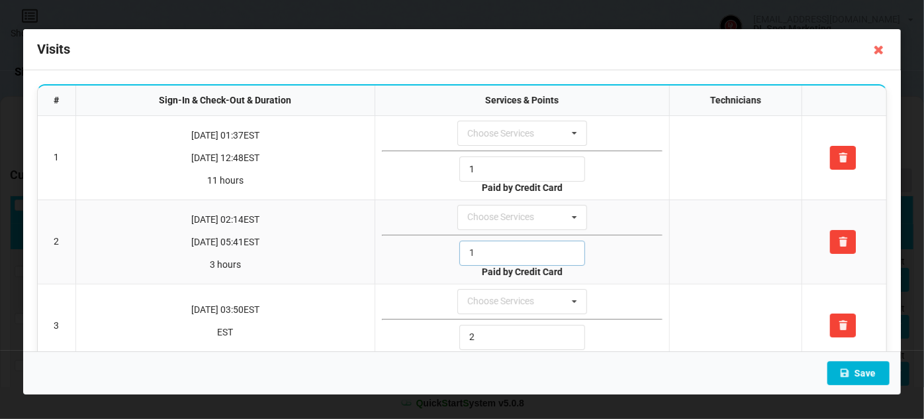
type input "1"
click at [871, 375] on button "Save" at bounding box center [859, 373] width 62 height 24
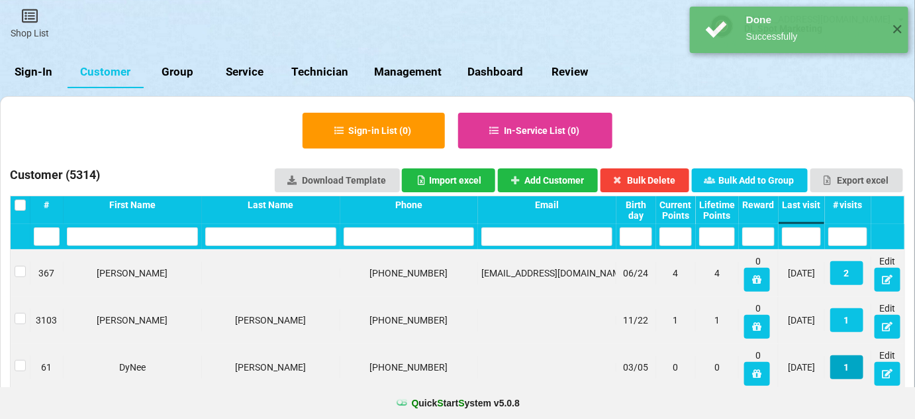
click at [847, 363] on button "1" at bounding box center [846, 367] width 33 height 24
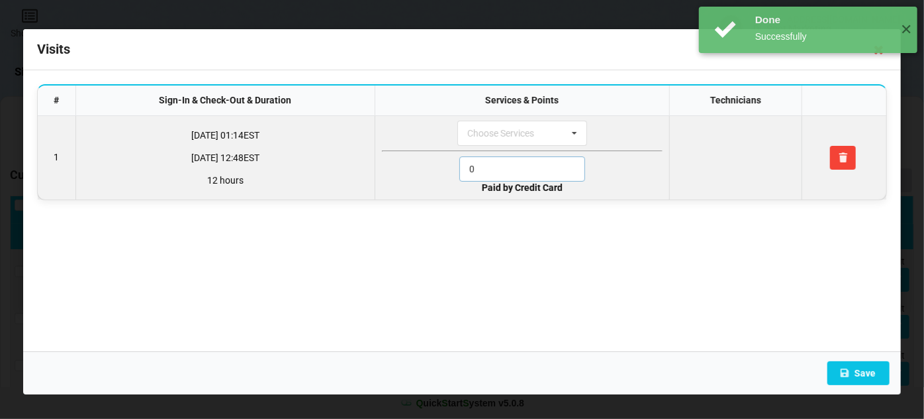
drag, startPoint x: 494, startPoint y: 158, endPoint x: 425, endPoint y: 177, distance: 71.5
click at [429, 175] on div "0" at bounding box center [522, 168] width 281 height 25
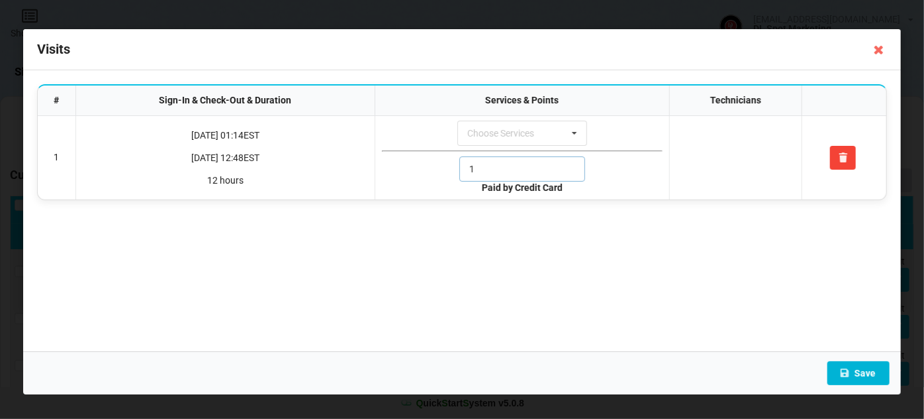
type input "1"
click at [852, 369] on button "Save" at bounding box center [859, 373] width 62 height 24
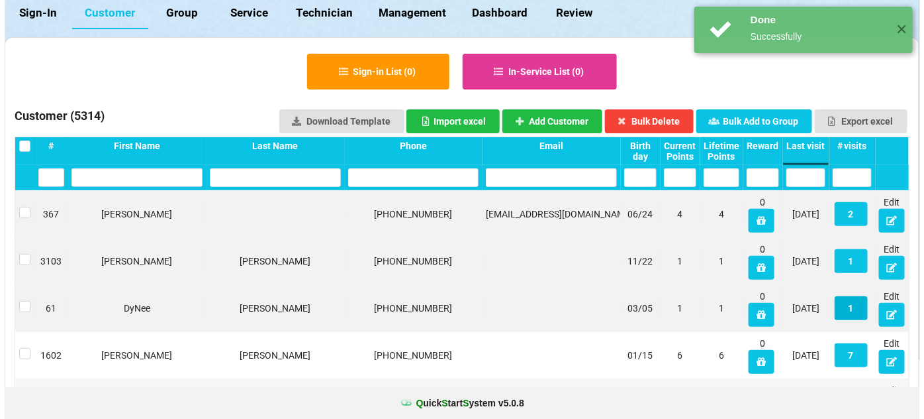
scroll to position [80, 0]
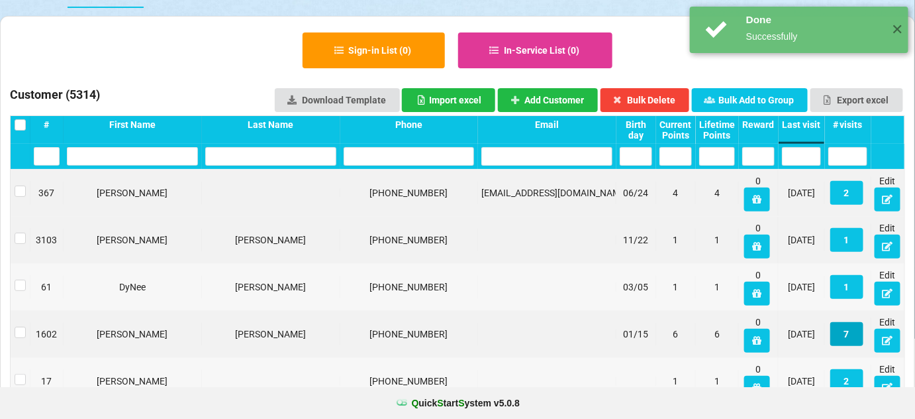
click at [849, 329] on button "7" at bounding box center [846, 334] width 33 height 24
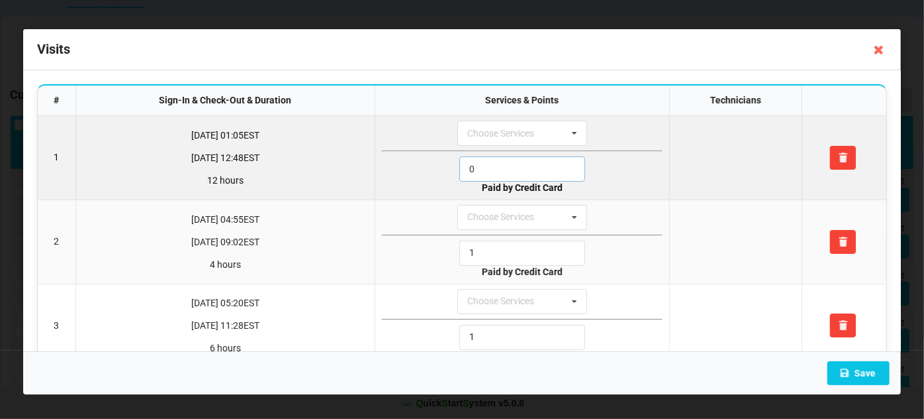
drag, startPoint x: 502, startPoint y: 169, endPoint x: 408, endPoint y: 180, distance: 94.7
click at [409, 179] on div "0" at bounding box center [522, 168] width 281 height 25
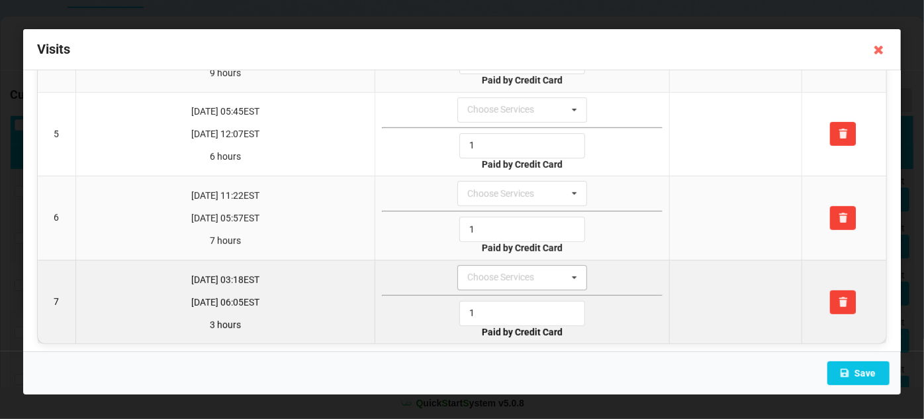
scroll to position [360, 0]
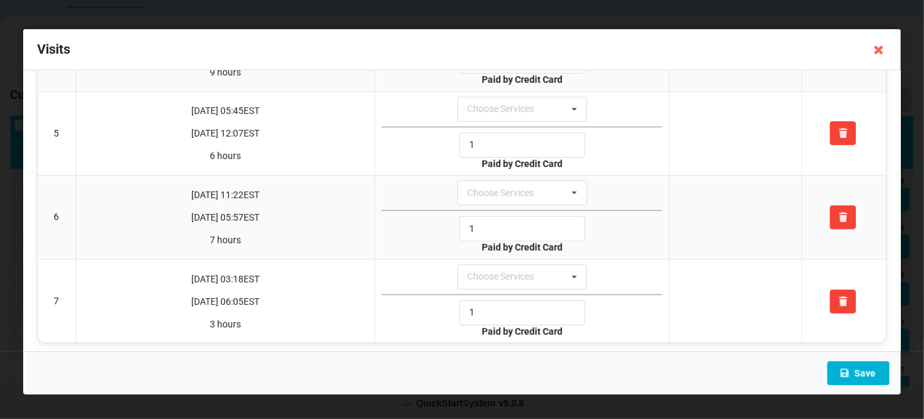
type input "1"
click at [878, 368] on button "Save" at bounding box center [859, 373] width 62 height 24
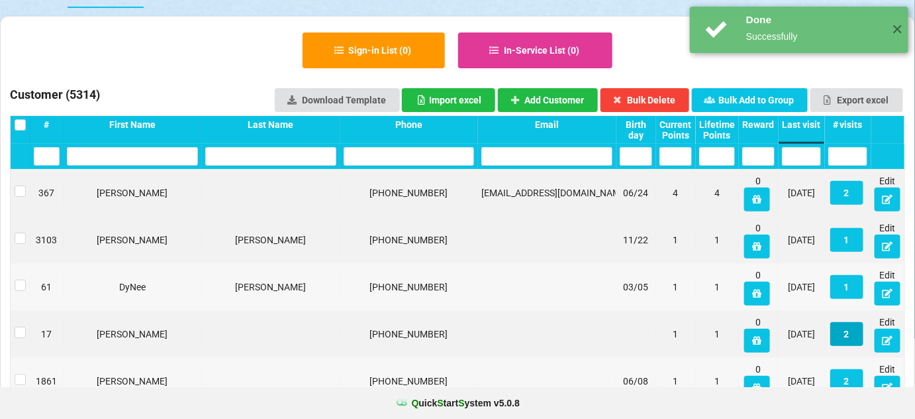
click at [853, 338] on button "2" at bounding box center [846, 334] width 33 height 24
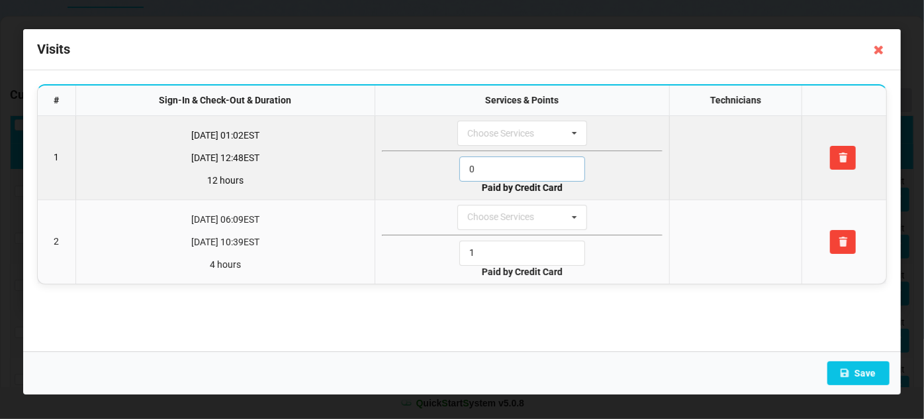
drag, startPoint x: 495, startPoint y: 166, endPoint x: 429, endPoint y: 186, distance: 68.5
click at [434, 182] on td "Choose Services 4. Hot Stone Pedicure 1. Service 2. Acrylic Fills 5. T.A.P. Ful…" at bounding box center [522, 157] width 294 height 83
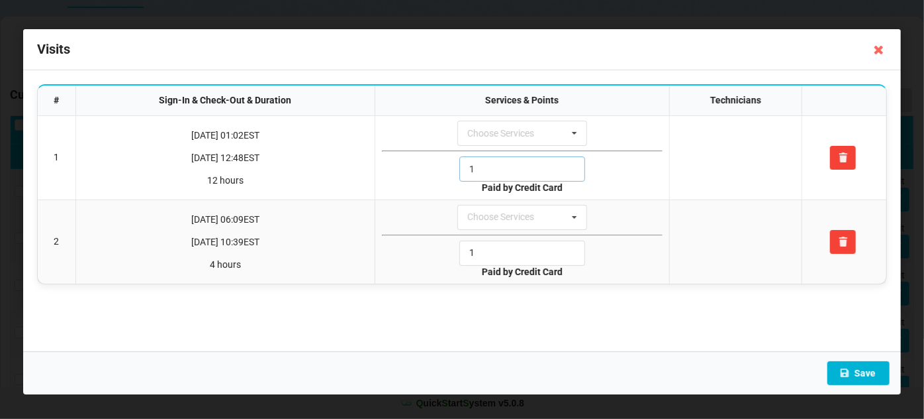
type input "1"
click at [865, 374] on button "Save" at bounding box center [859, 373] width 62 height 24
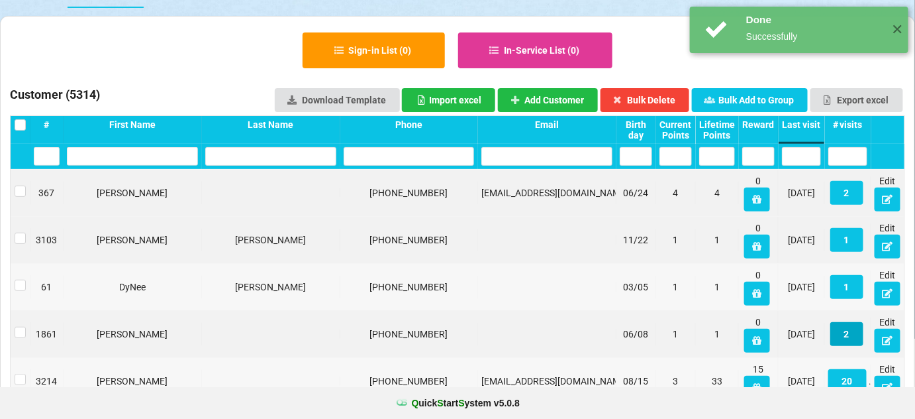
click at [846, 329] on button "2" at bounding box center [846, 334] width 33 height 24
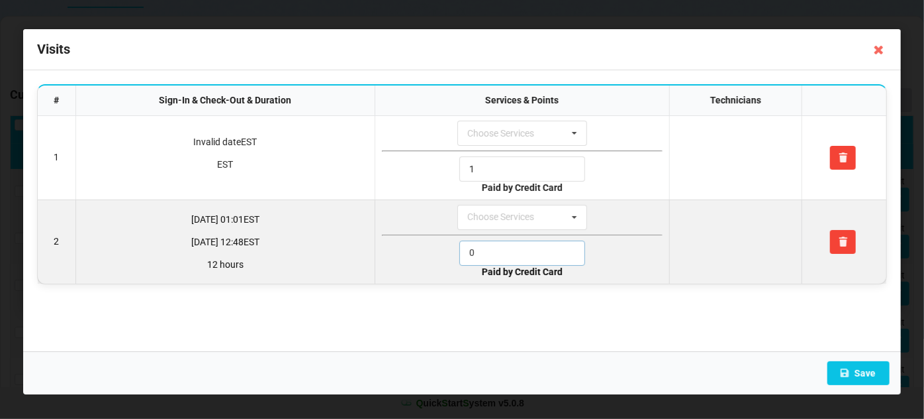
drag, startPoint x: 497, startPoint y: 248, endPoint x: 434, endPoint y: 260, distance: 63.4
click at [441, 258] on div "0" at bounding box center [522, 252] width 281 height 25
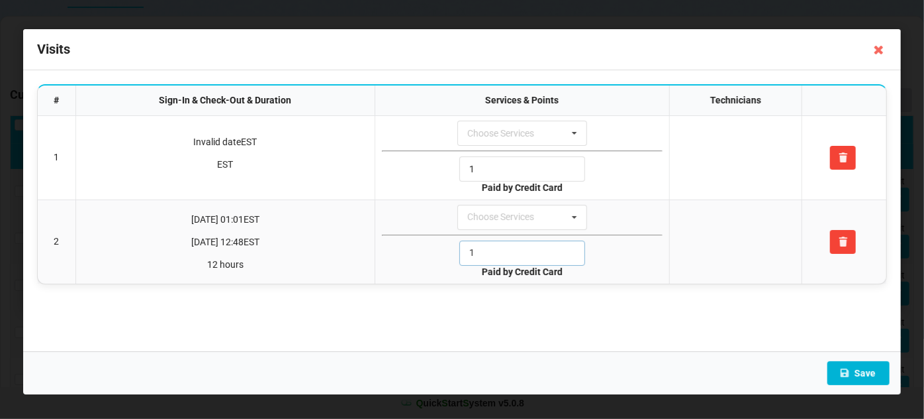
type input "1"
click at [861, 369] on button "Save" at bounding box center [859, 373] width 62 height 24
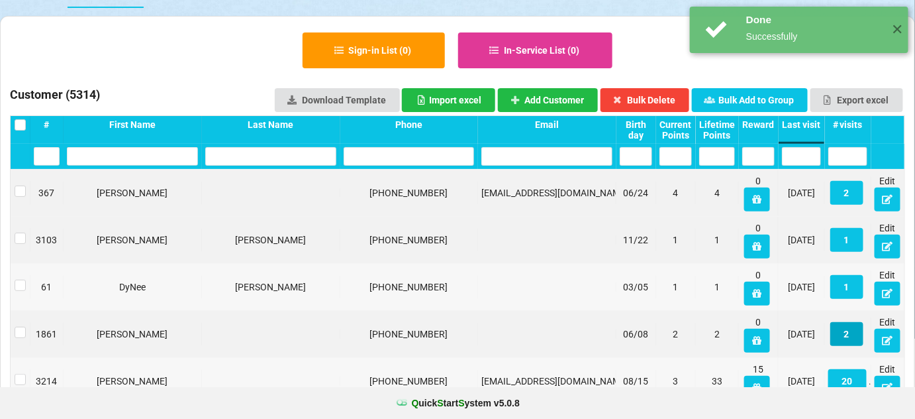
click at [851, 331] on button "2" at bounding box center [846, 334] width 33 height 24
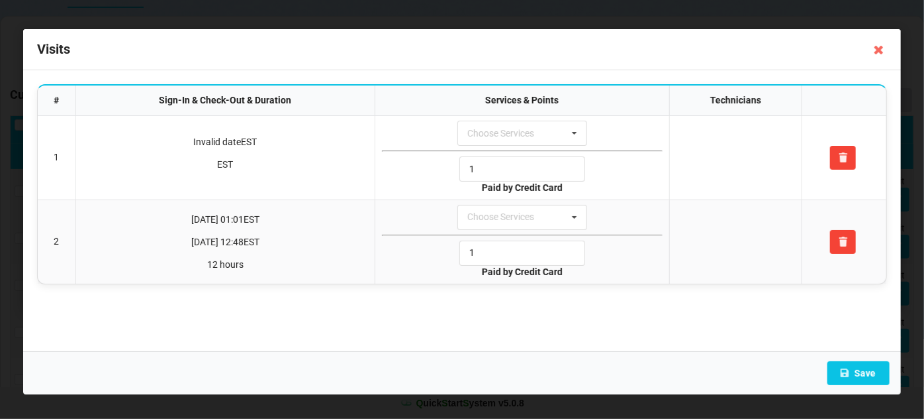
click at [879, 50] on div "Done Successfully ✕" at bounding box center [808, 30] width 219 height 46
click at [848, 56] on div "Done Successfully ✕" at bounding box center [809, 30] width 232 height 60
click at [881, 47] on icon at bounding box center [879, 49] width 21 height 21
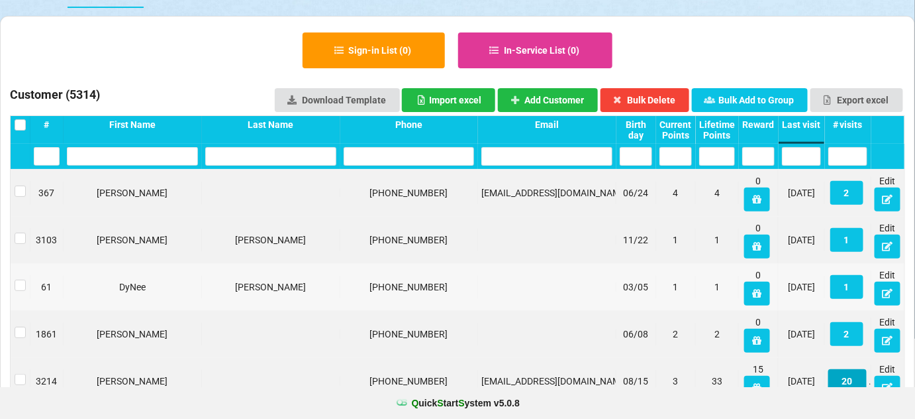
click at [853, 375] on button "20" at bounding box center [847, 381] width 38 height 24
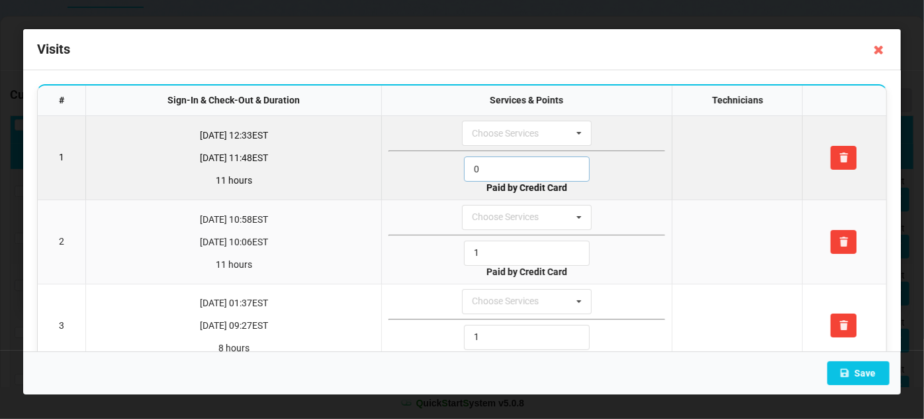
drag, startPoint x: 505, startPoint y: 168, endPoint x: 441, endPoint y: 176, distance: 64.1
click at [441, 176] on div "0" at bounding box center [527, 168] width 277 height 25
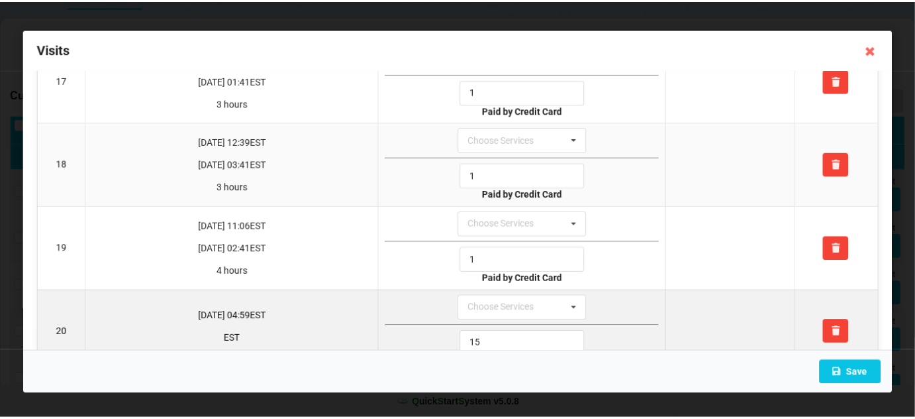
scroll to position [1437, 0]
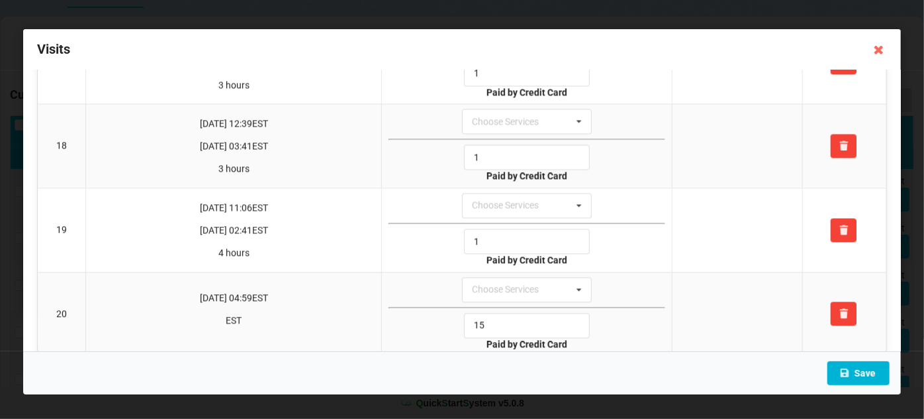
type input "1"
click at [865, 373] on button "Save" at bounding box center [859, 373] width 62 height 24
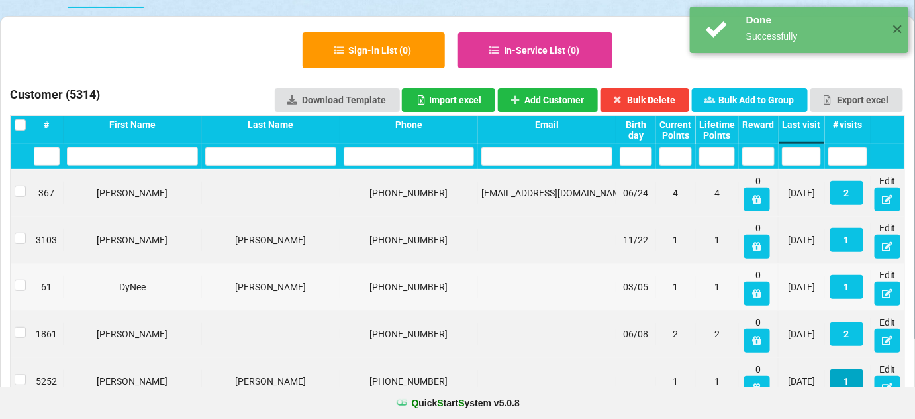
click at [849, 375] on button "1" at bounding box center [846, 381] width 33 height 24
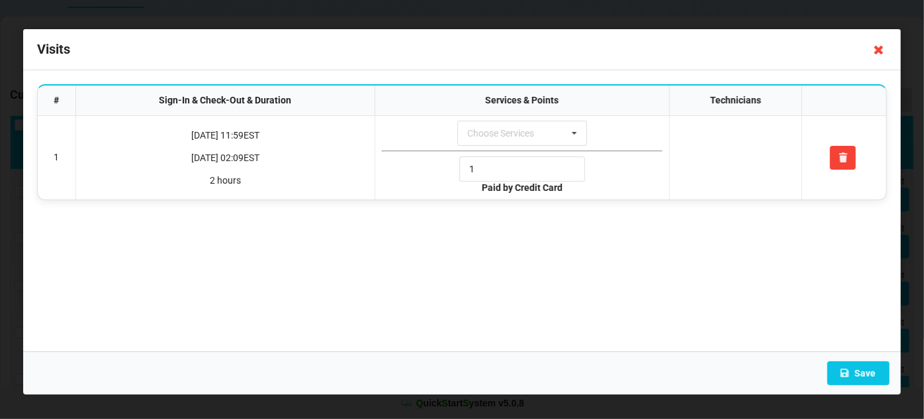
click at [877, 56] on icon at bounding box center [879, 49] width 21 height 21
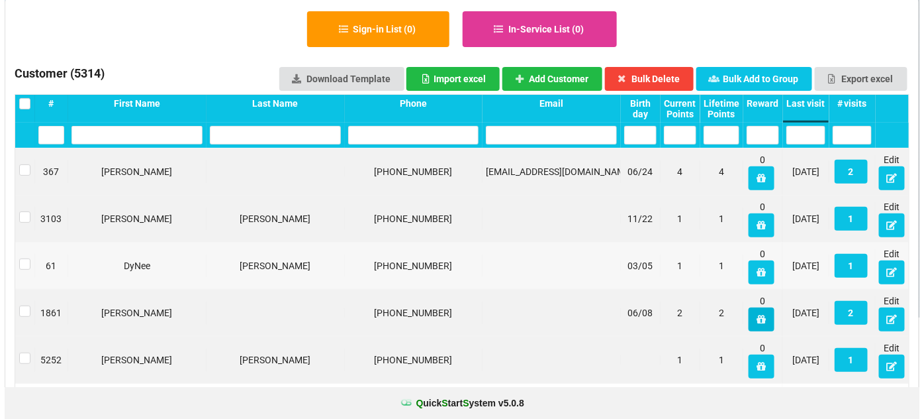
scroll to position [160, 0]
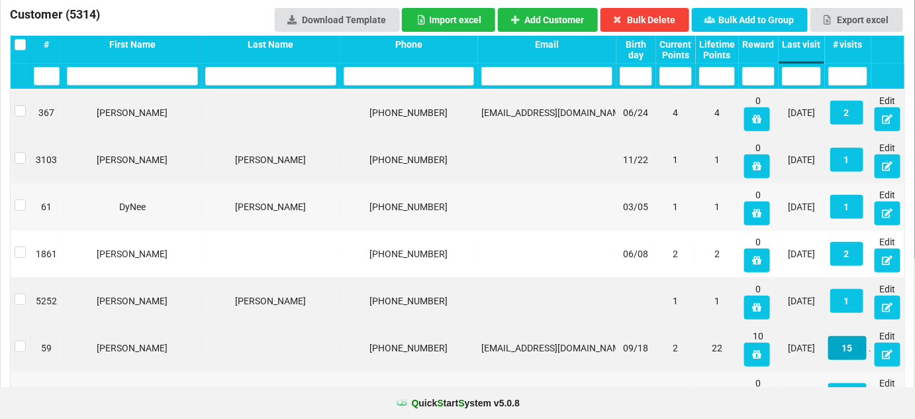
click at [848, 345] on button "15" at bounding box center [847, 348] width 38 height 24
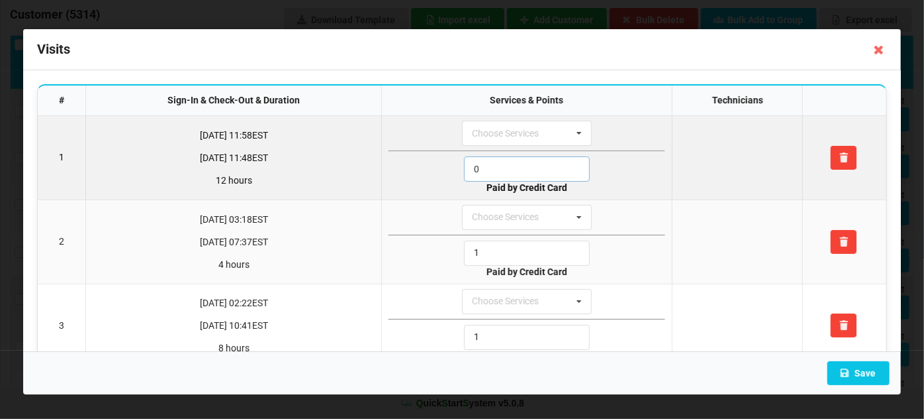
drag, startPoint x: 481, startPoint y: 170, endPoint x: 413, endPoint y: 184, distance: 69.0
click at [417, 181] on td "Choose Services 4. Hot Stone Pedicure 1. Service 2. Acrylic Fills 5. T.A.P. Ful…" at bounding box center [526, 157] width 291 height 83
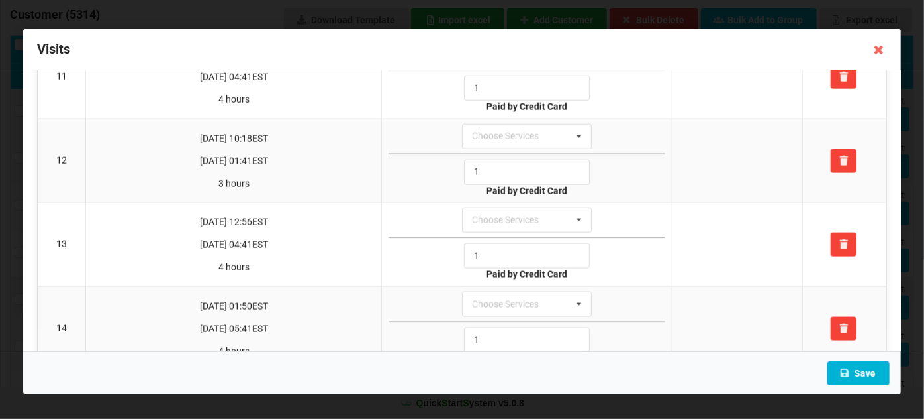
scroll to position [1022, 0]
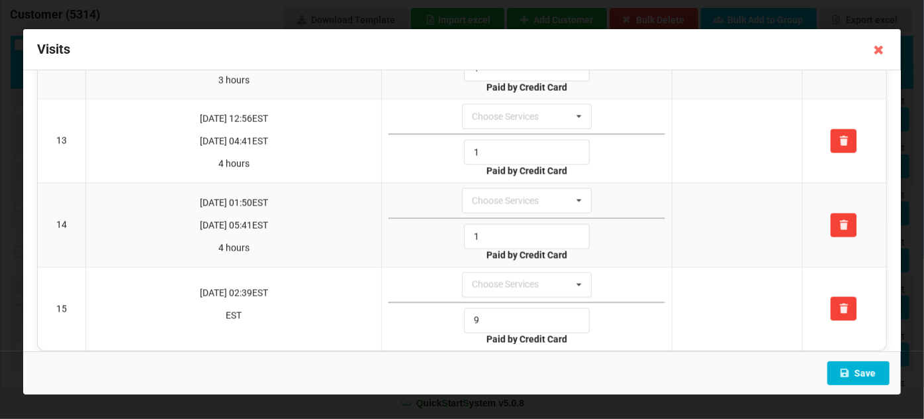
type input "1"
click at [860, 372] on button "Save" at bounding box center [859, 373] width 62 height 24
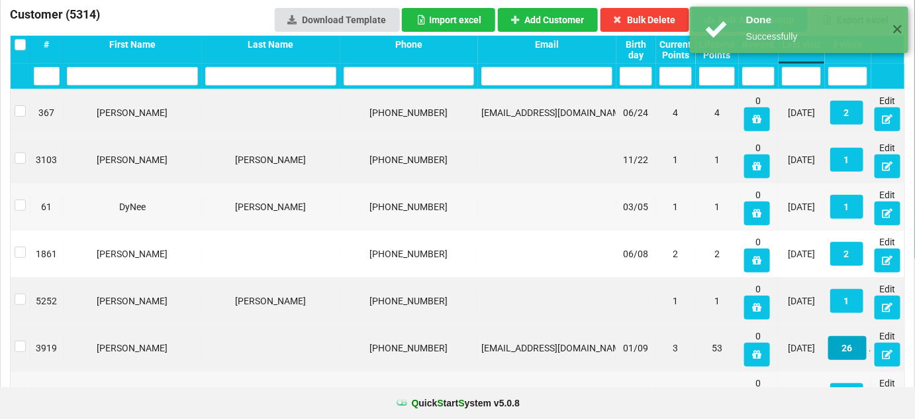
click at [852, 350] on button "26" at bounding box center [847, 348] width 38 height 24
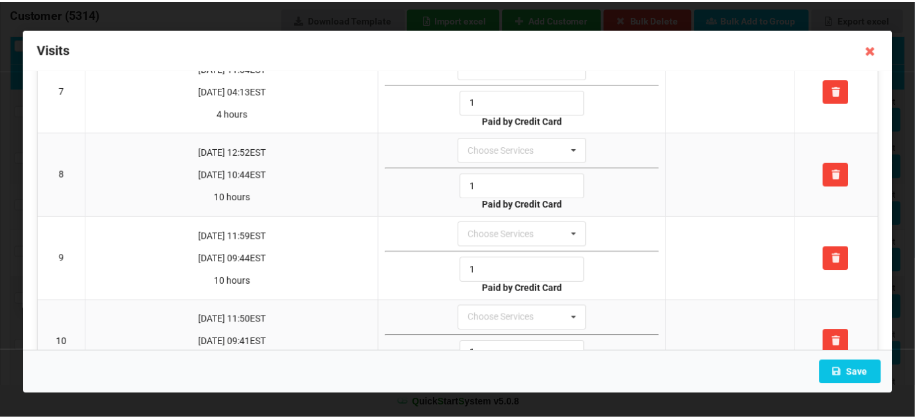
scroll to position [562, 0]
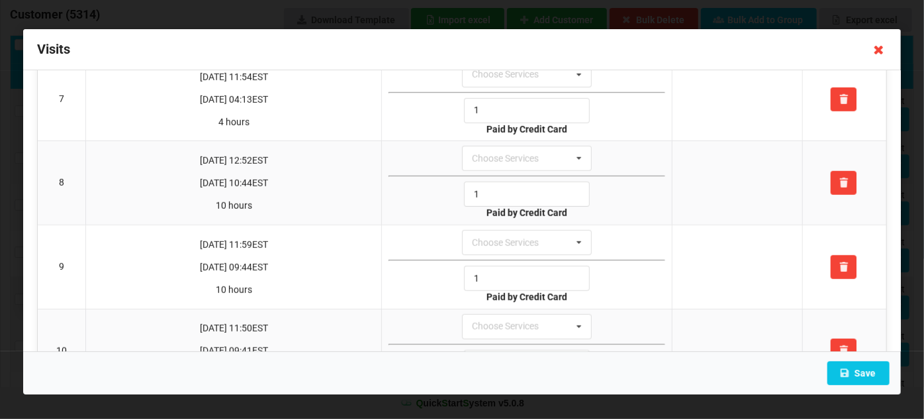
click at [875, 45] on icon at bounding box center [879, 49] width 21 height 21
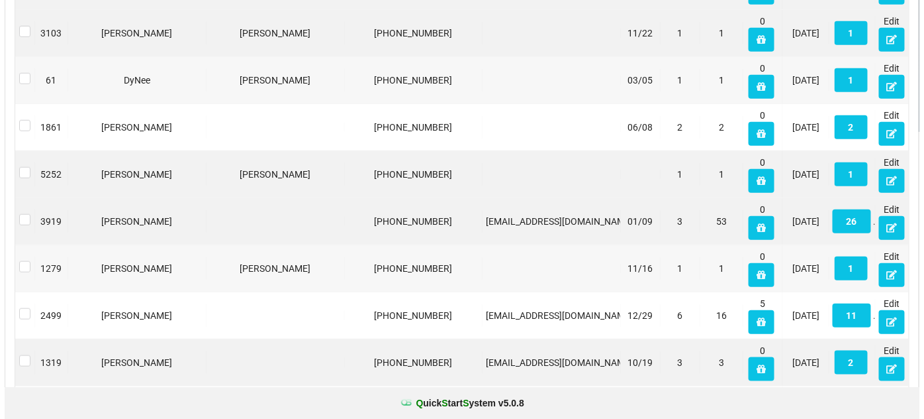
scroll to position [321, 0]
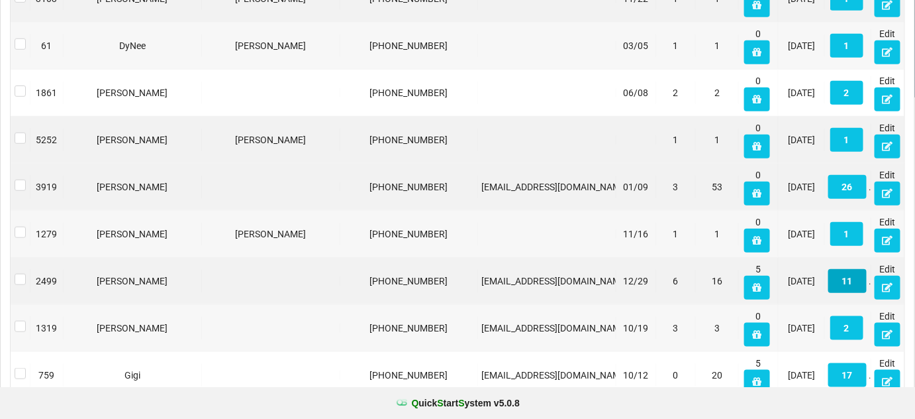
click at [847, 278] on button "11" at bounding box center [847, 281] width 38 height 24
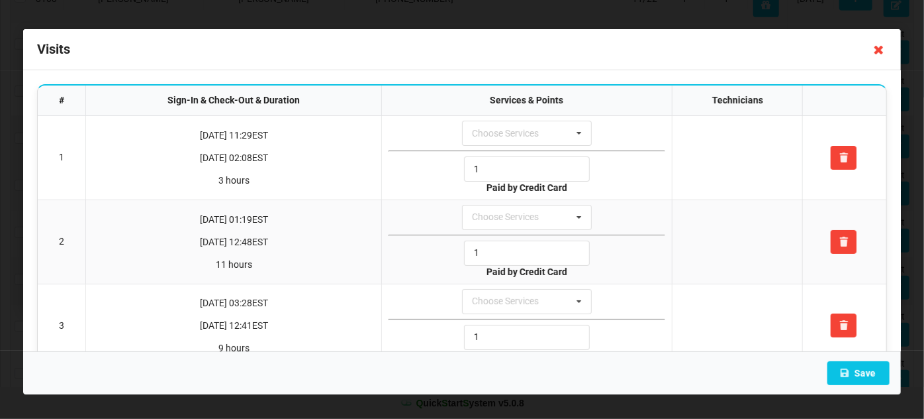
click at [878, 52] on icon at bounding box center [879, 49] width 21 height 21
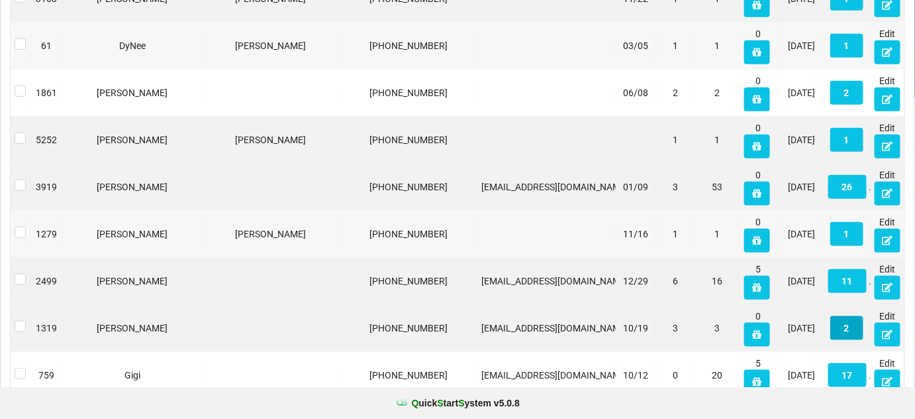
click at [852, 324] on button "2" at bounding box center [846, 328] width 33 height 24
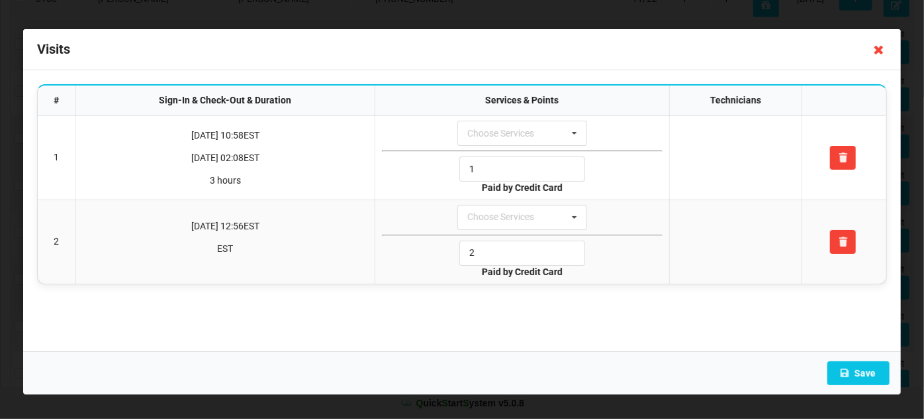
click at [881, 54] on icon at bounding box center [879, 49] width 21 height 21
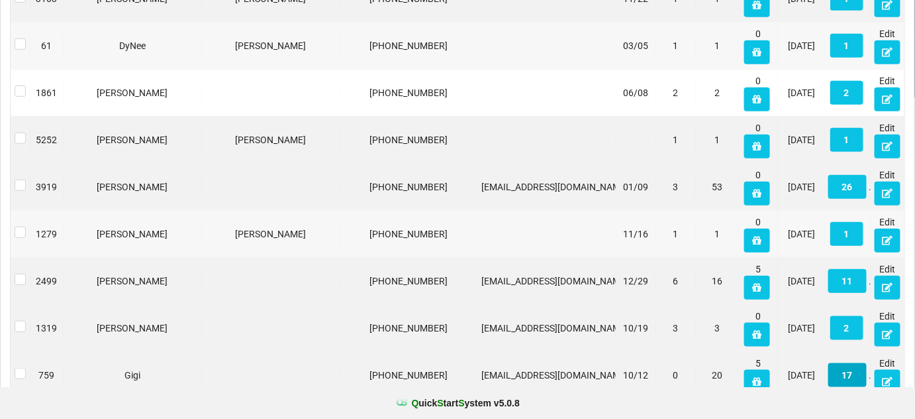
click at [853, 379] on button "17" at bounding box center [847, 375] width 38 height 24
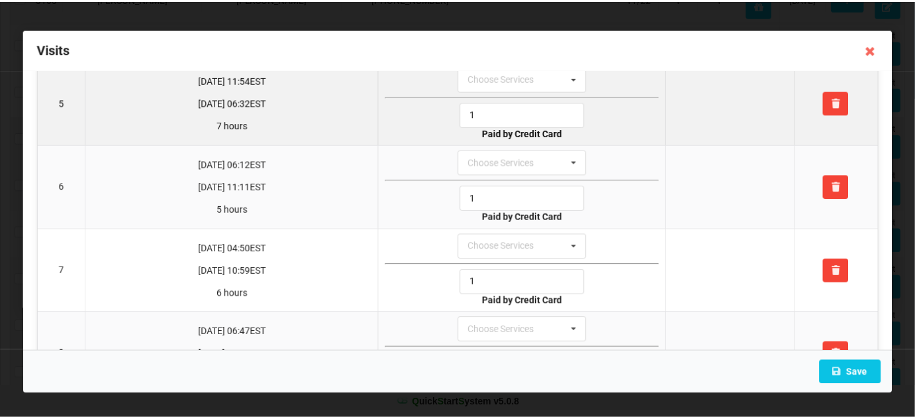
scroll to position [401, 0]
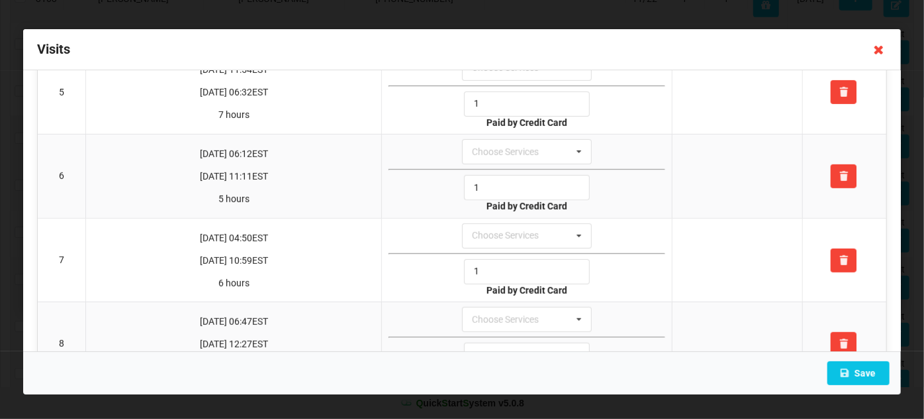
click at [881, 50] on icon at bounding box center [879, 49] width 21 height 21
